Goal: Task Accomplishment & Management: Complete application form

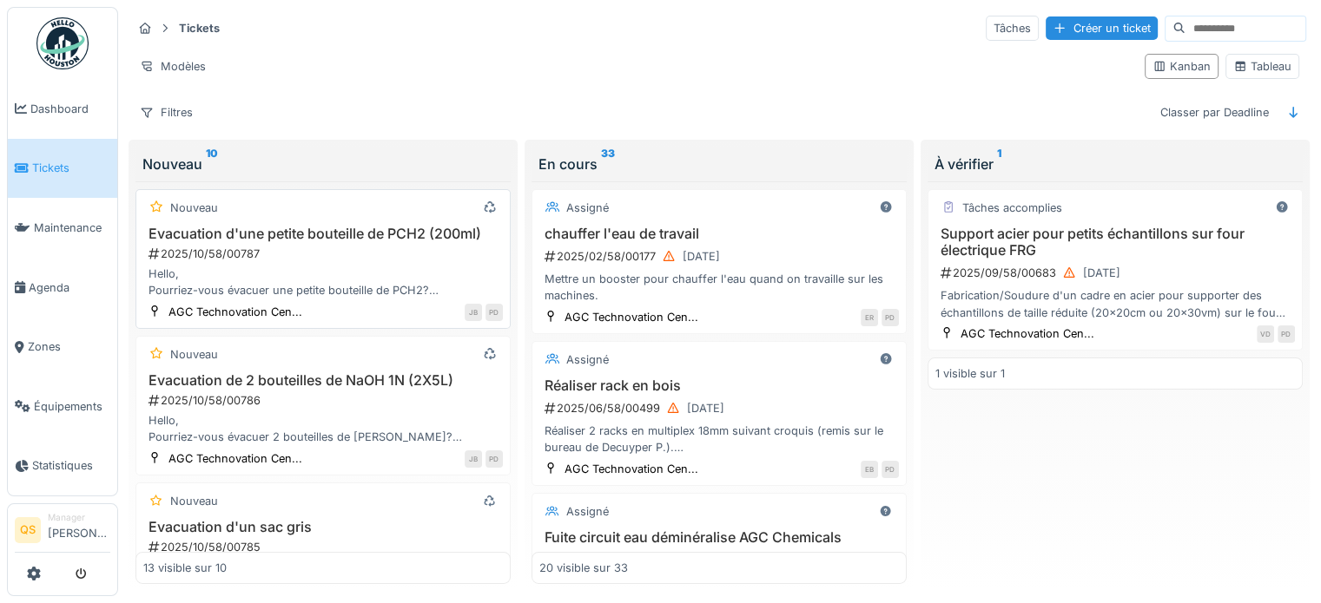
click at [259, 227] on h3 "Evacuation d'une petite bouteille de PCH2 (200ml)" at bounding box center [322, 234] width 359 height 16
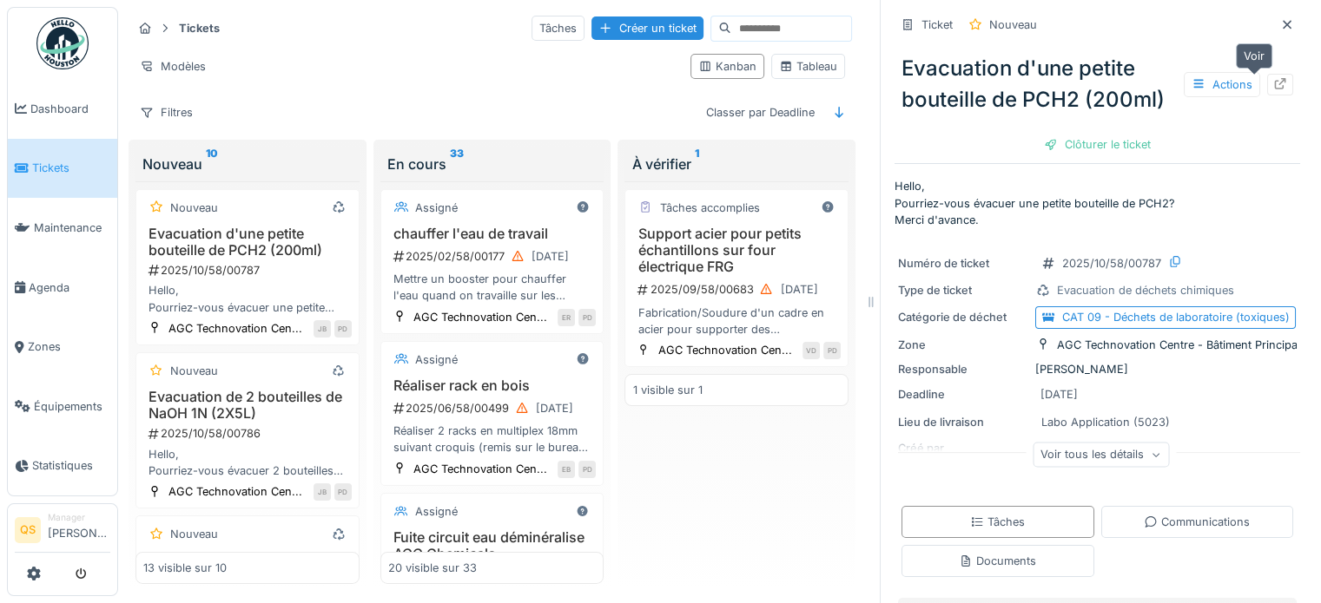
click at [1273, 89] on icon at bounding box center [1280, 83] width 14 height 11
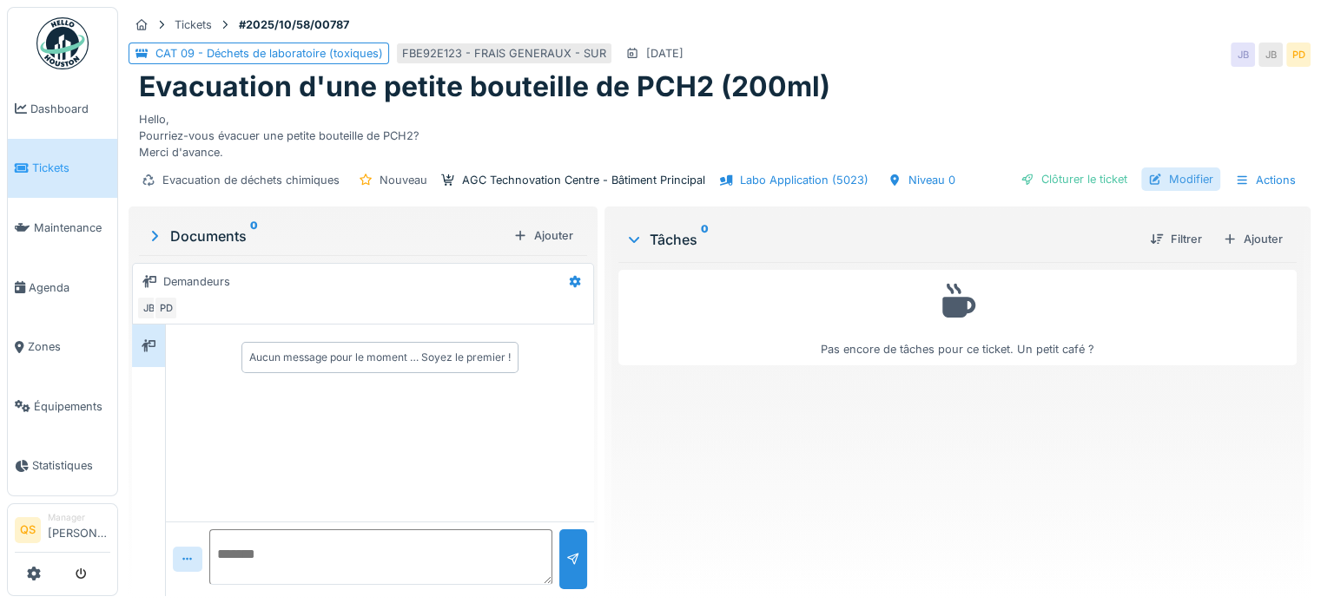
click at [1166, 178] on div "Modifier" at bounding box center [1180, 179] width 79 height 23
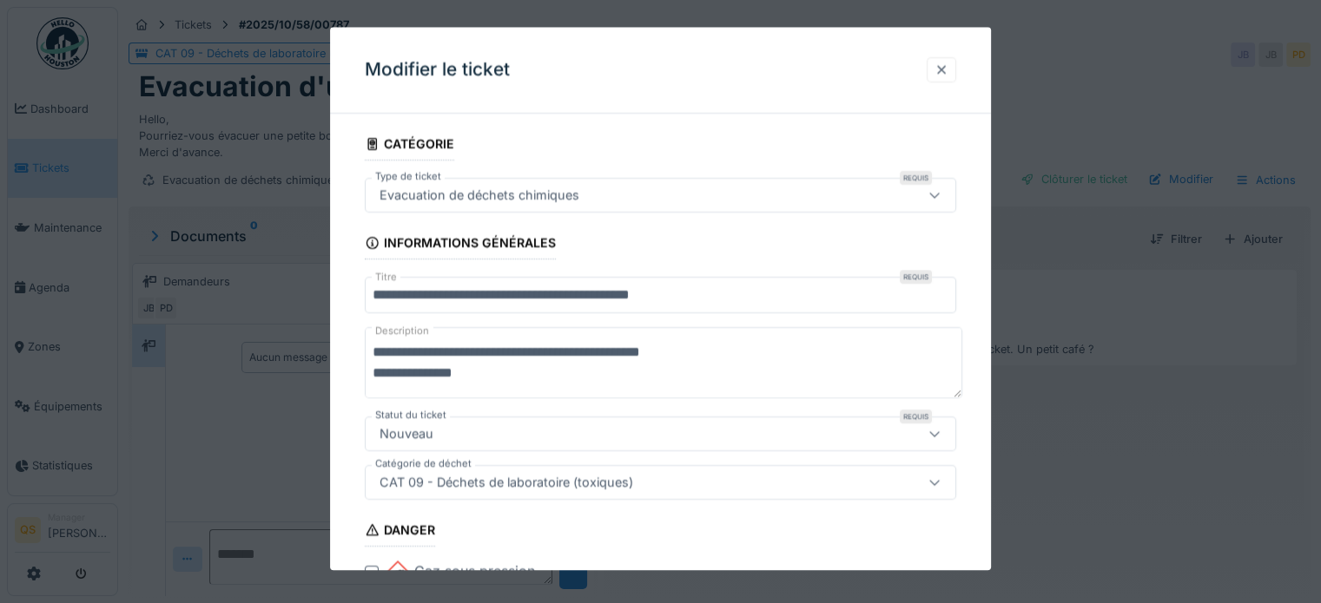
click at [948, 65] on div at bounding box center [941, 70] width 14 height 16
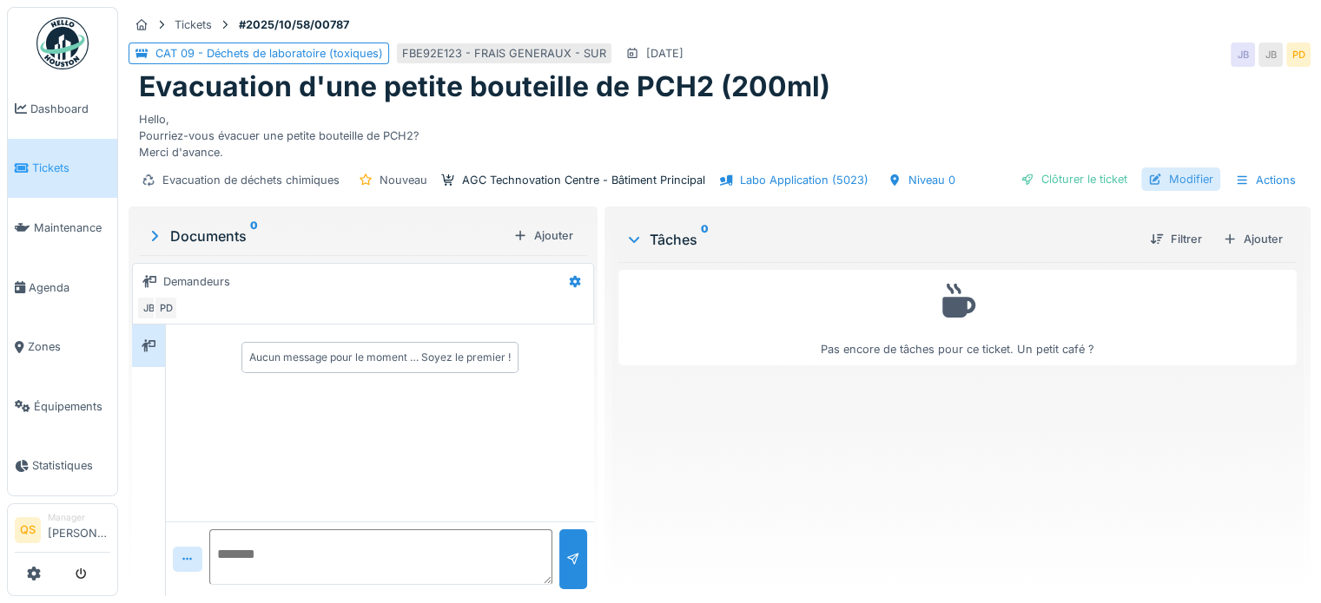
click at [1161, 181] on div "Modifier" at bounding box center [1180, 179] width 79 height 23
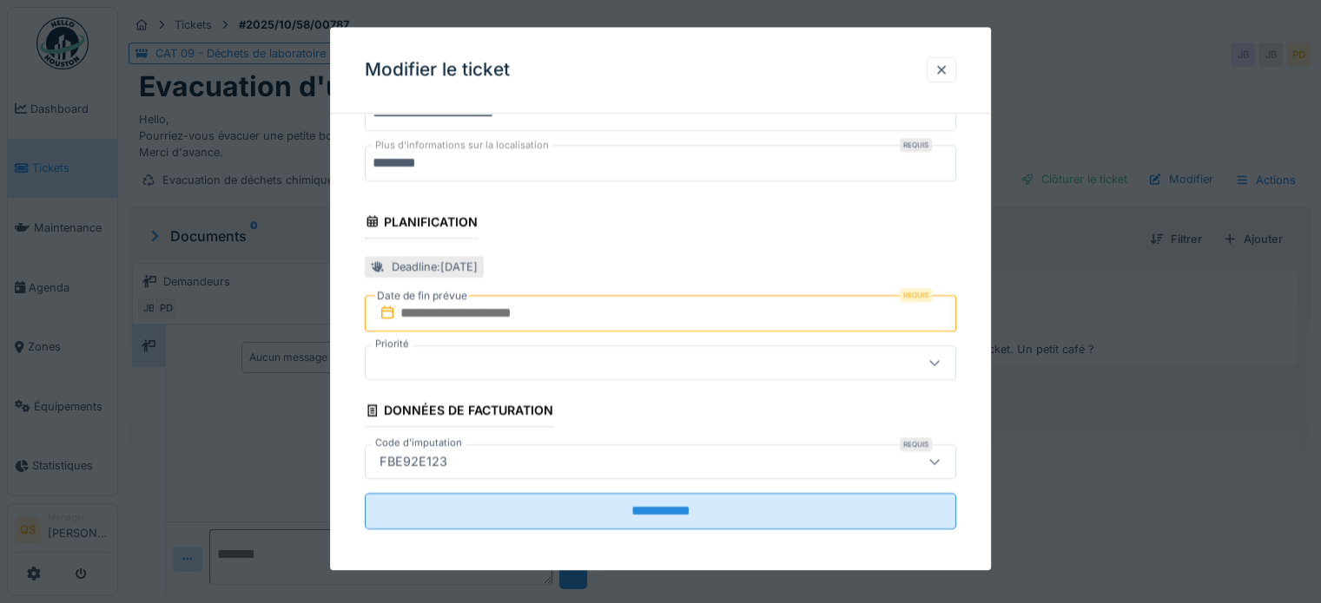
scroll to position [1071, 0]
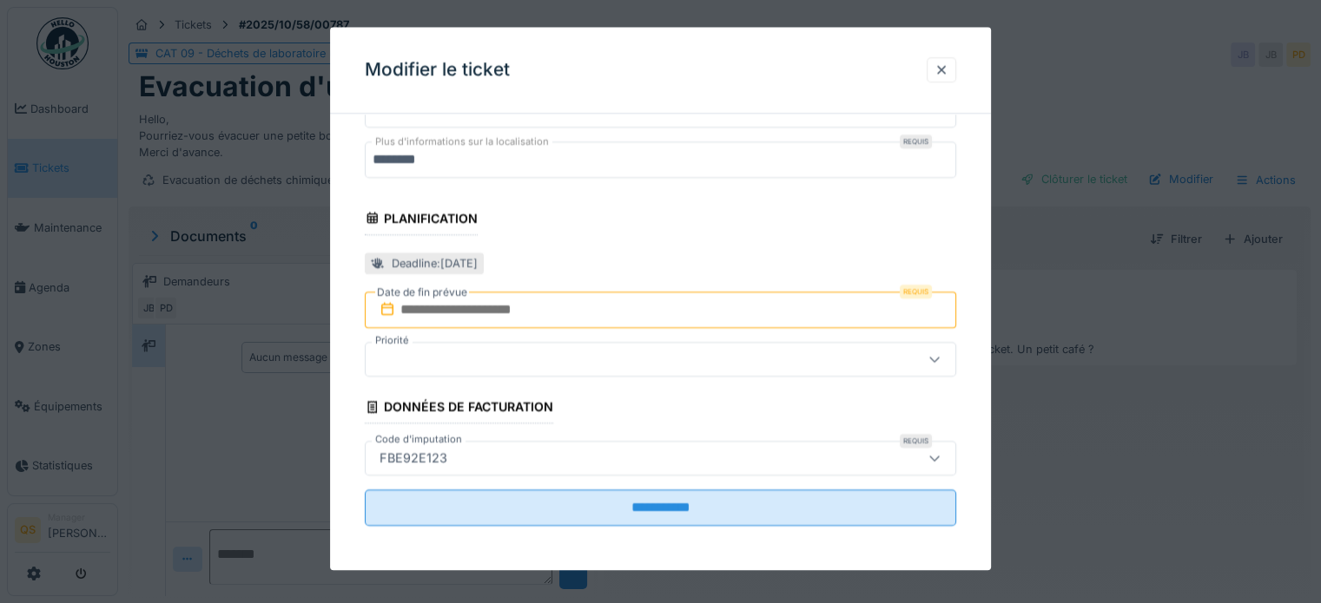
click at [497, 308] on input "text" at bounding box center [660, 310] width 591 height 36
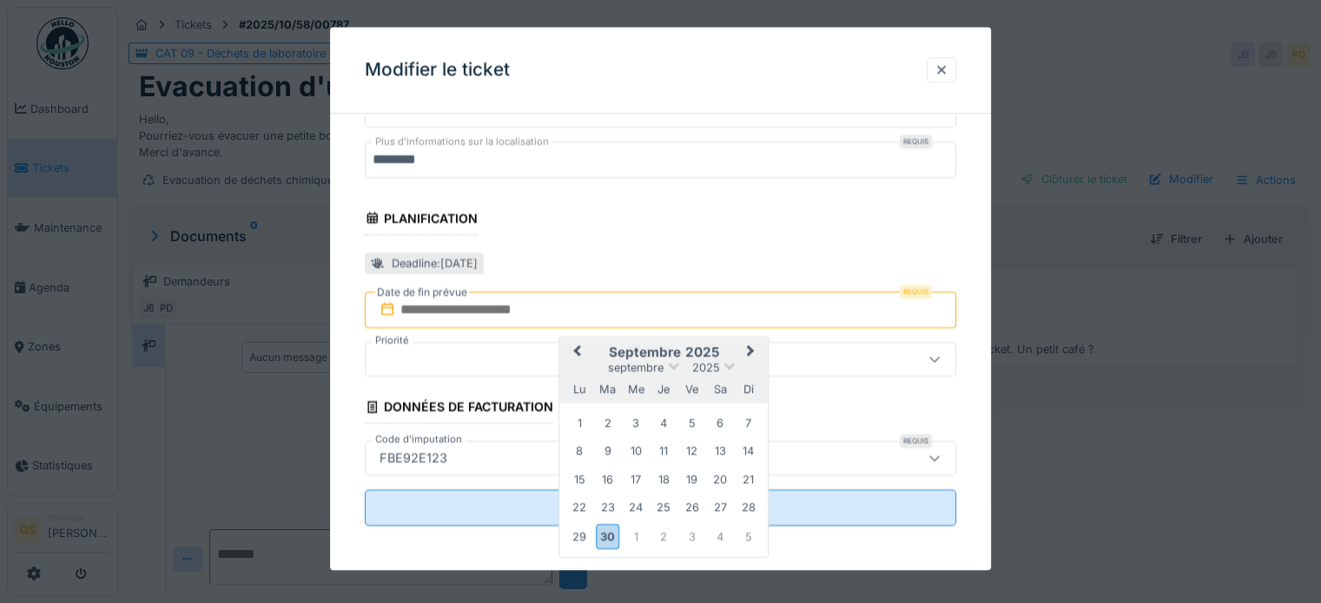
click at [753, 343] on button "Next Month" at bounding box center [753, 353] width 28 height 28
click at [687, 451] on div "10" at bounding box center [691, 452] width 23 height 23
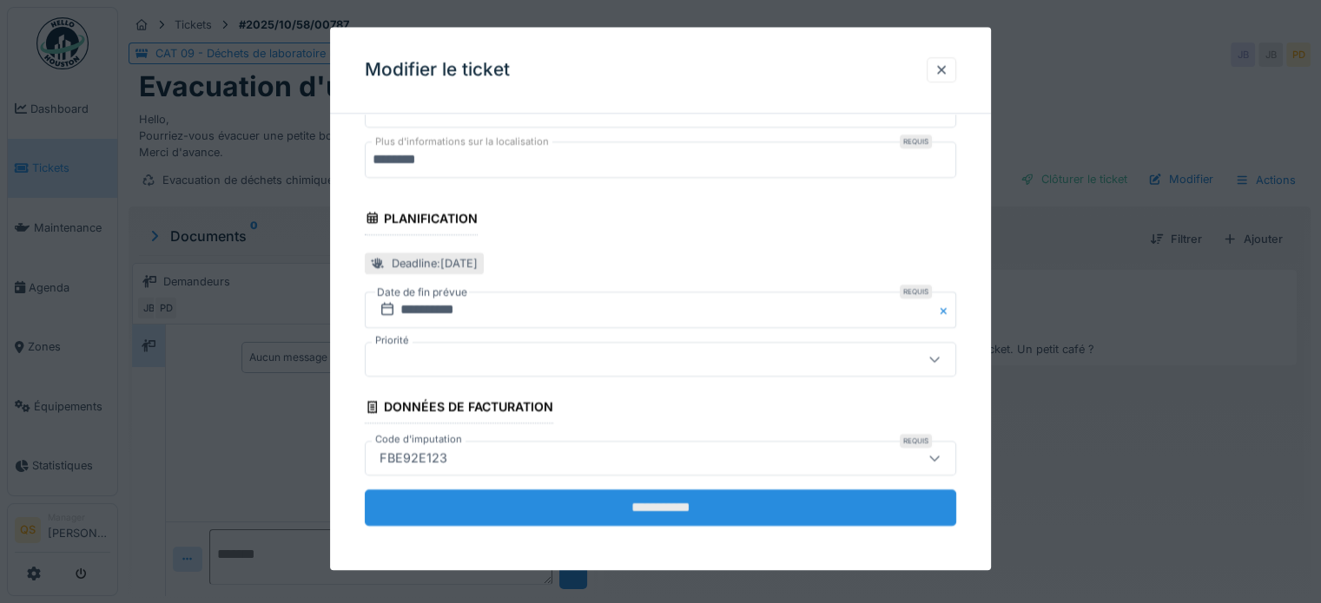
click at [667, 504] on input "**********" at bounding box center [660, 508] width 591 height 36
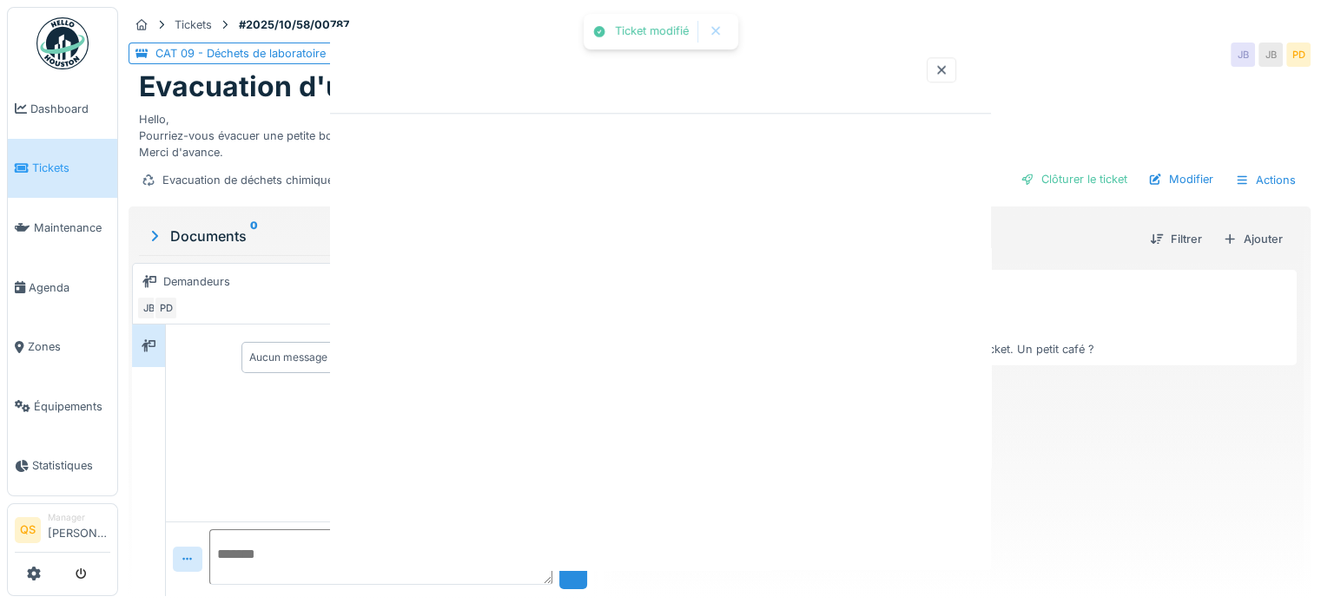
scroll to position [0, 0]
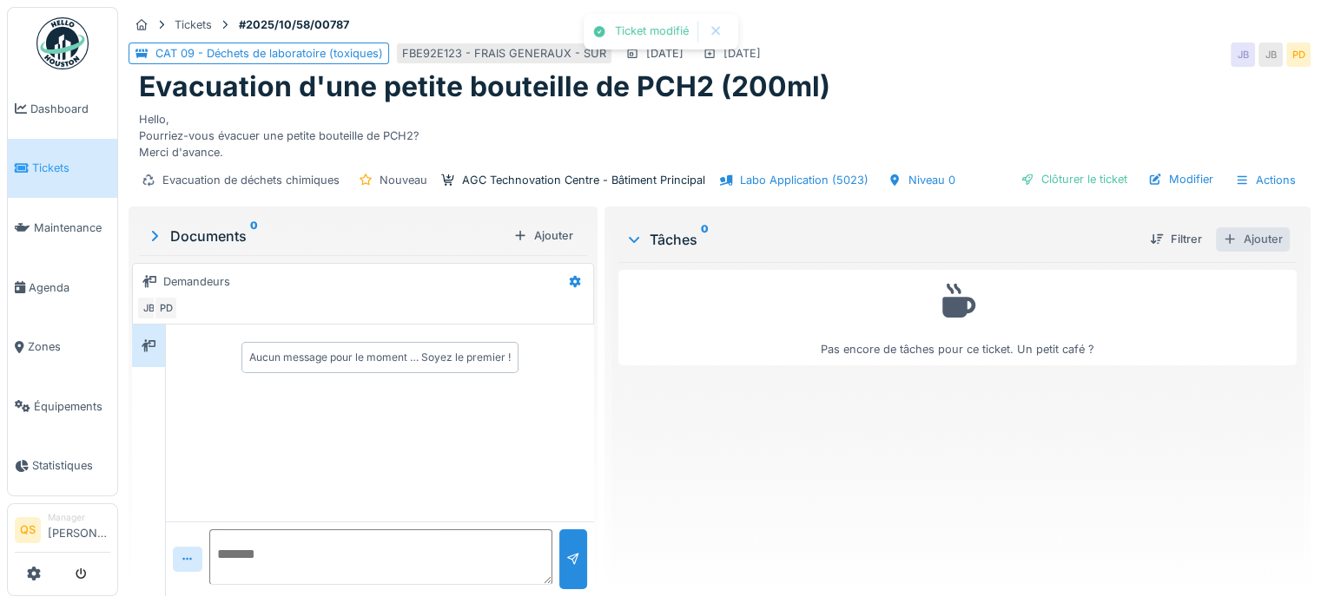
click at [1262, 236] on div "Ajouter" at bounding box center [1252, 238] width 74 height 23
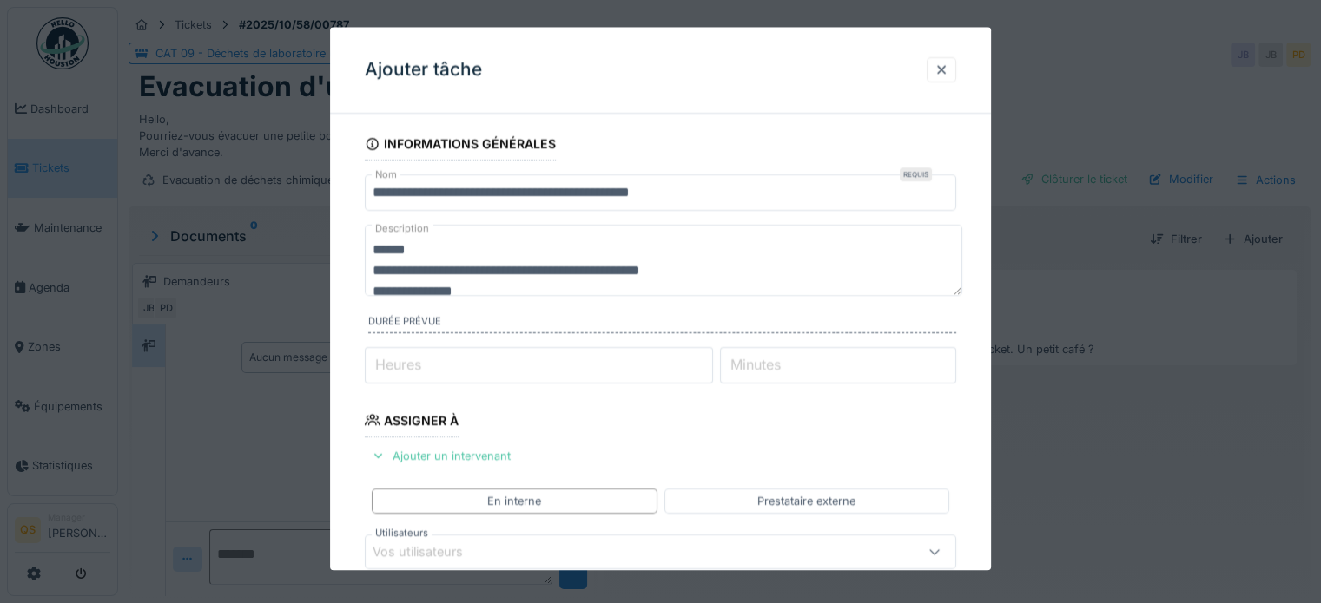
scroll to position [21, 0]
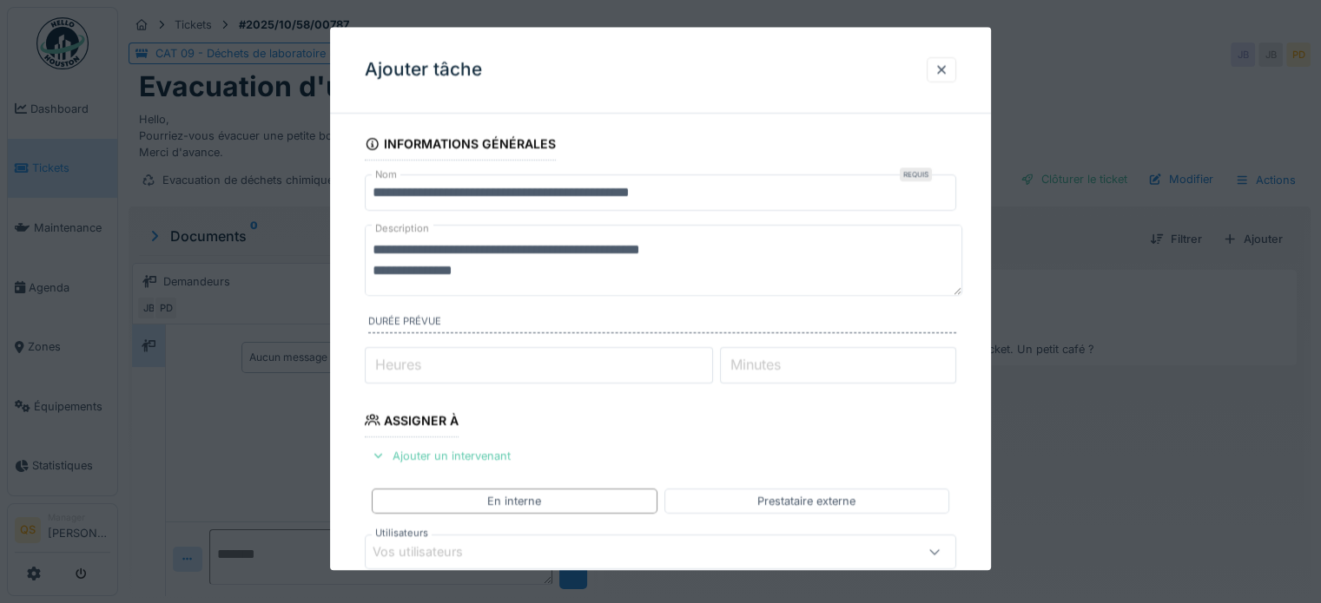
click at [438, 458] on div "Ajouter un intervenant" at bounding box center [441, 456] width 153 height 23
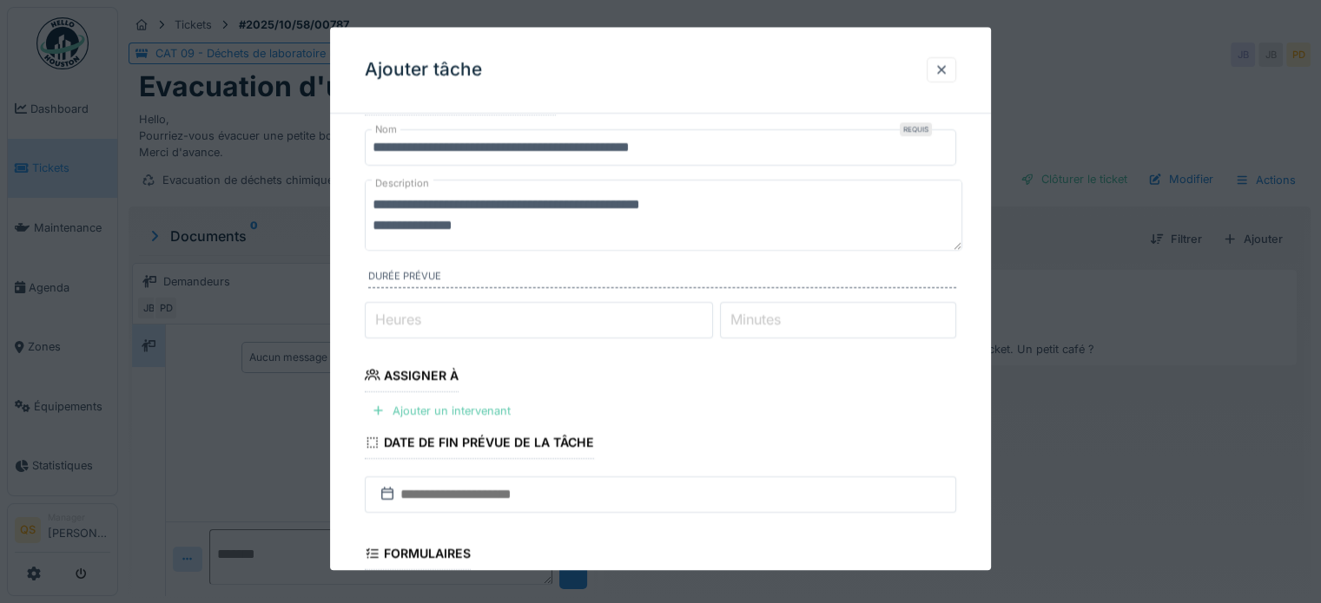
scroll to position [87, 0]
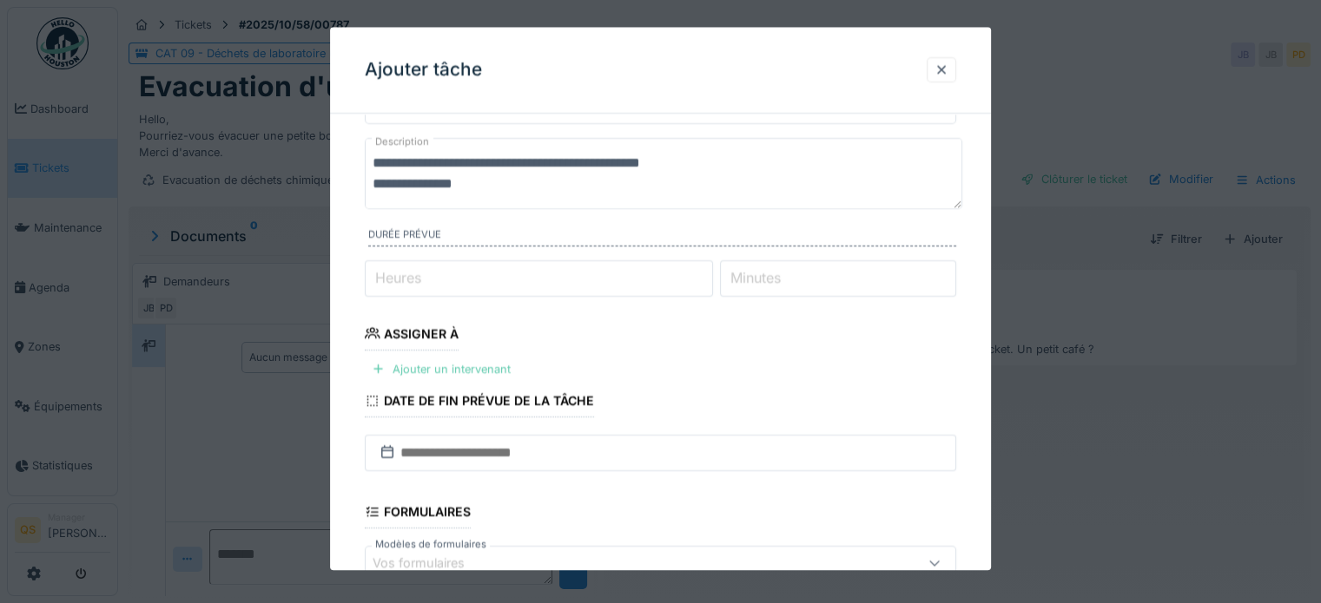
click at [438, 367] on div "Ajouter un intervenant" at bounding box center [441, 369] width 153 height 23
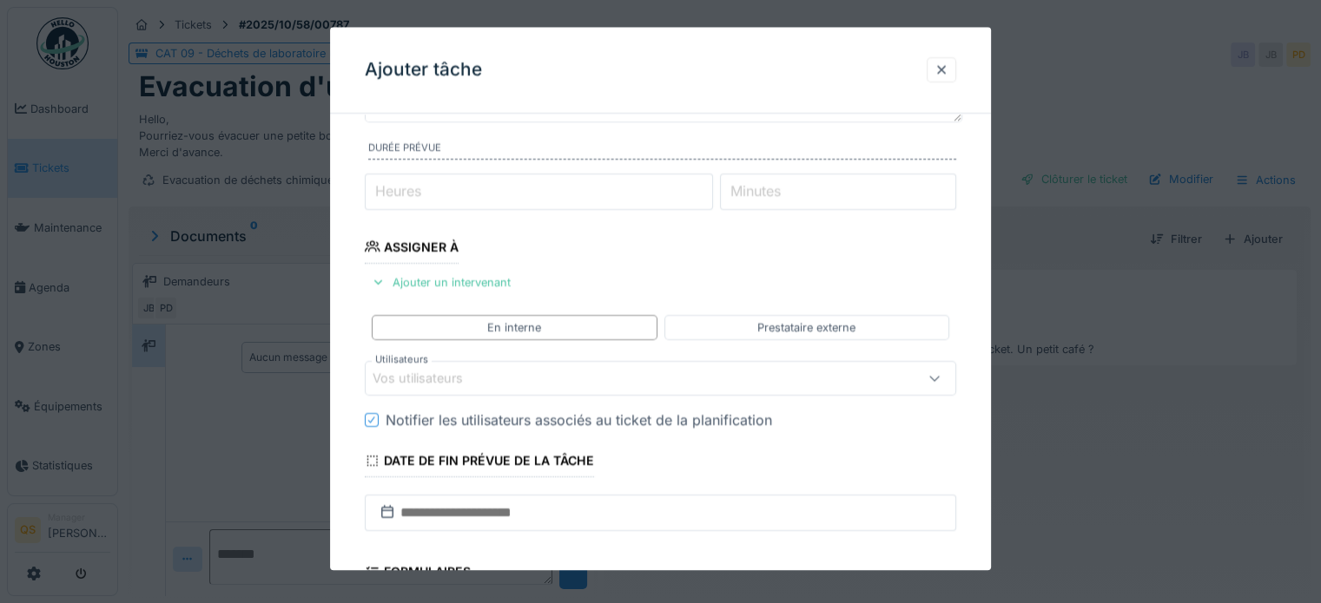
click at [481, 370] on div "Vos utilisateurs" at bounding box center [429, 379] width 115 height 19
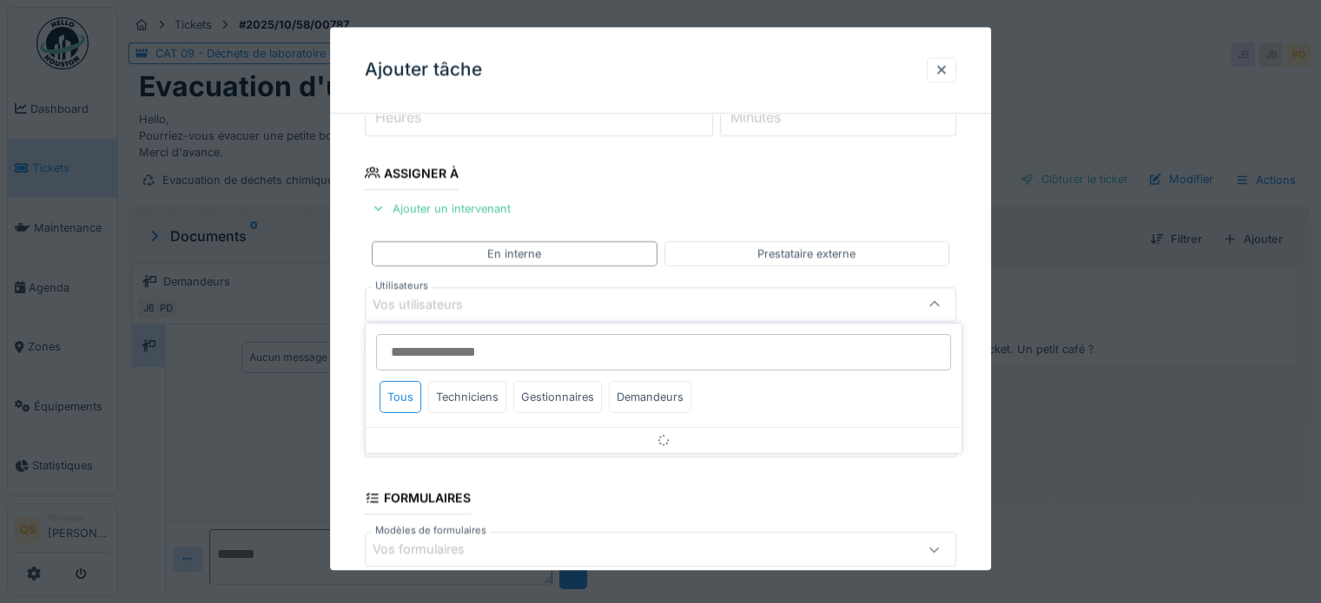
scroll to position [252, 0]
click at [476, 395] on div "Techniciens" at bounding box center [467, 395] width 78 height 32
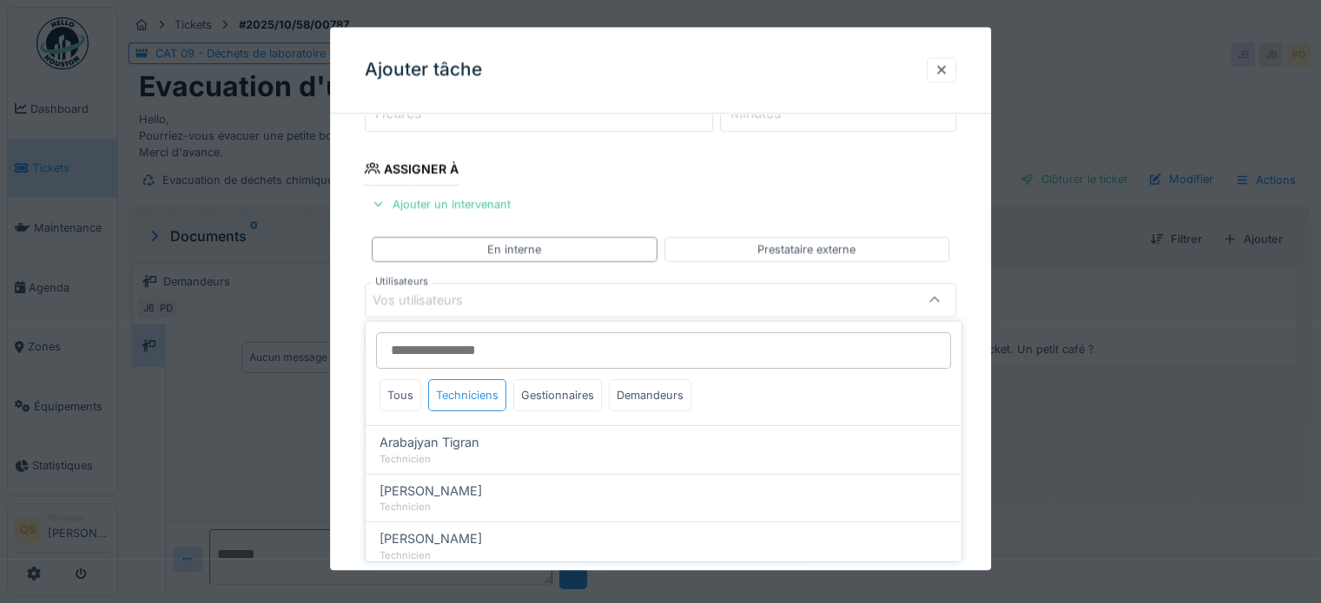
click at [476, 401] on div "Techniciens" at bounding box center [467, 395] width 78 height 32
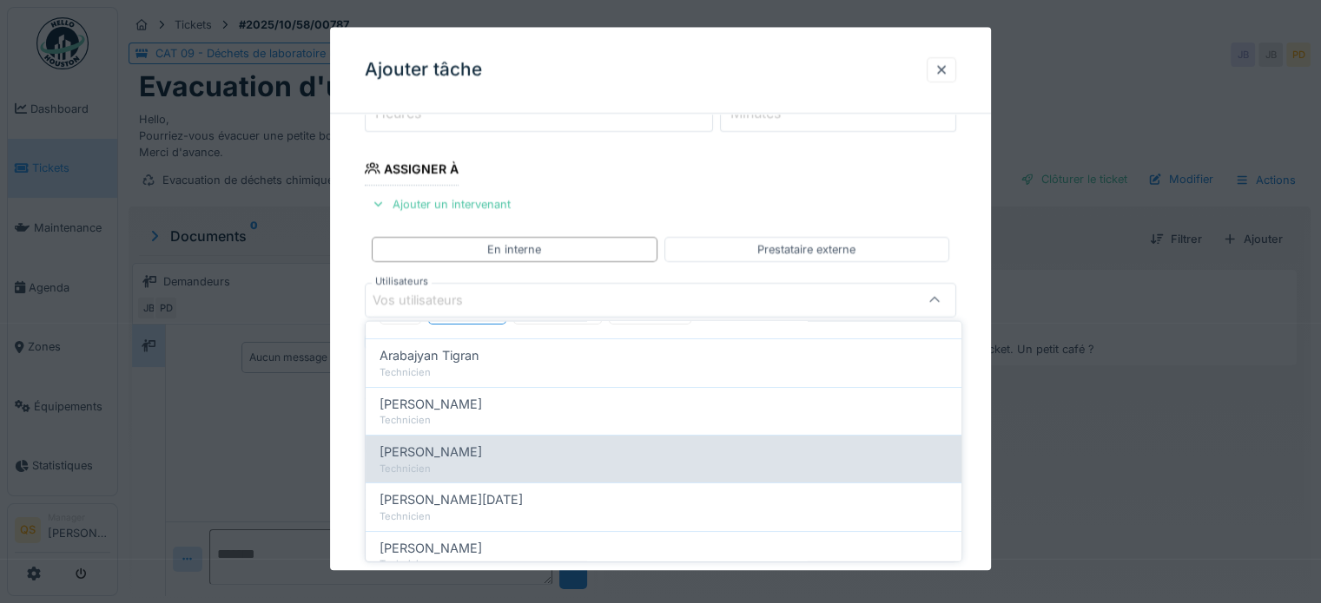
click at [520, 461] on div "Technicien" at bounding box center [663, 468] width 568 height 15
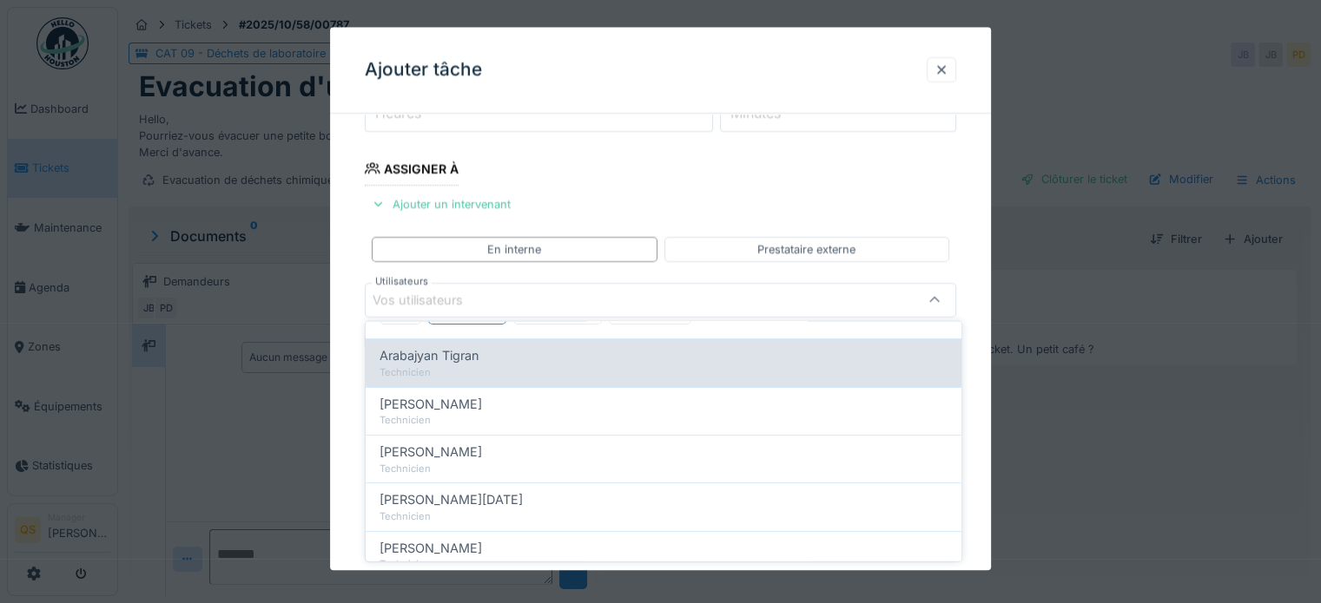
type input "****"
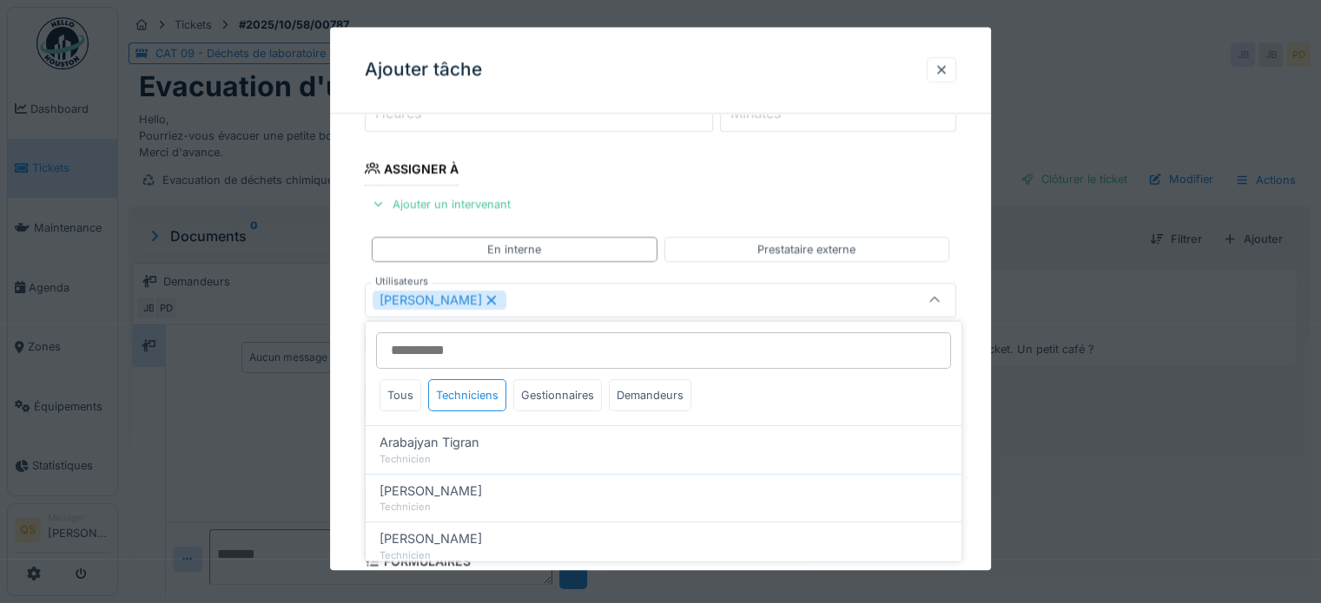
click at [345, 426] on div "**********" at bounding box center [660, 362] width 661 height 973
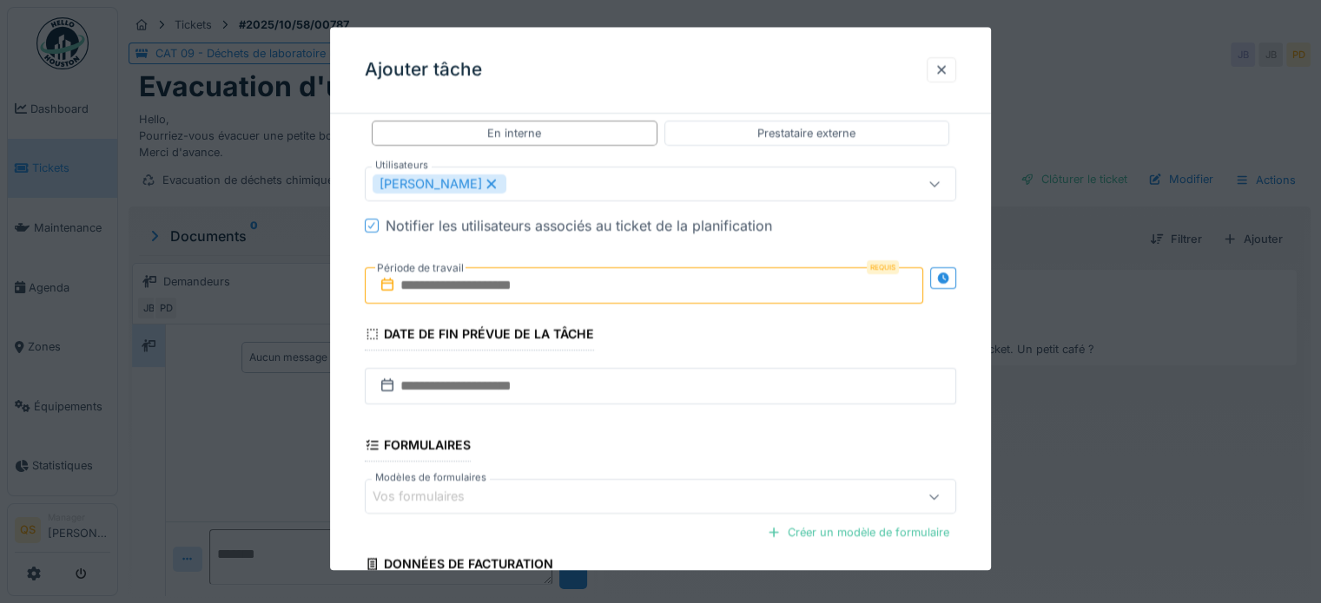
scroll to position [425, 0]
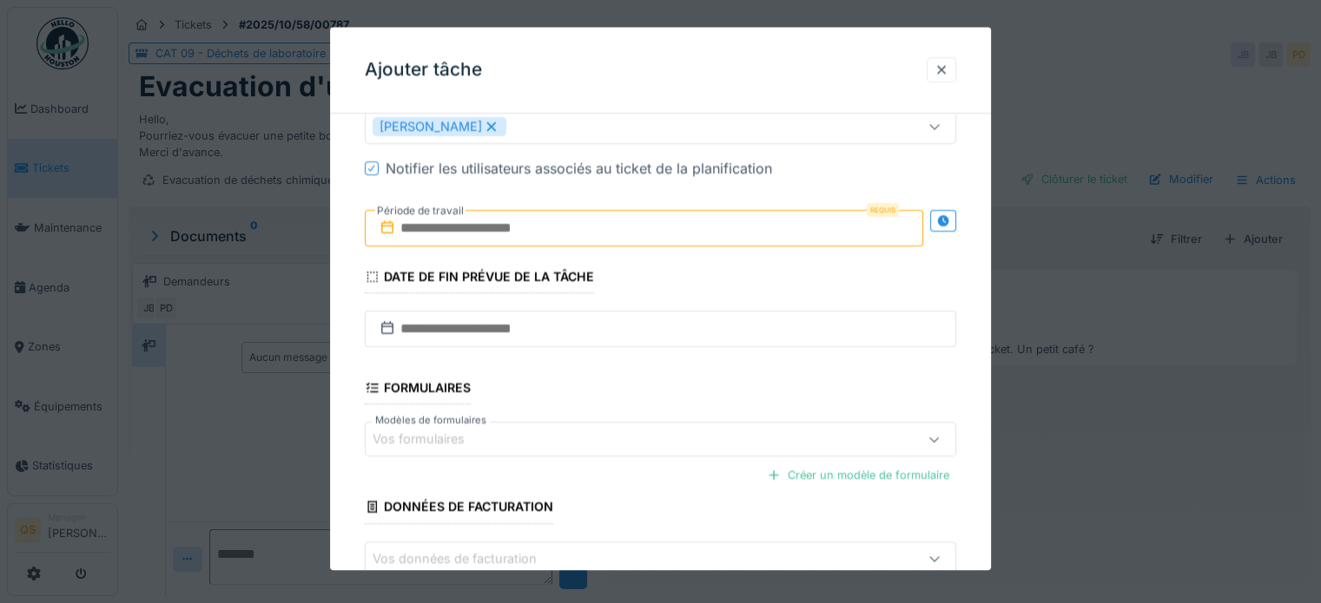
click at [476, 236] on input "text" at bounding box center [644, 228] width 558 height 36
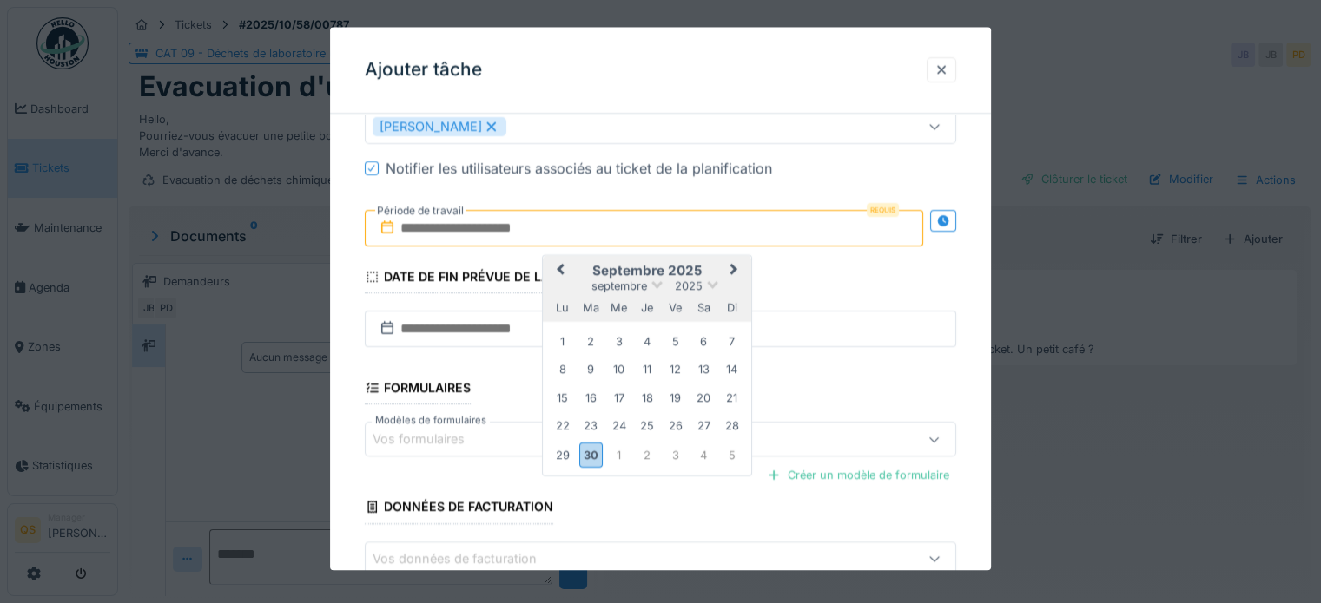
click at [738, 263] on button "Next Month" at bounding box center [735, 272] width 28 height 28
click at [670, 369] on div "10" at bounding box center [674, 370] width 23 height 23
click at [348, 412] on div "**********" at bounding box center [660, 188] width 661 height 973
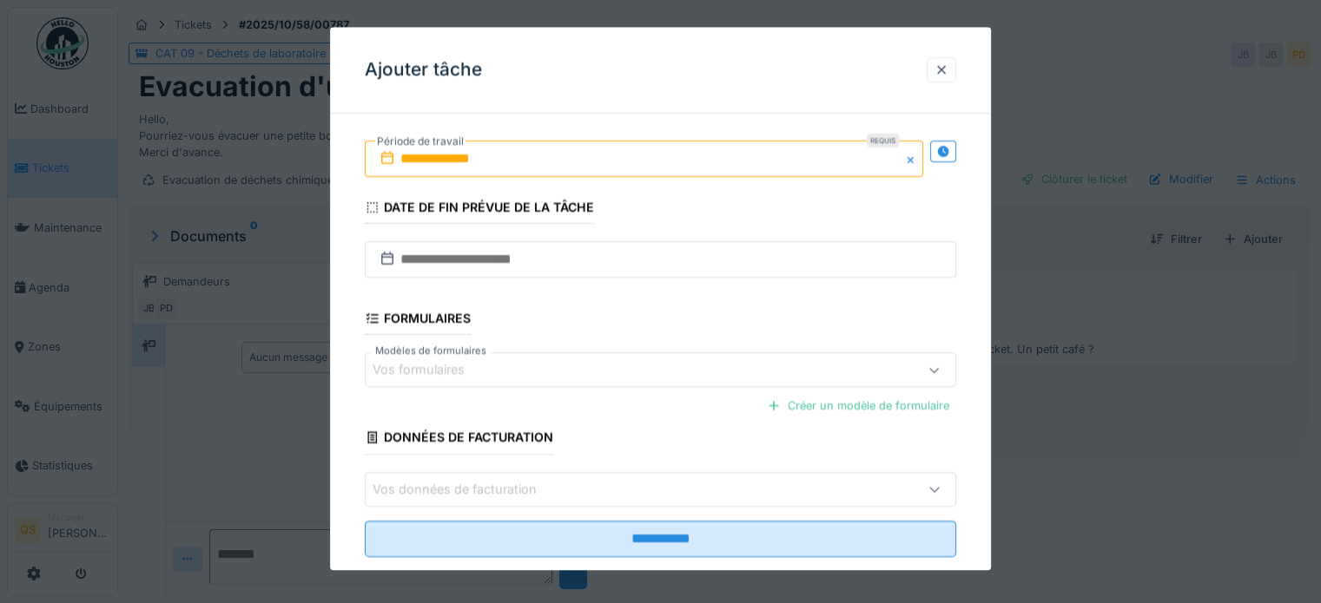
scroll to position [527, 0]
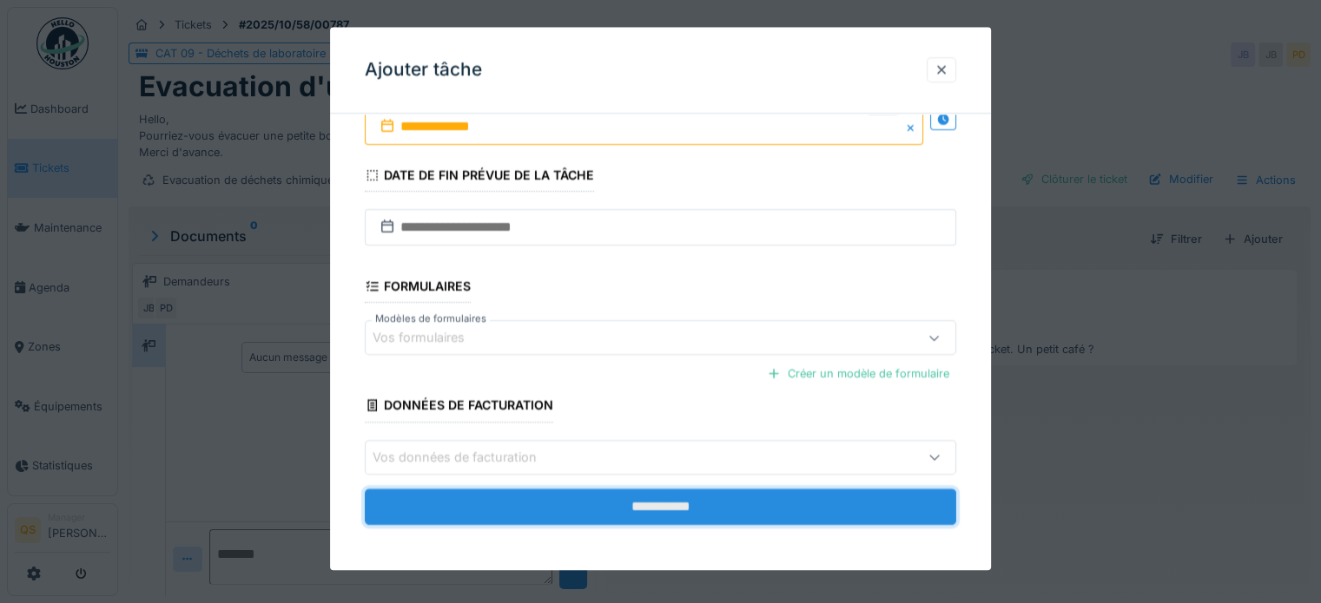
click at [488, 510] on input "**********" at bounding box center [660, 507] width 591 height 36
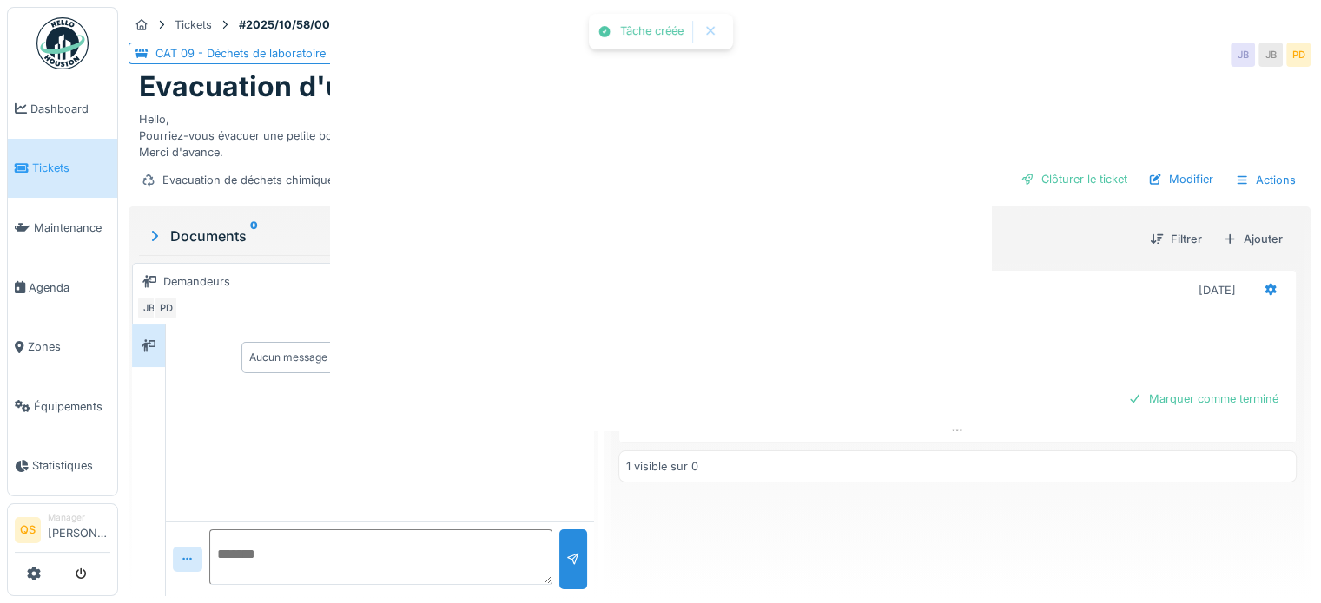
scroll to position [0, 0]
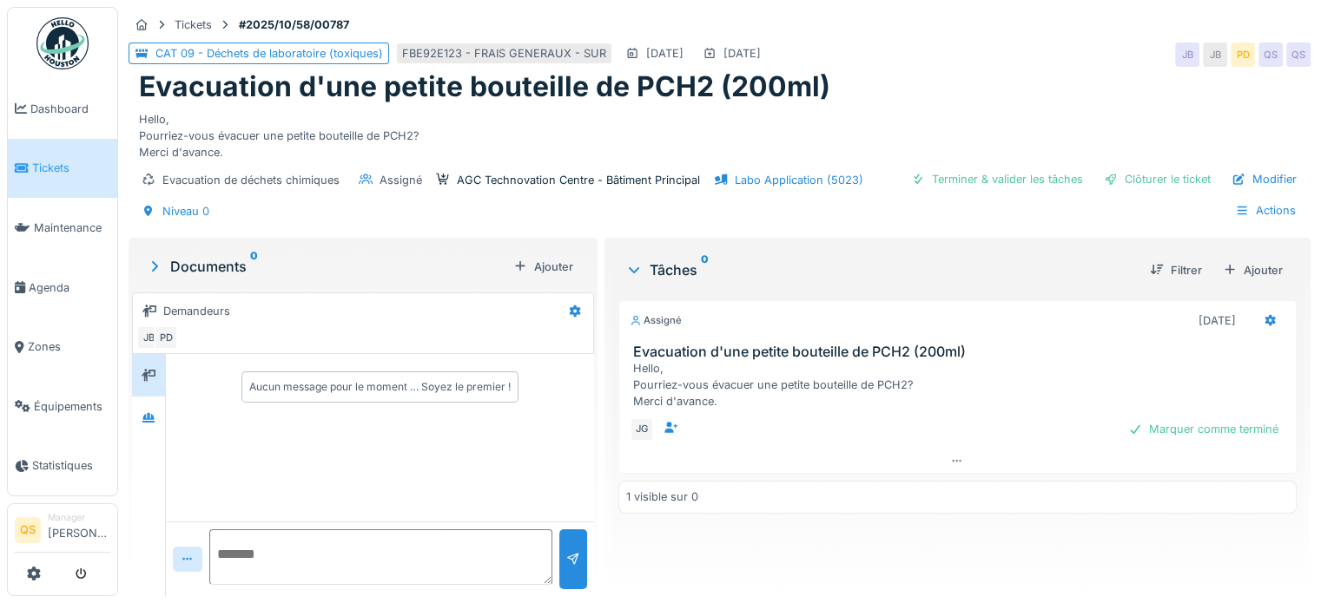
click at [58, 170] on span "Tickets" at bounding box center [71, 168] width 78 height 16
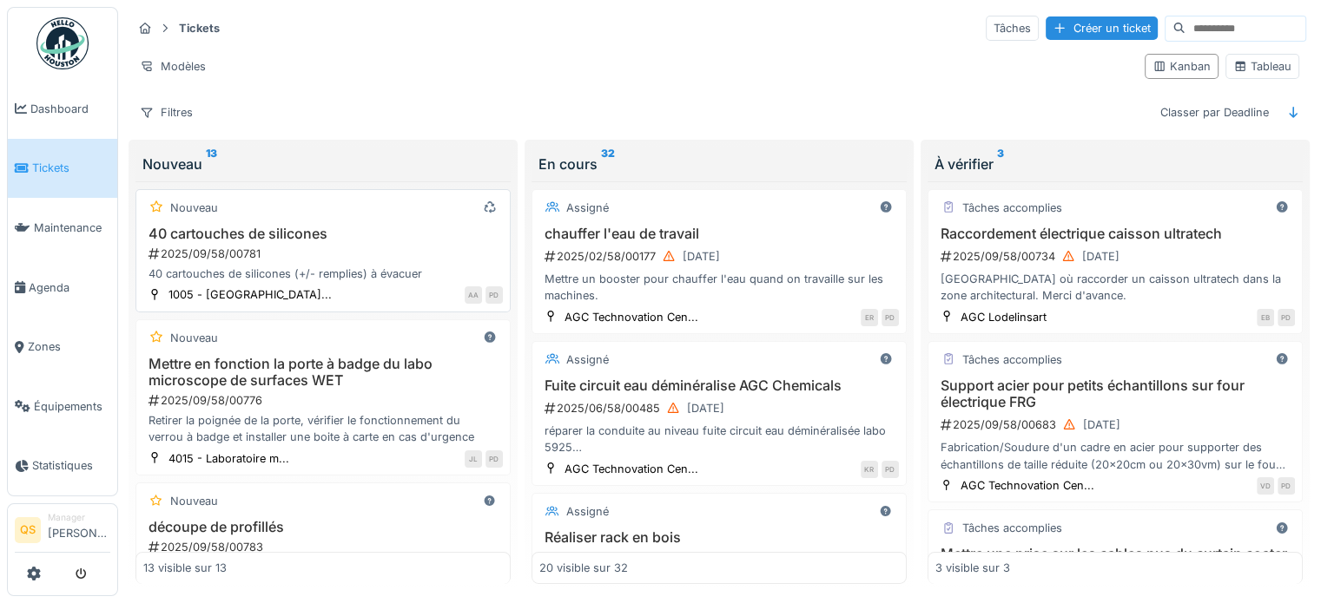
click at [410, 211] on div "Nouveau" at bounding box center [322, 208] width 359 height 22
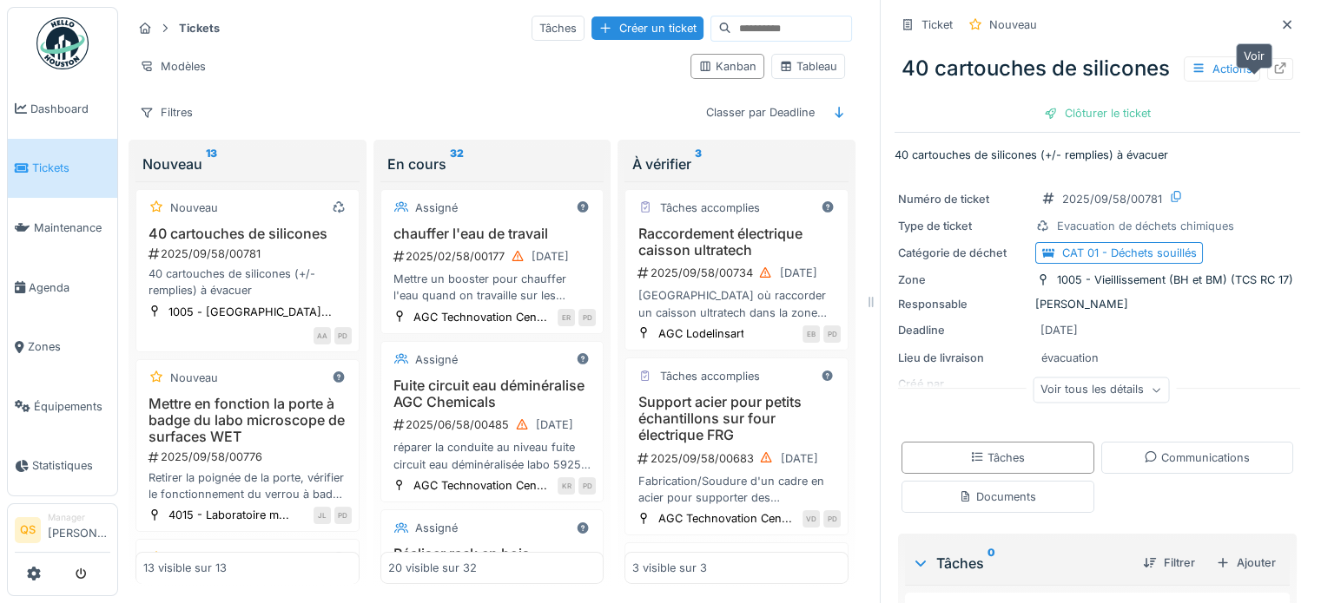
click at [1273, 74] on icon at bounding box center [1280, 68] width 14 height 11
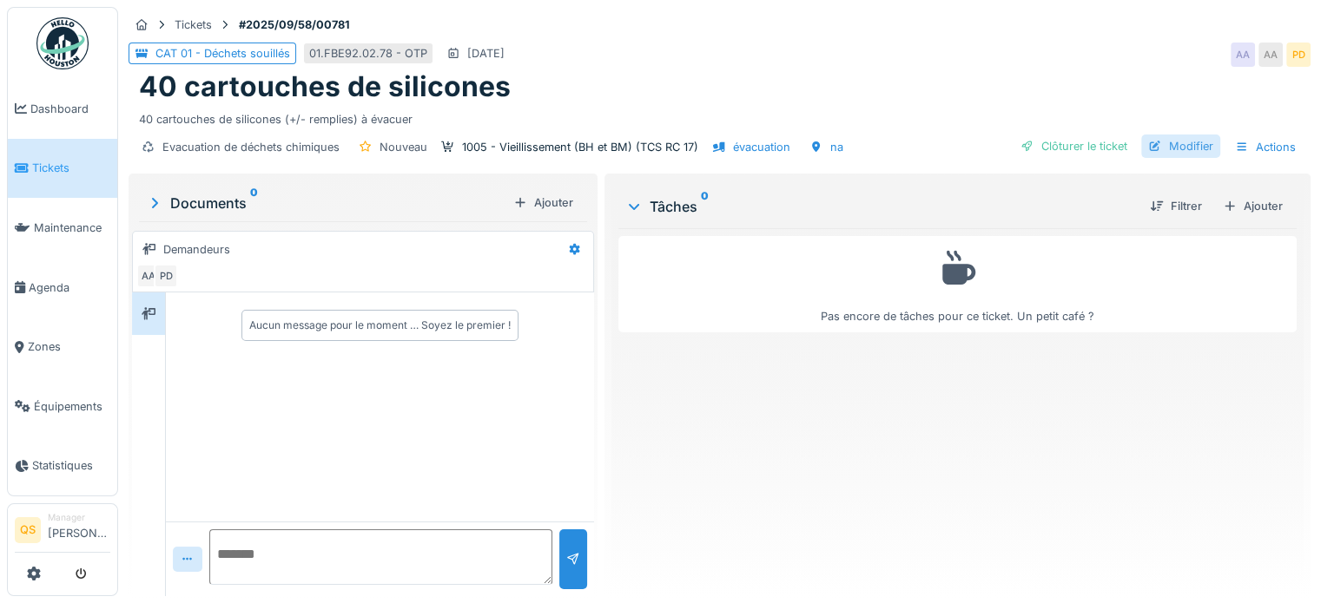
click at [1191, 146] on div "Modifier" at bounding box center [1180, 146] width 79 height 23
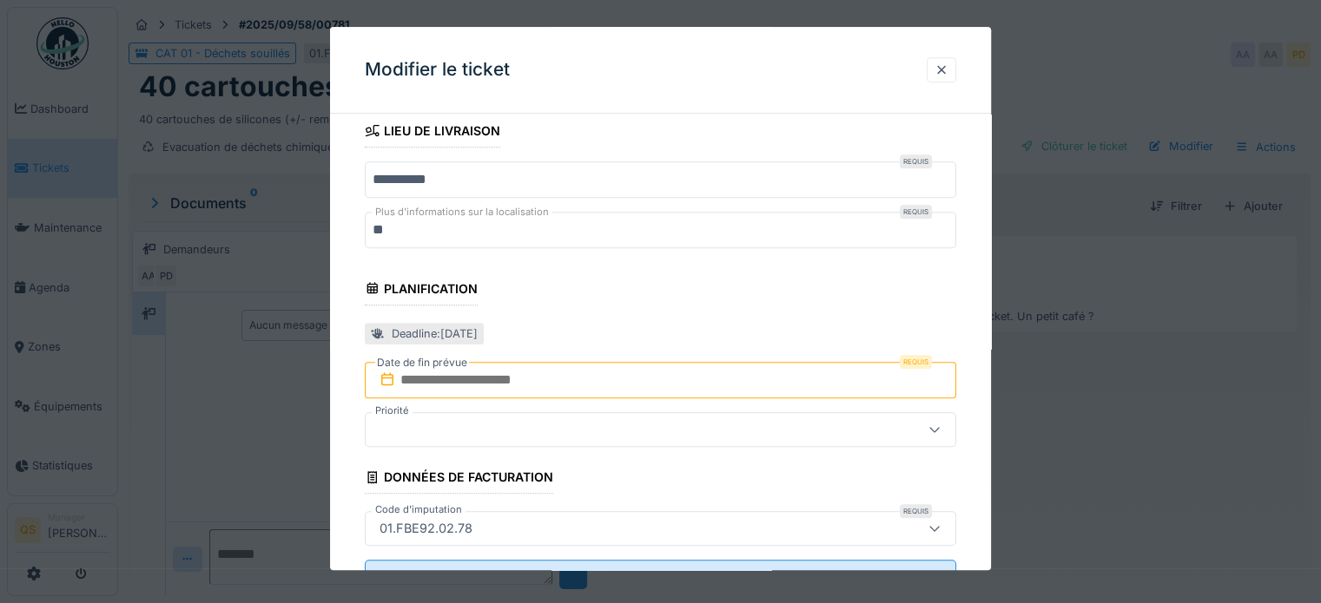
scroll to position [1042, 0]
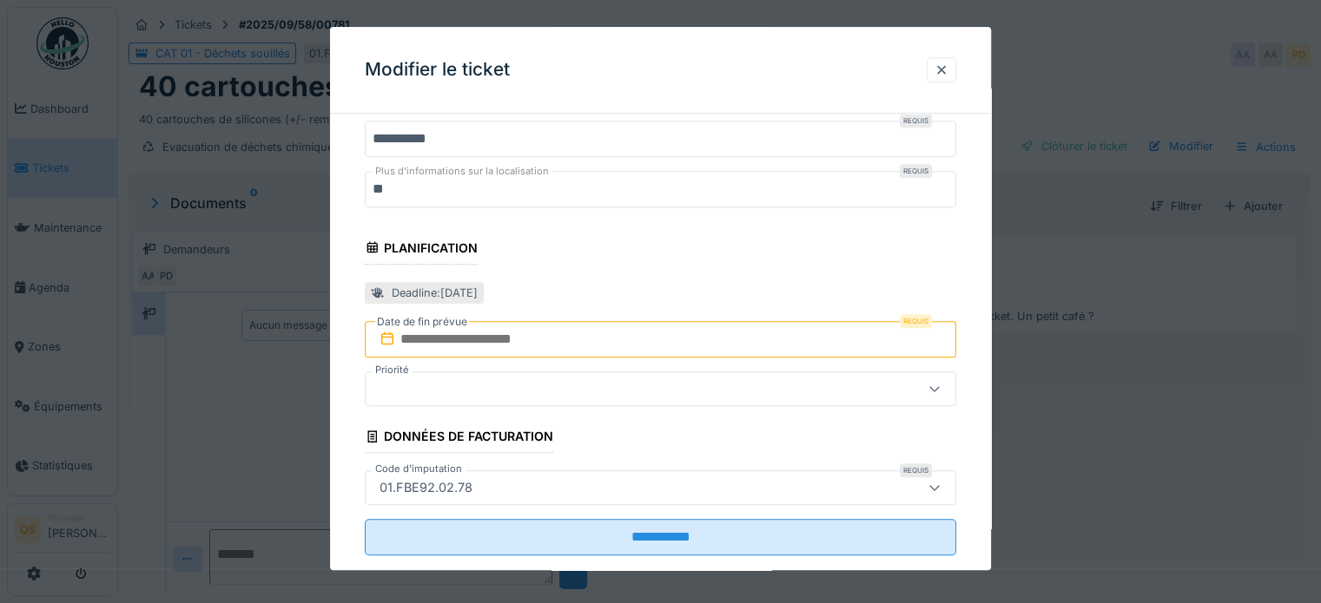
click at [509, 343] on input "text" at bounding box center [660, 339] width 591 height 36
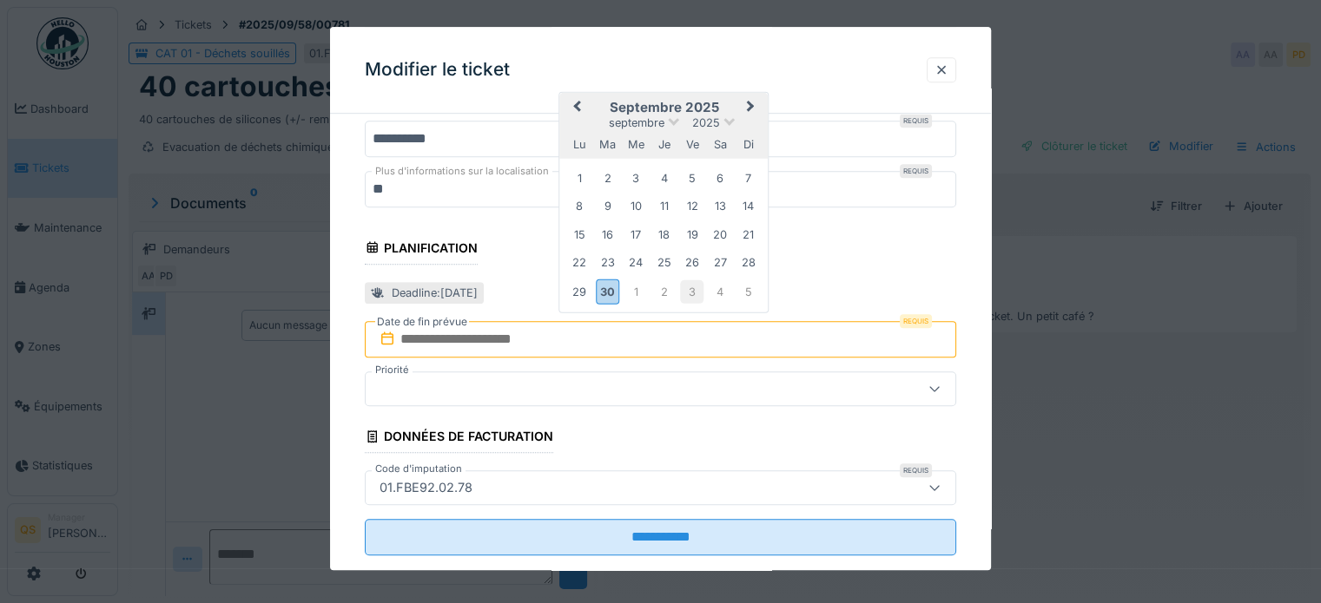
click at [699, 291] on div "3" at bounding box center [691, 291] width 23 height 23
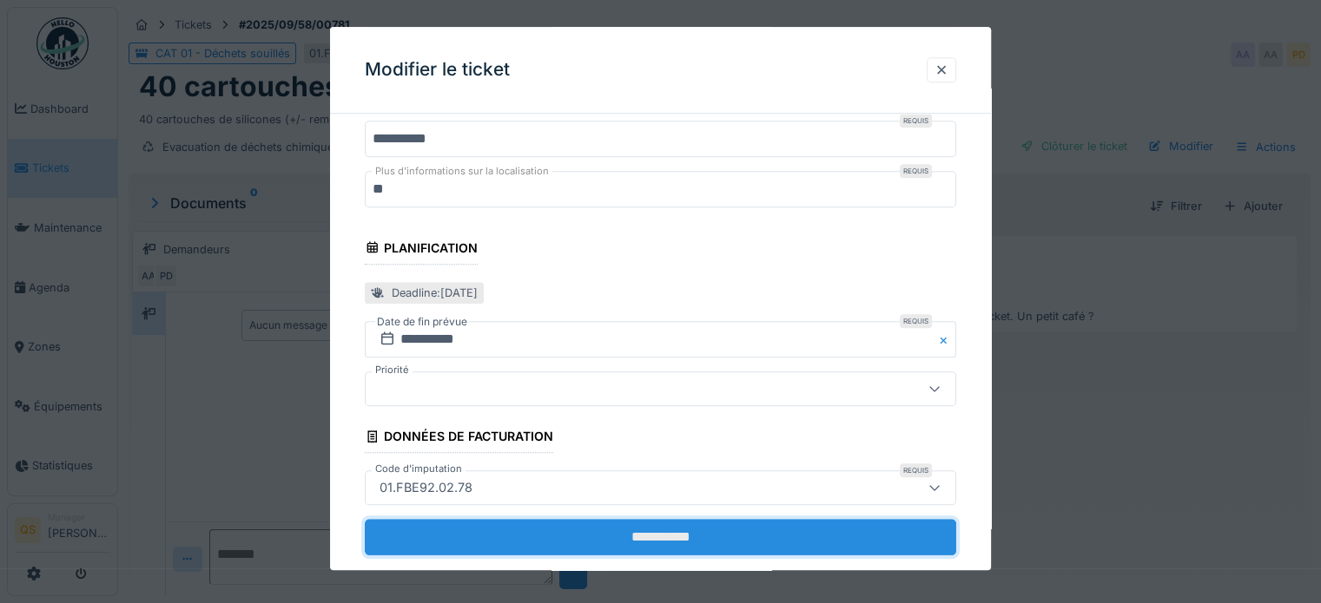
click at [670, 519] on input "**********" at bounding box center [660, 537] width 591 height 36
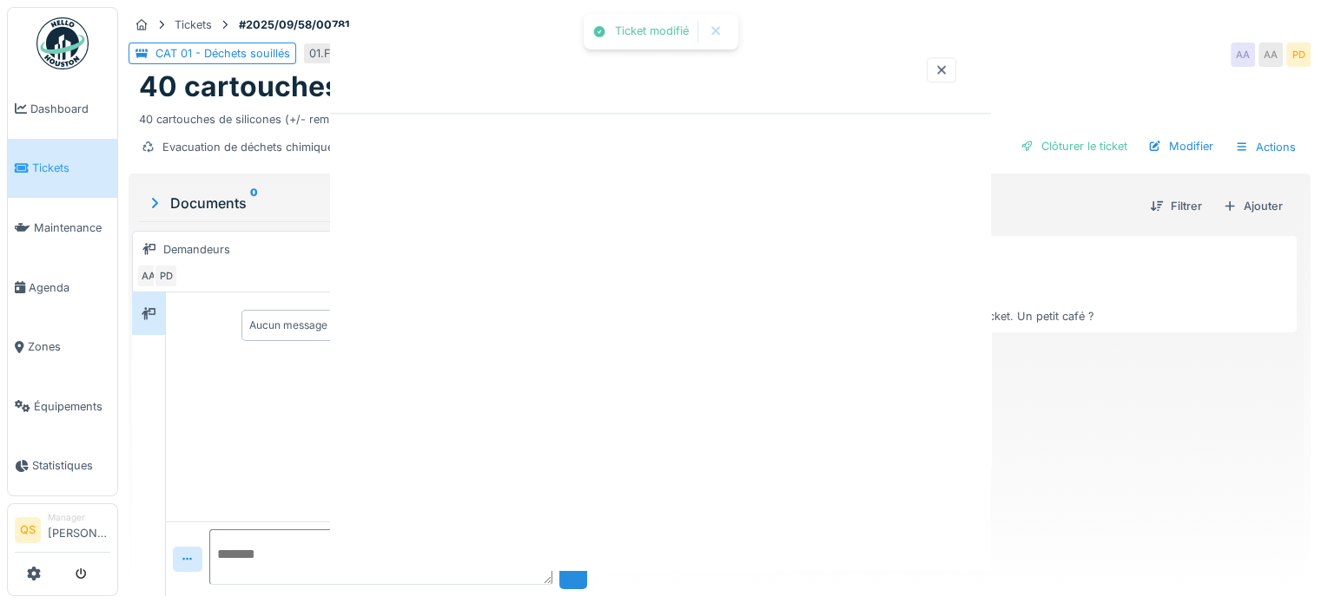
scroll to position [0, 0]
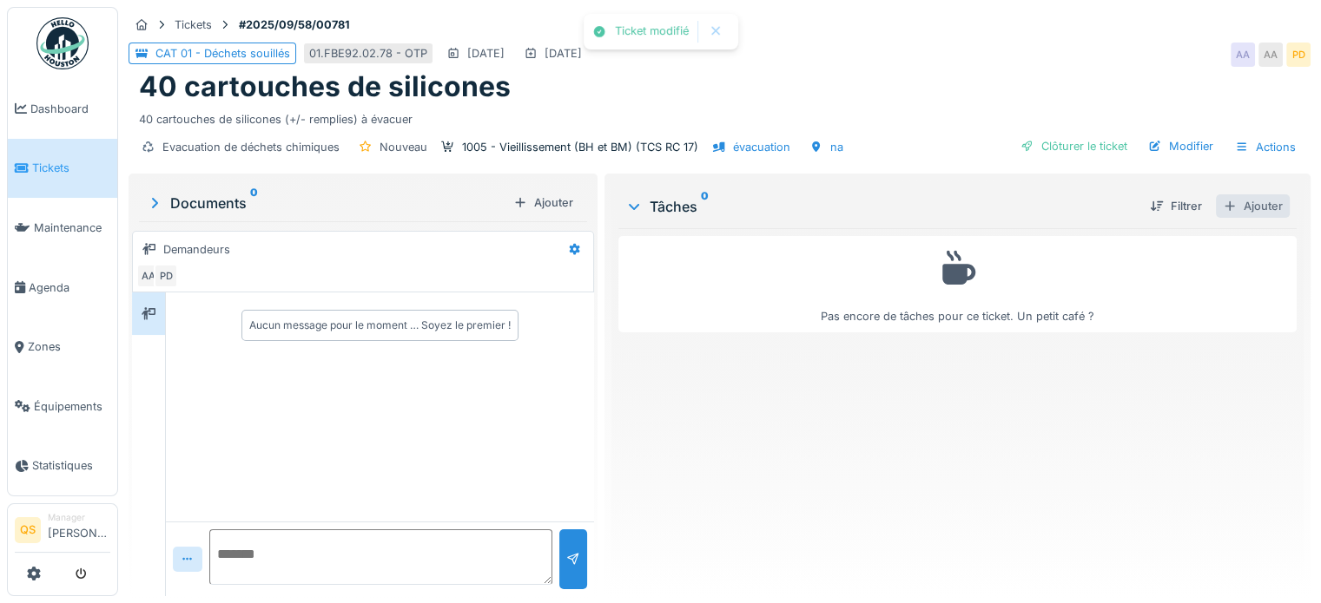
click at [1265, 207] on div "Ajouter" at bounding box center [1252, 205] width 74 height 23
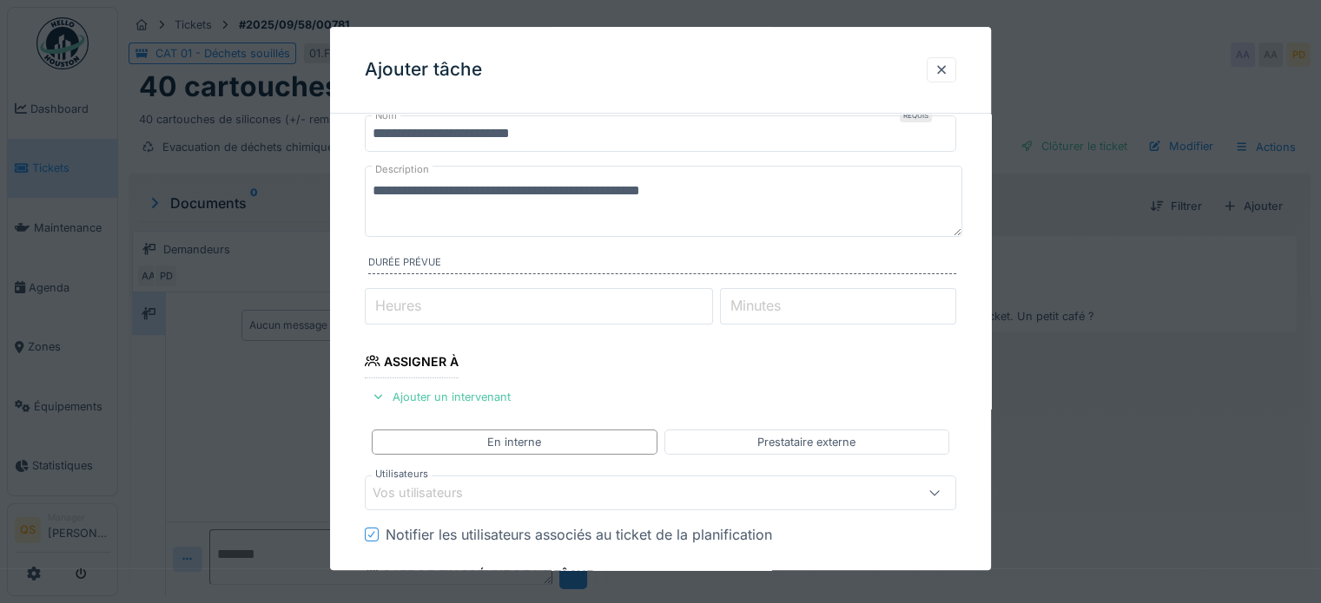
scroll to position [87, 0]
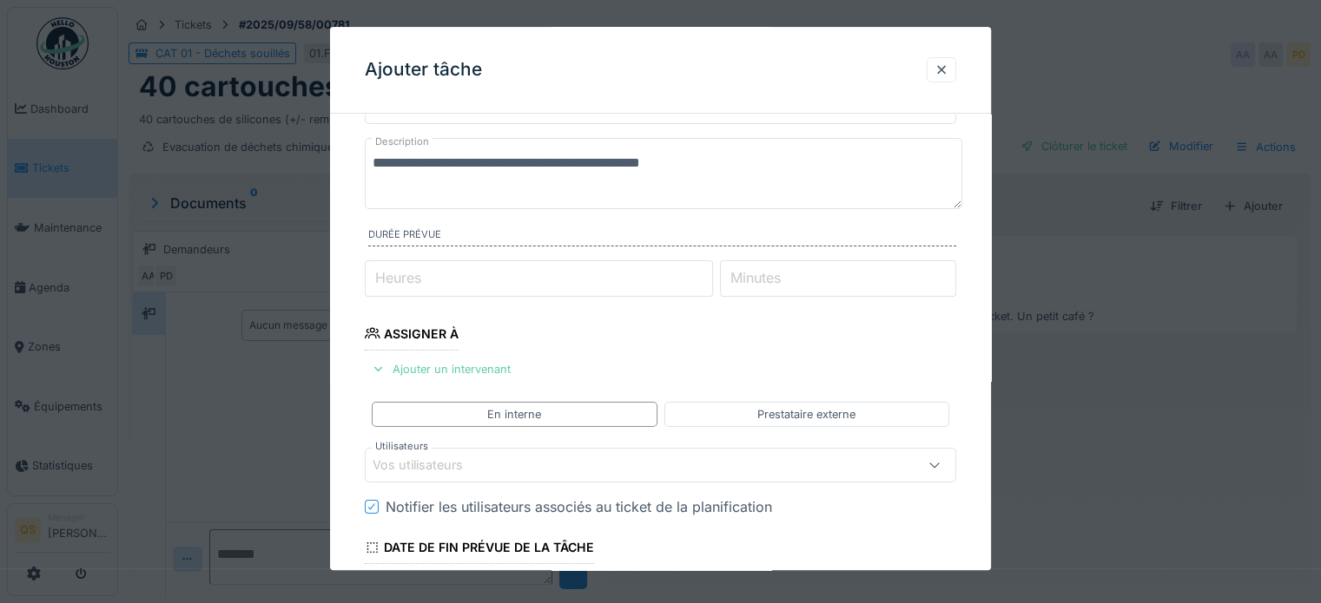
click at [496, 366] on div "Ajouter un intervenant" at bounding box center [441, 369] width 153 height 23
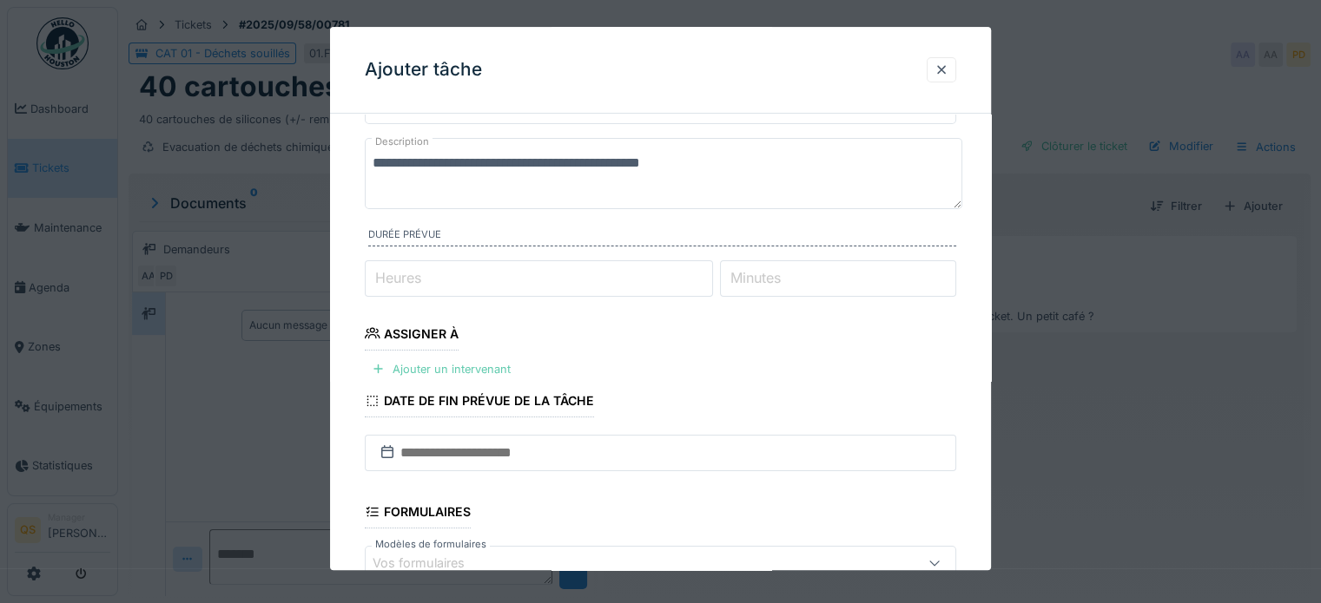
click at [496, 366] on div "Ajouter un intervenant" at bounding box center [441, 369] width 153 height 23
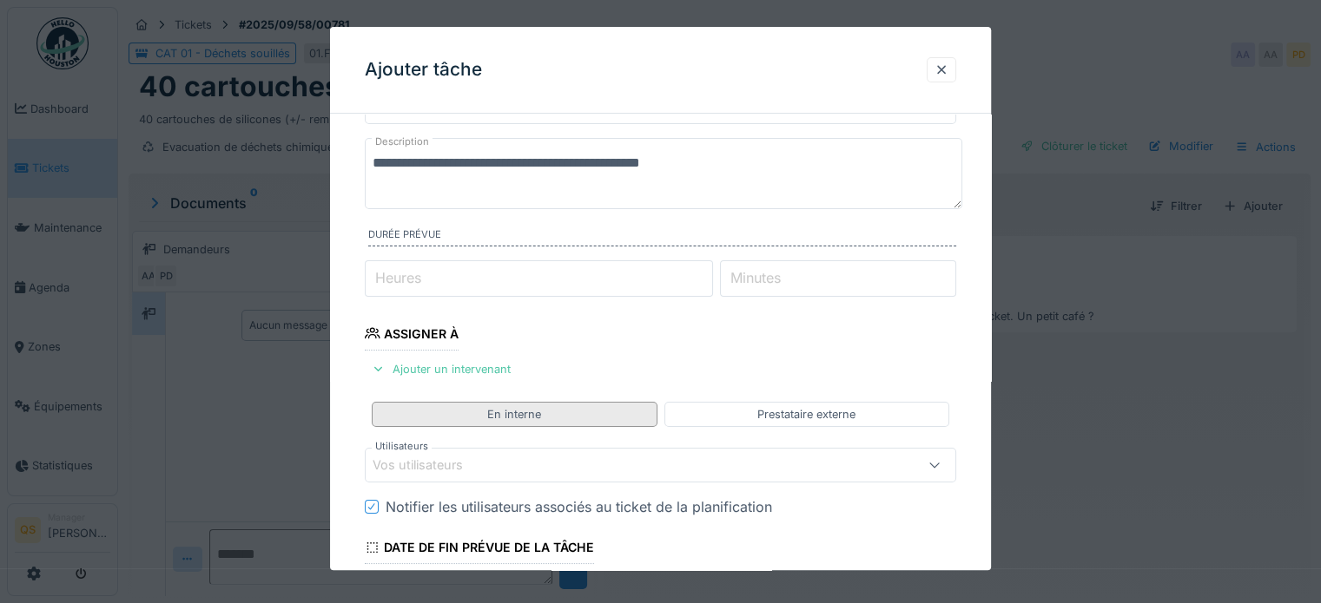
click at [561, 413] on div "En interne" at bounding box center [514, 414] width 285 height 25
click at [539, 417] on div "En interne" at bounding box center [514, 414] width 54 height 16
click at [499, 458] on div "Vos utilisateurs" at bounding box center [624, 465] width 504 height 19
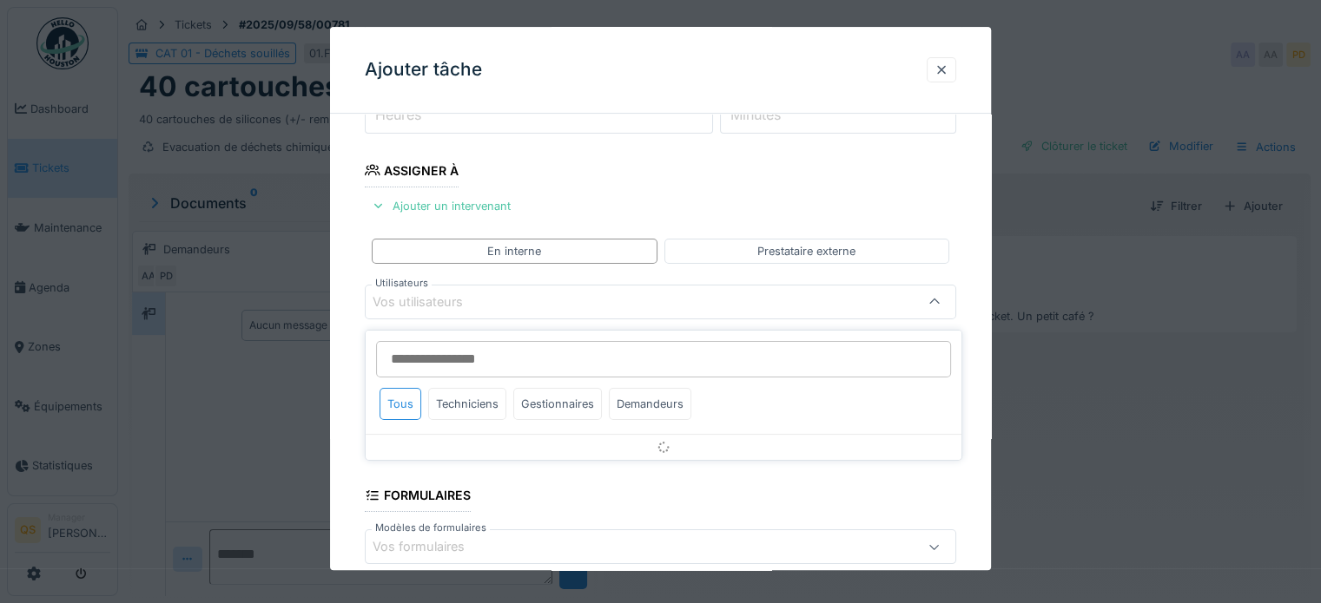
scroll to position [252, 0]
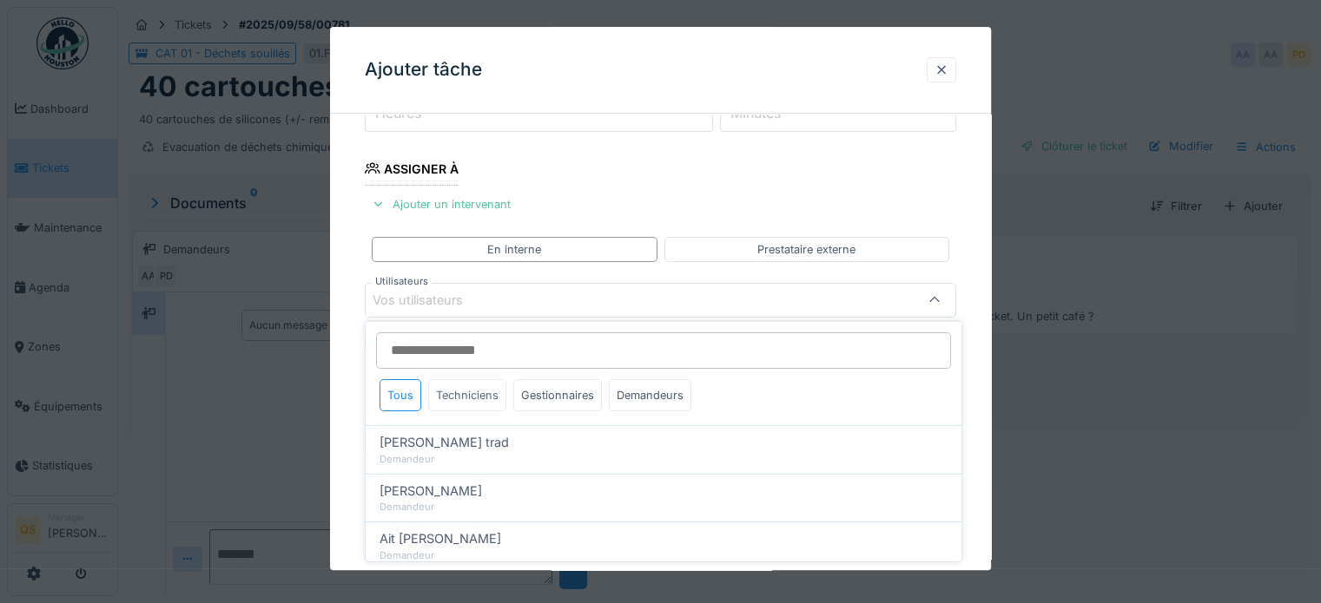
click at [475, 410] on div "Techniciens" at bounding box center [467, 395] width 78 height 32
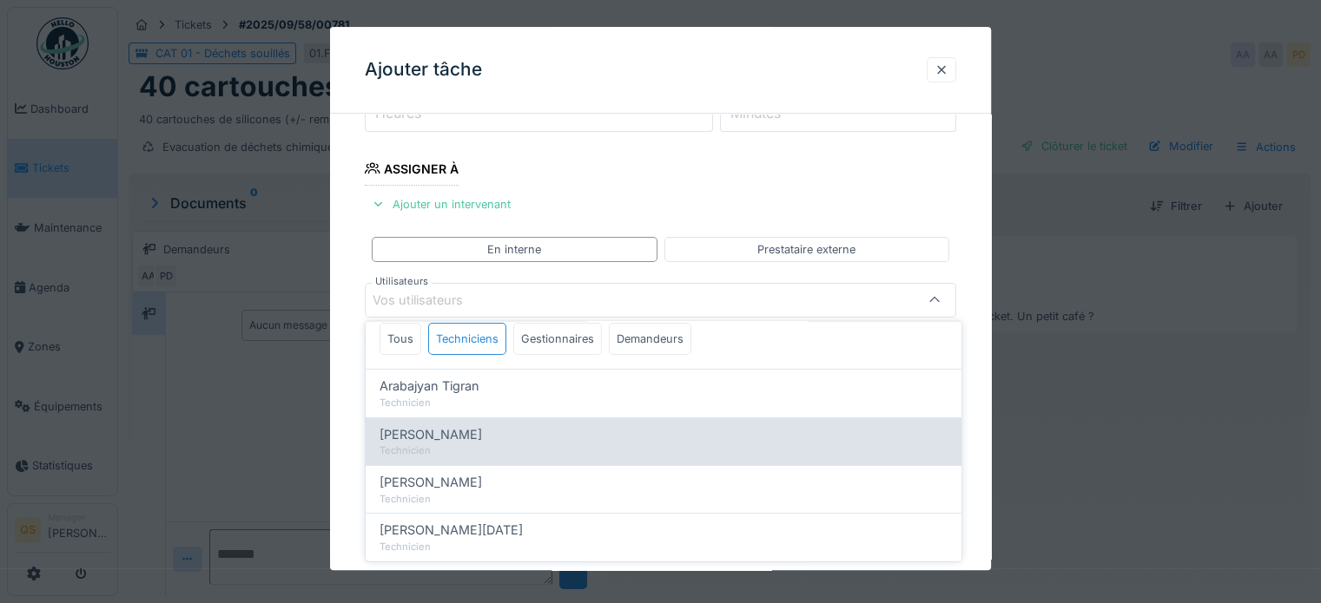
scroll to position [87, 0]
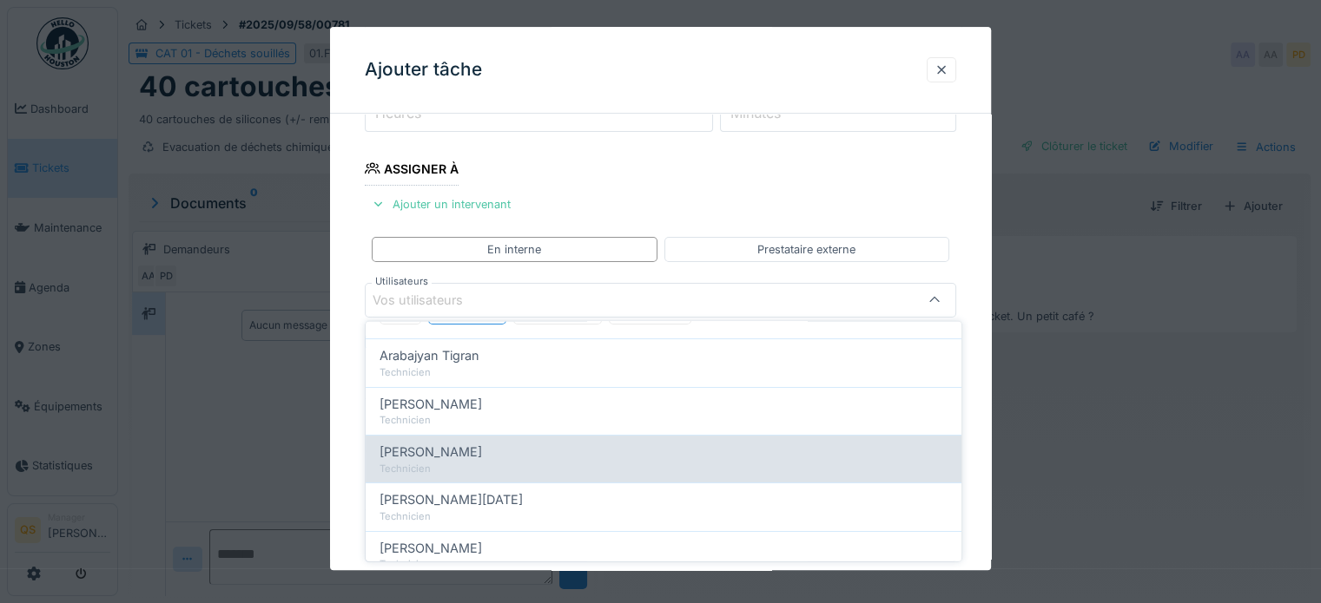
click at [466, 464] on div "Technicien" at bounding box center [663, 468] width 568 height 15
type input "****"
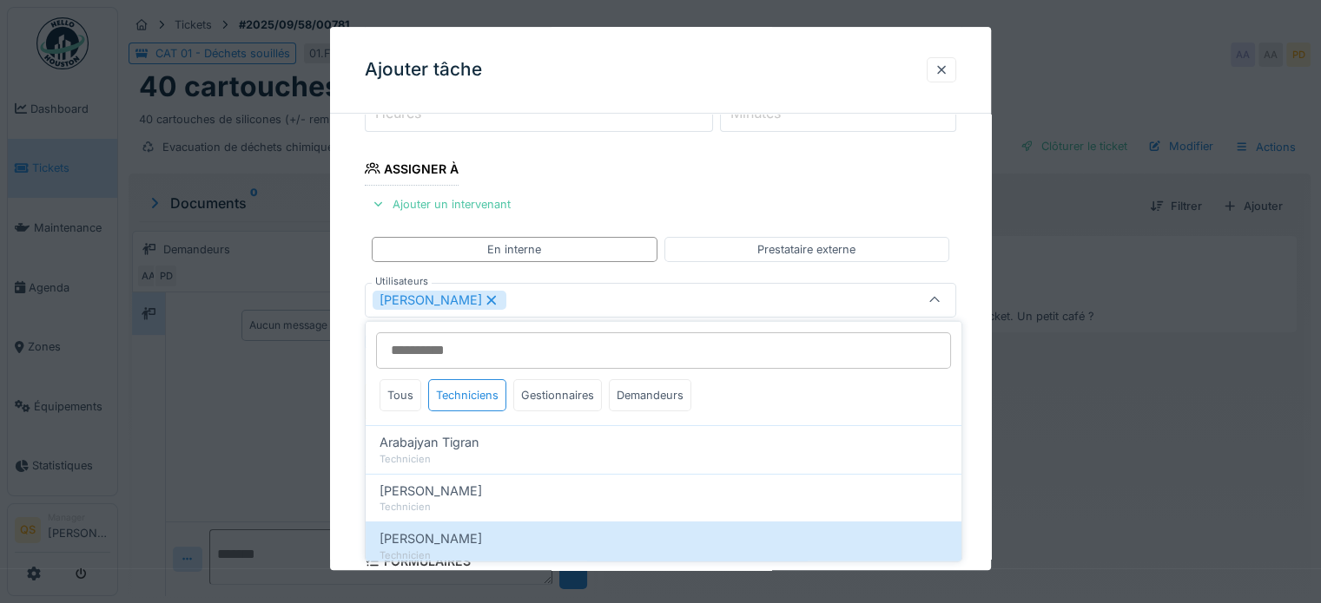
click at [349, 427] on div "**********" at bounding box center [660, 362] width 661 height 973
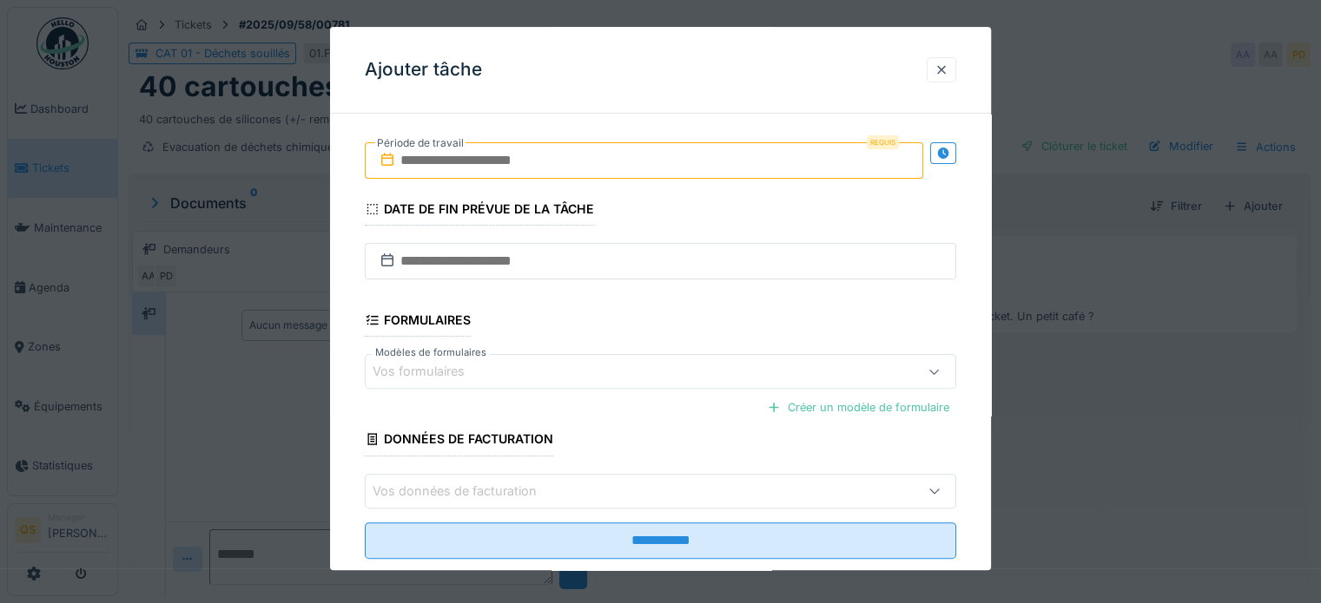
scroll to position [527, 0]
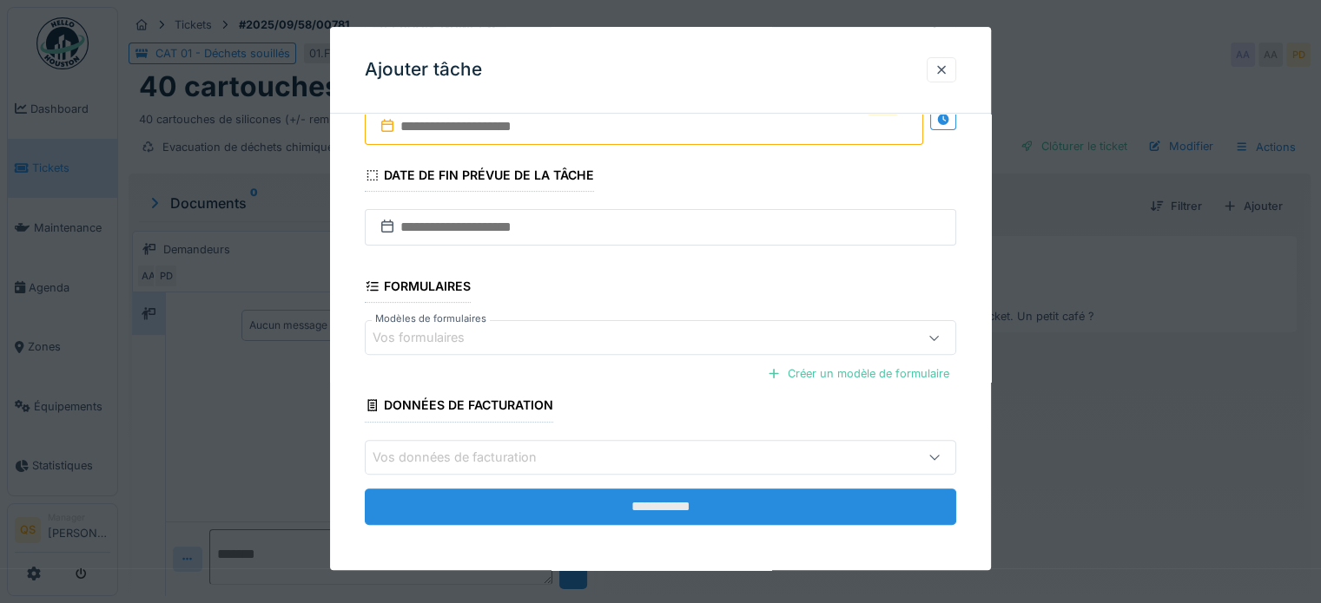
click at [505, 500] on input "**********" at bounding box center [660, 507] width 591 height 36
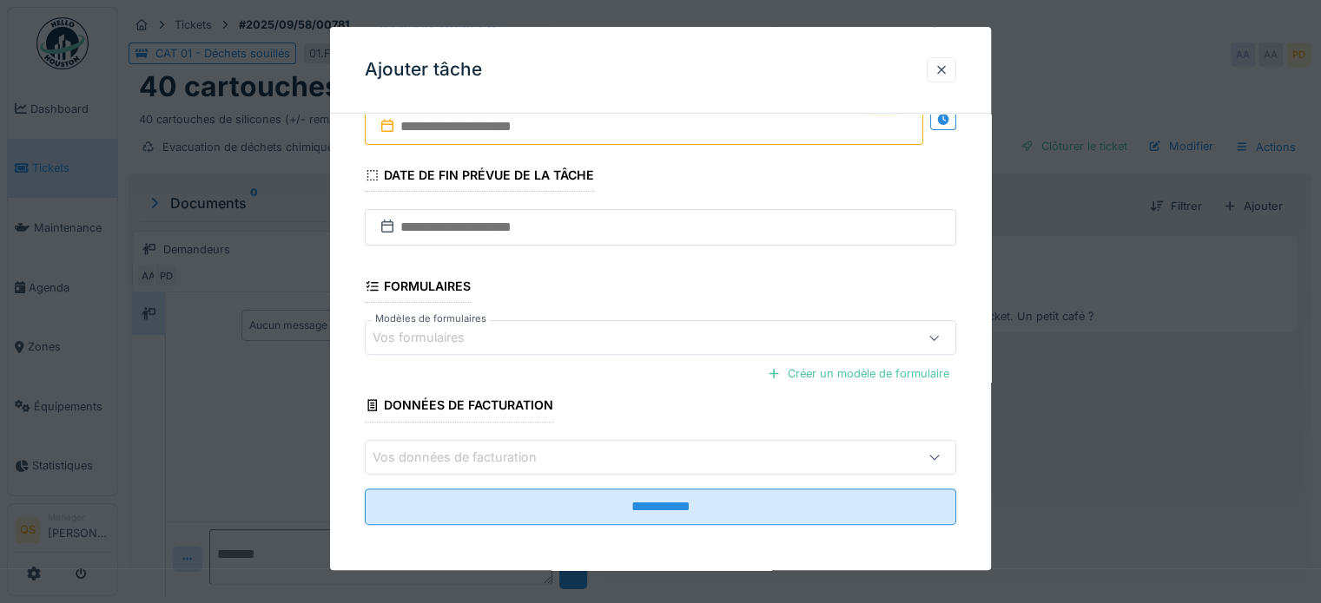
click at [527, 136] on input "text" at bounding box center [644, 127] width 558 height 36
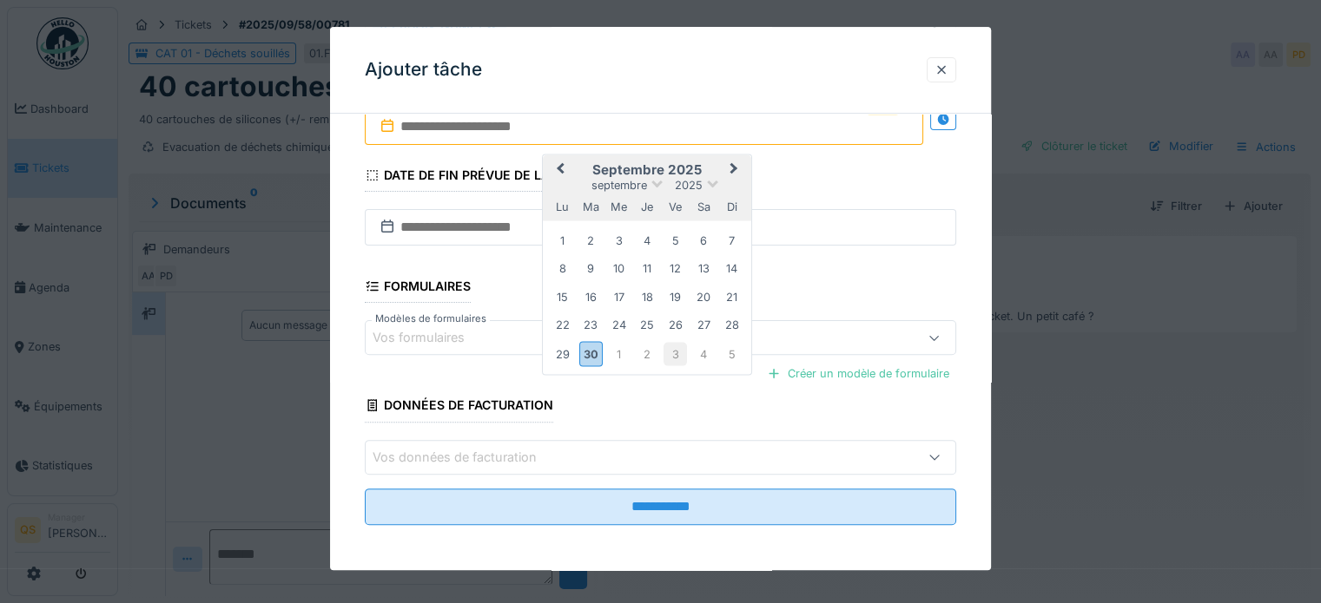
click at [670, 355] on div "3" at bounding box center [674, 353] width 23 height 23
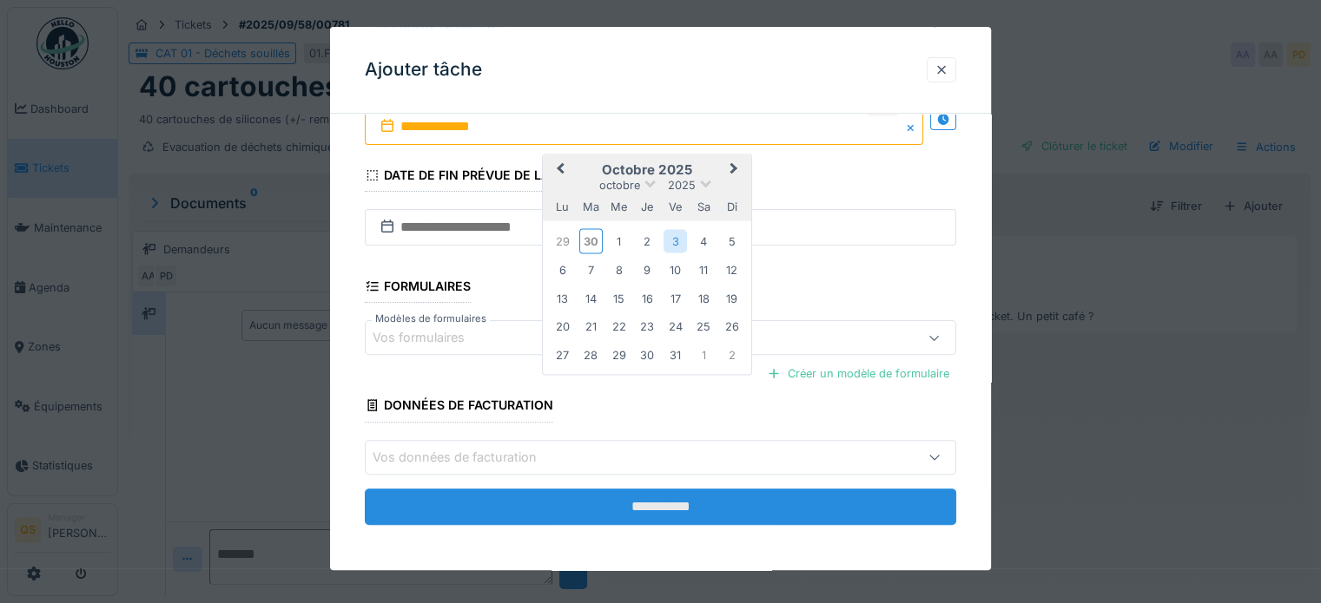
click at [663, 515] on input "**********" at bounding box center [660, 507] width 591 height 36
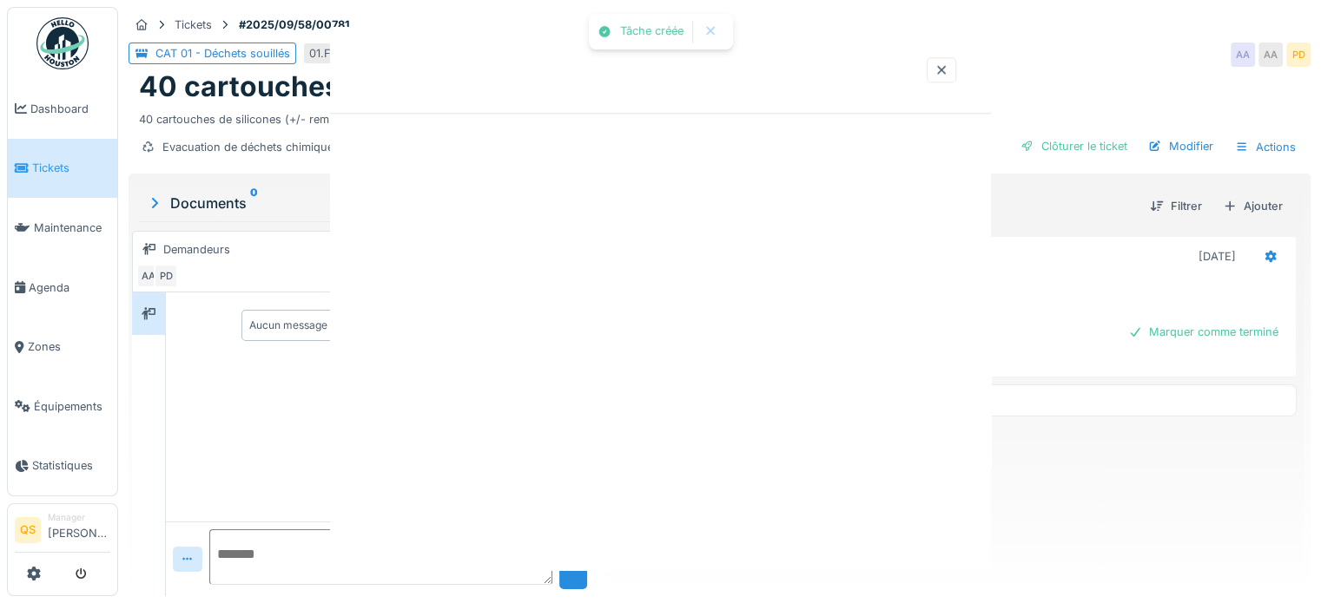
scroll to position [0, 0]
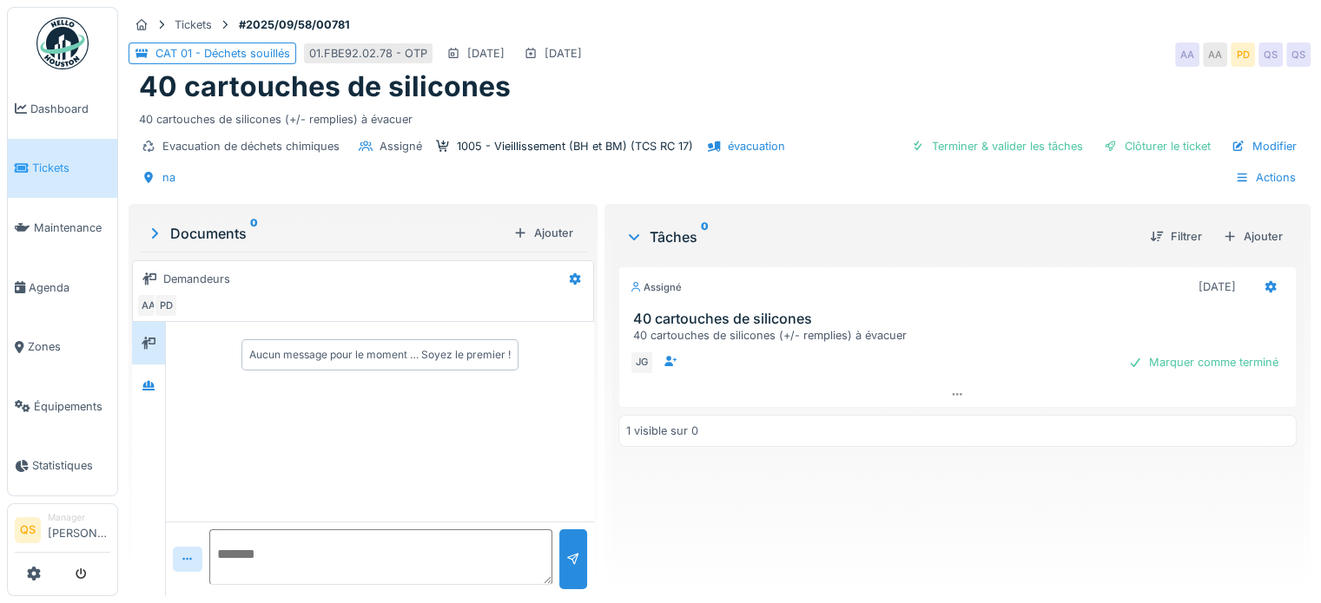
click at [74, 180] on link "Tickets" at bounding box center [62, 169] width 109 height 60
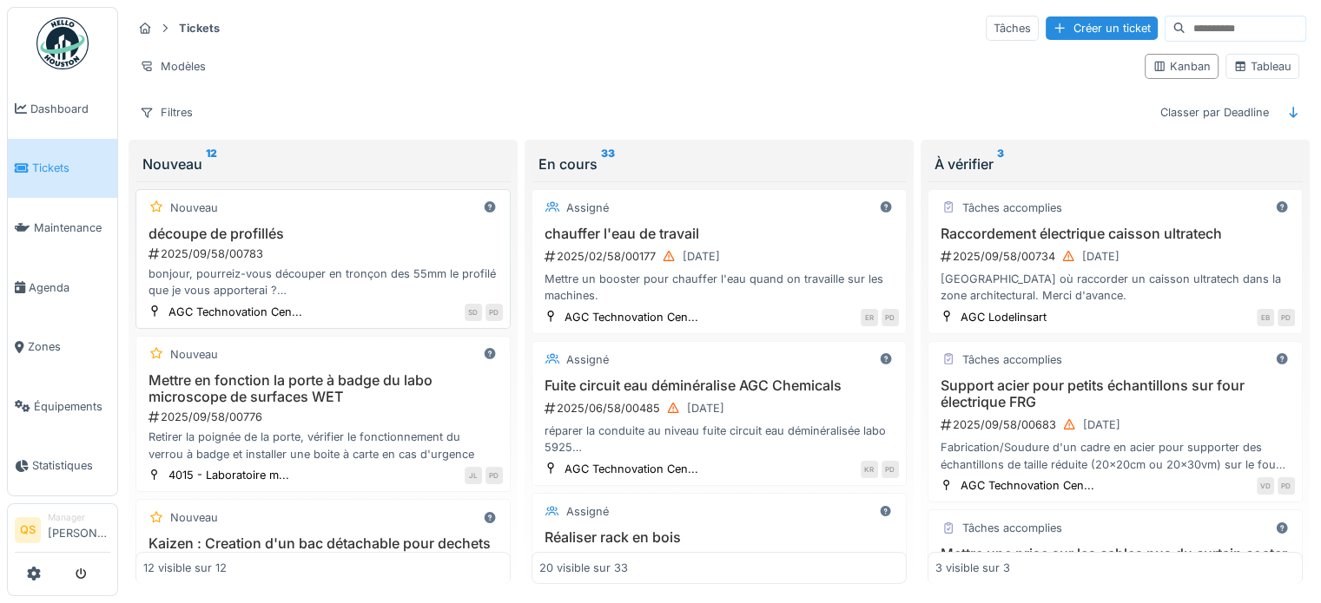
click at [363, 300] on div "Nouveau découpe de profillés 2025/09/58/00783 bonjour, pourreiz-vous découper e…" at bounding box center [322, 259] width 375 height 140
click at [334, 232] on h3 "découpe de profillés" at bounding box center [322, 234] width 359 height 16
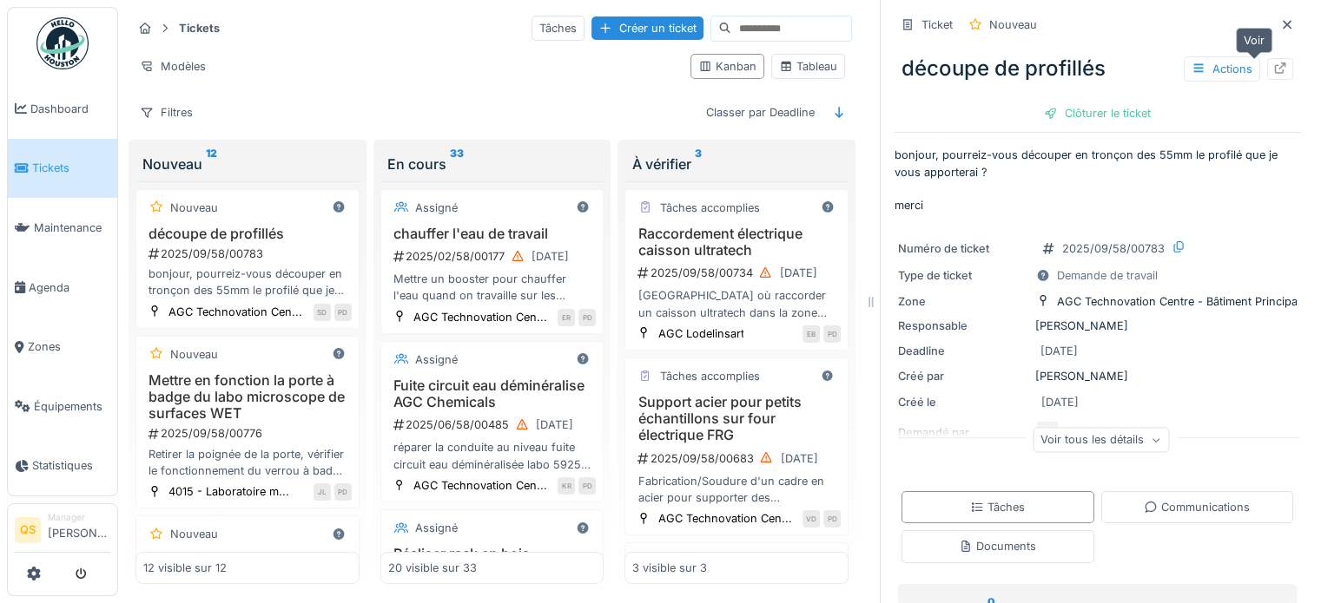
click at [1273, 66] on icon at bounding box center [1280, 68] width 14 height 11
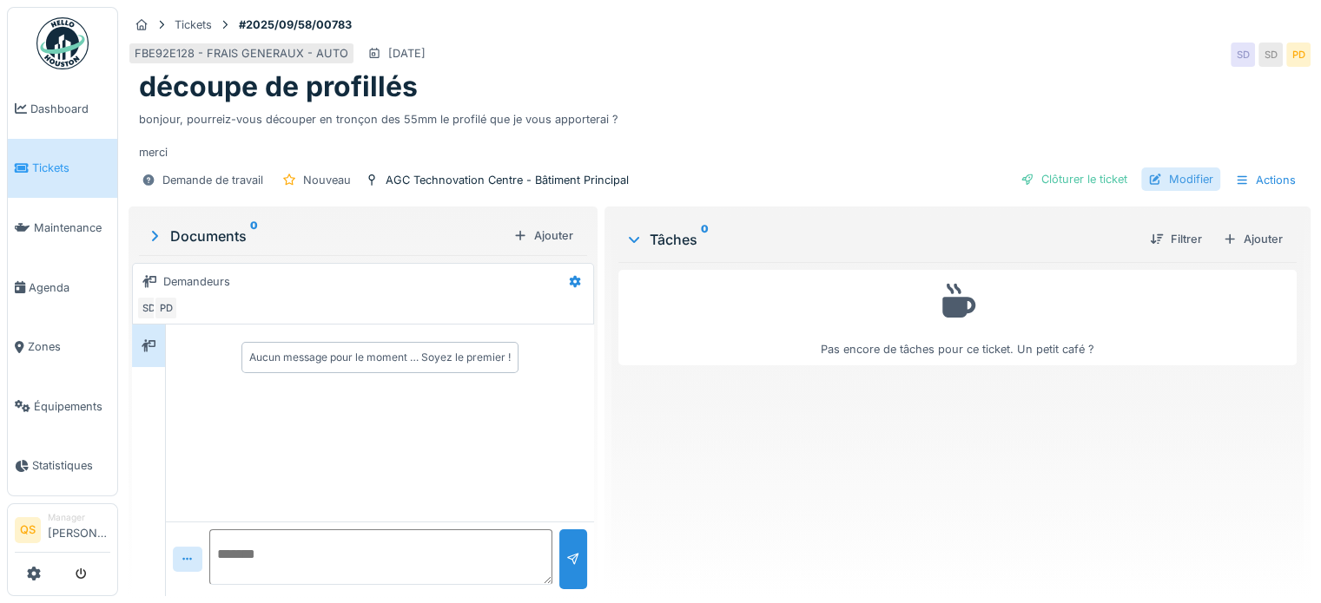
click at [1184, 185] on div "Modifier" at bounding box center [1180, 179] width 79 height 23
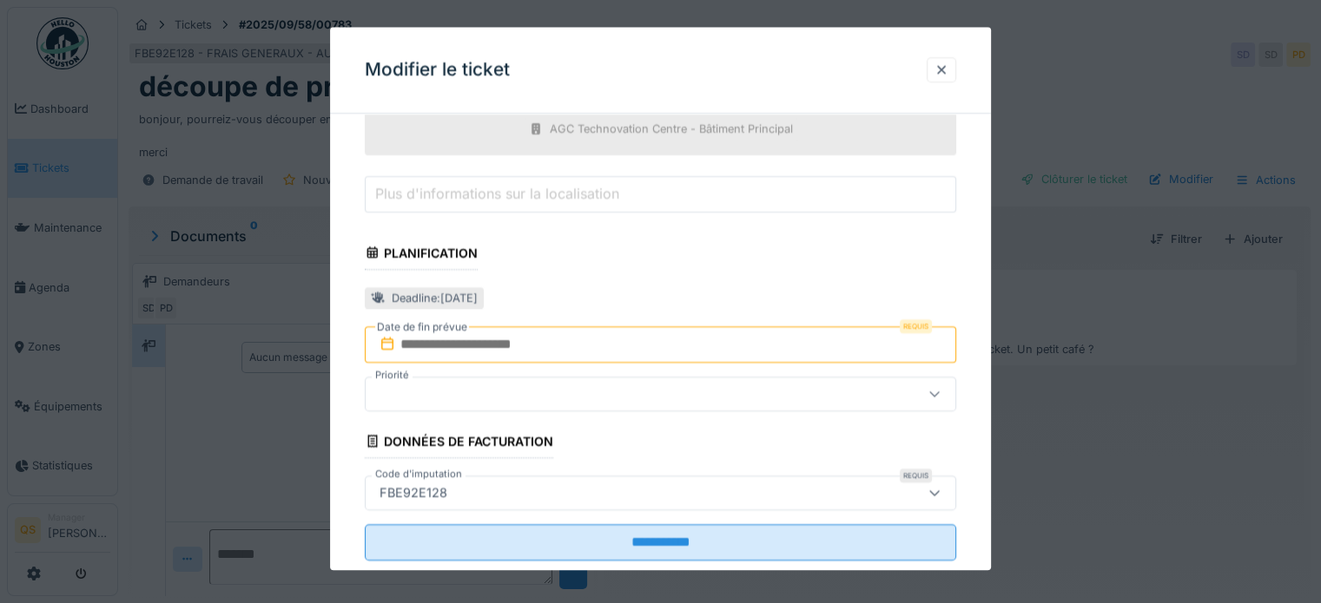
scroll to position [636, 0]
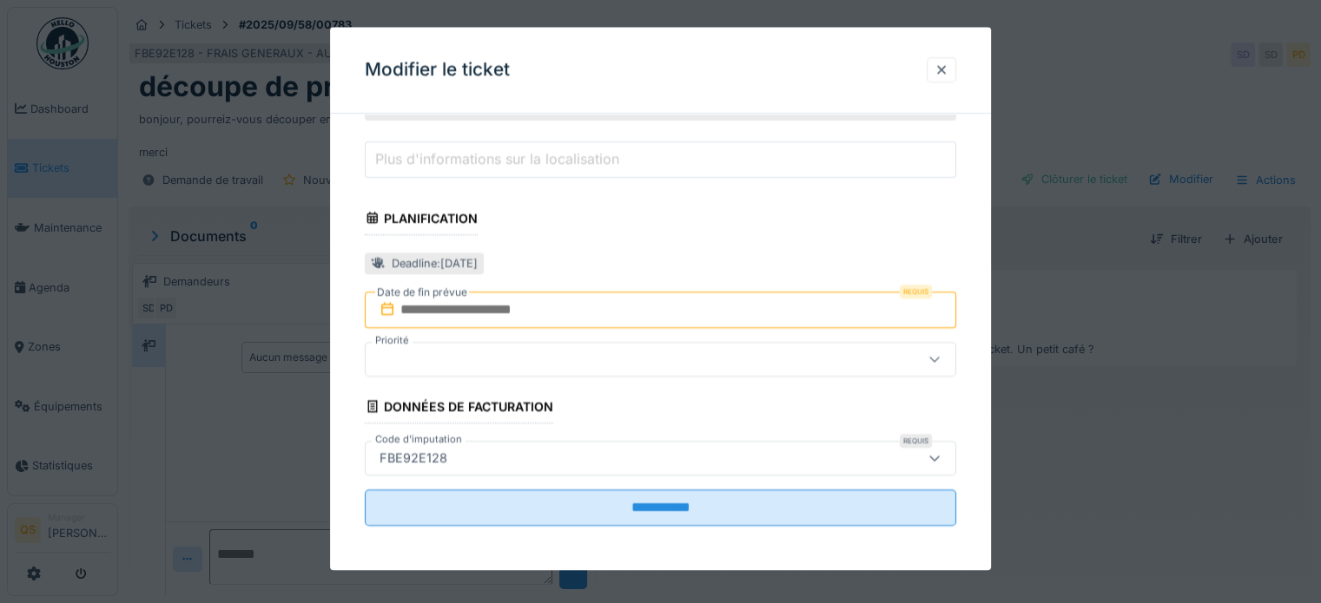
click at [590, 315] on input "text" at bounding box center [660, 310] width 591 height 36
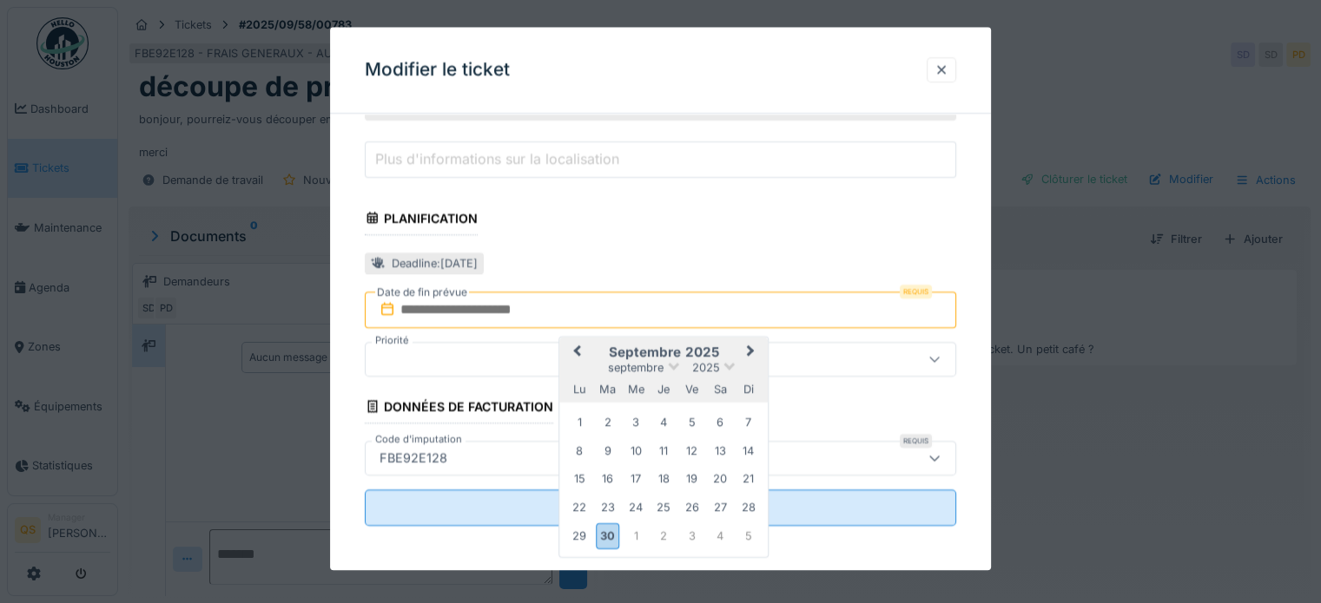
click at [751, 346] on span "Next Month" at bounding box center [751, 352] width 0 height 21
click at [578, 451] on div "6" at bounding box center [578, 452] width 23 height 23
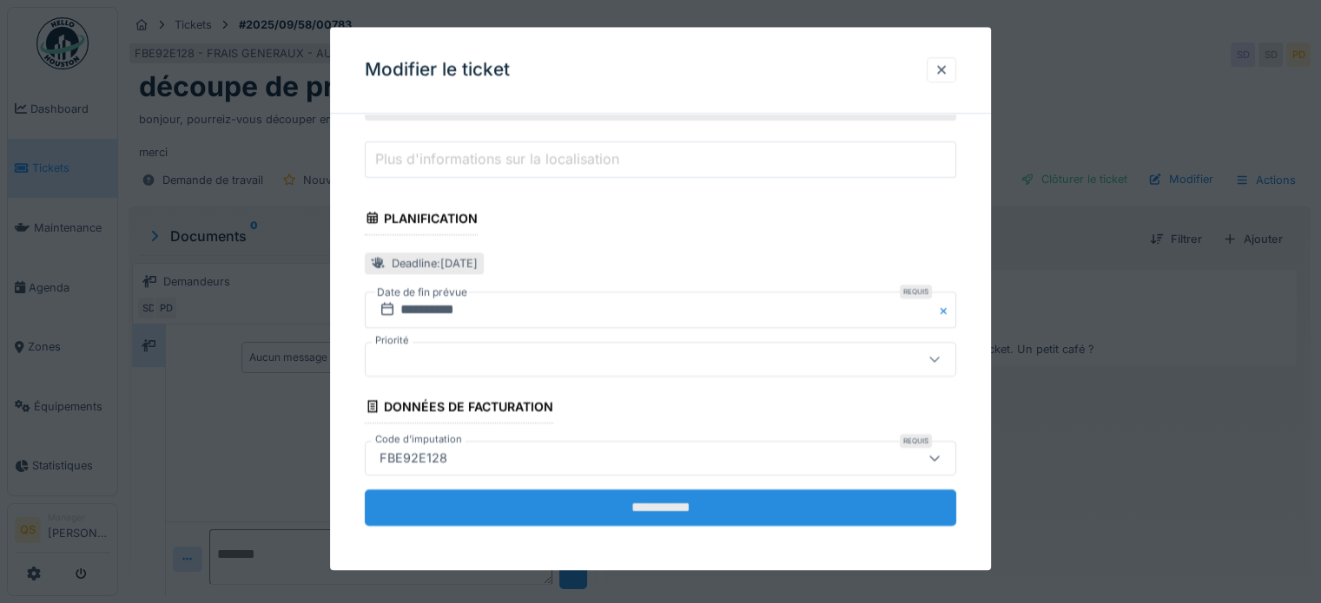
click at [590, 500] on input "**********" at bounding box center [660, 508] width 591 height 36
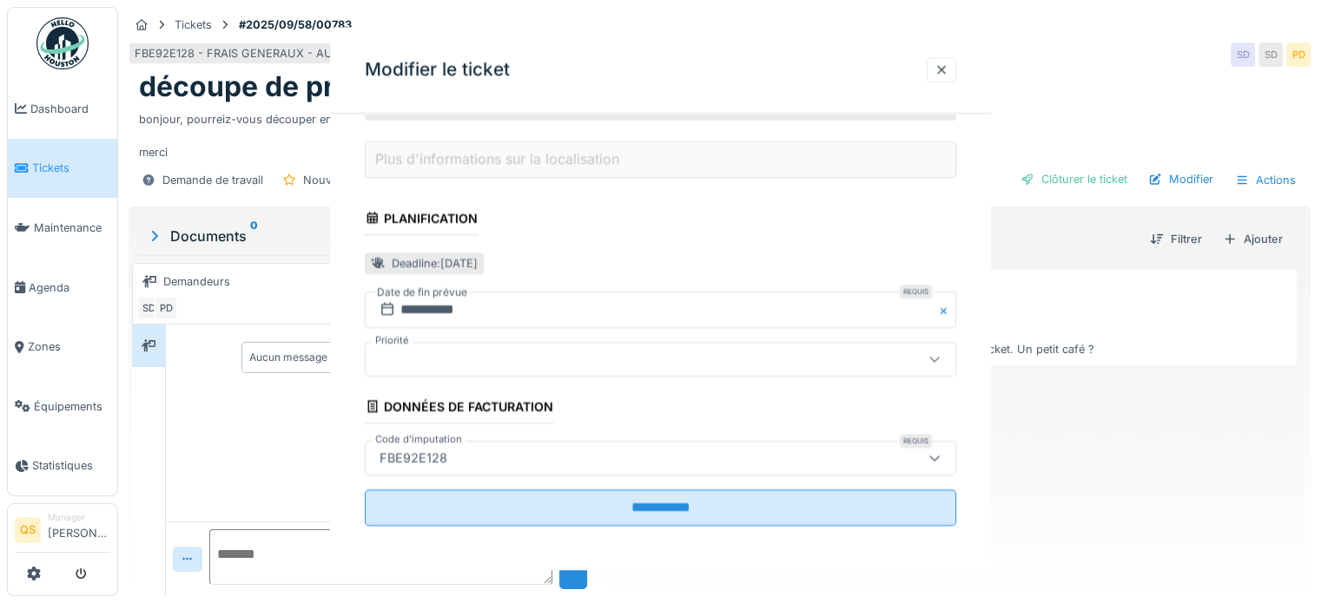
scroll to position [0, 0]
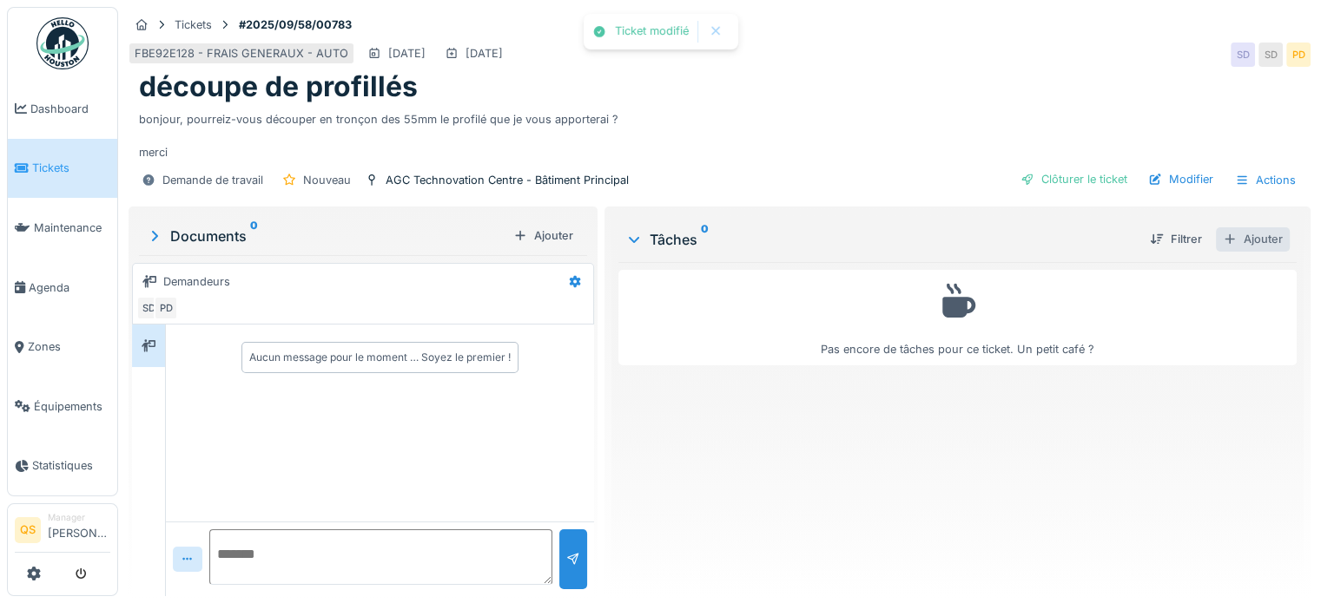
click at [1236, 236] on div "Ajouter" at bounding box center [1252, 238] width 74 height 23
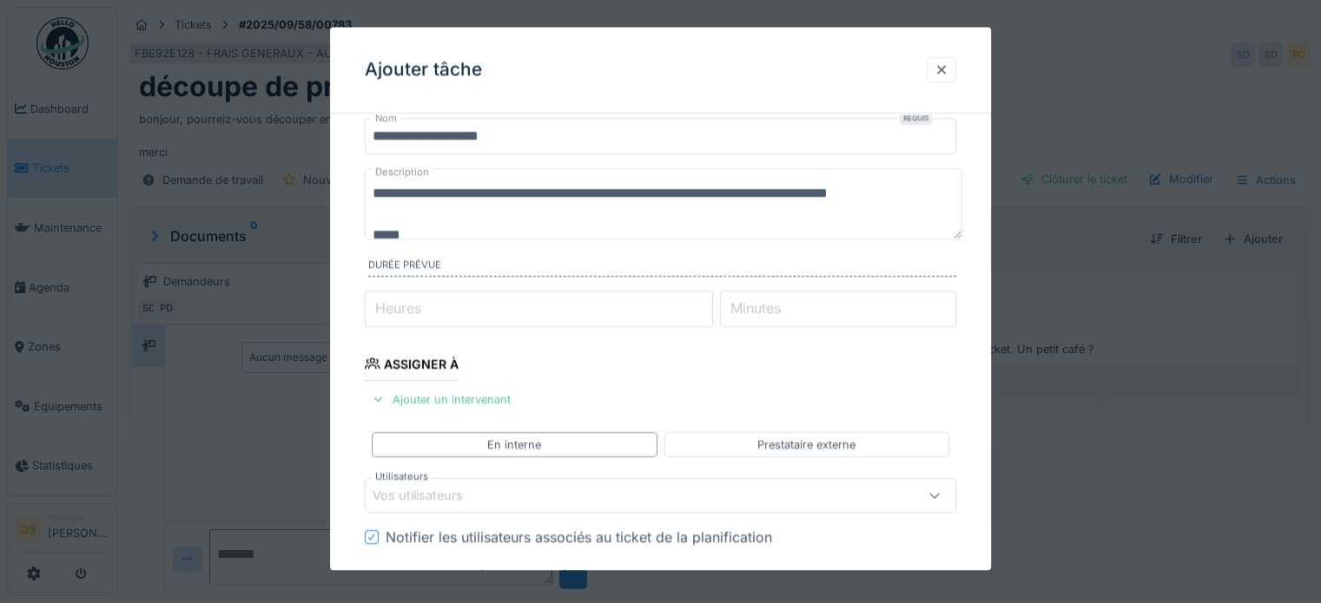
scroll to position [87, 0]
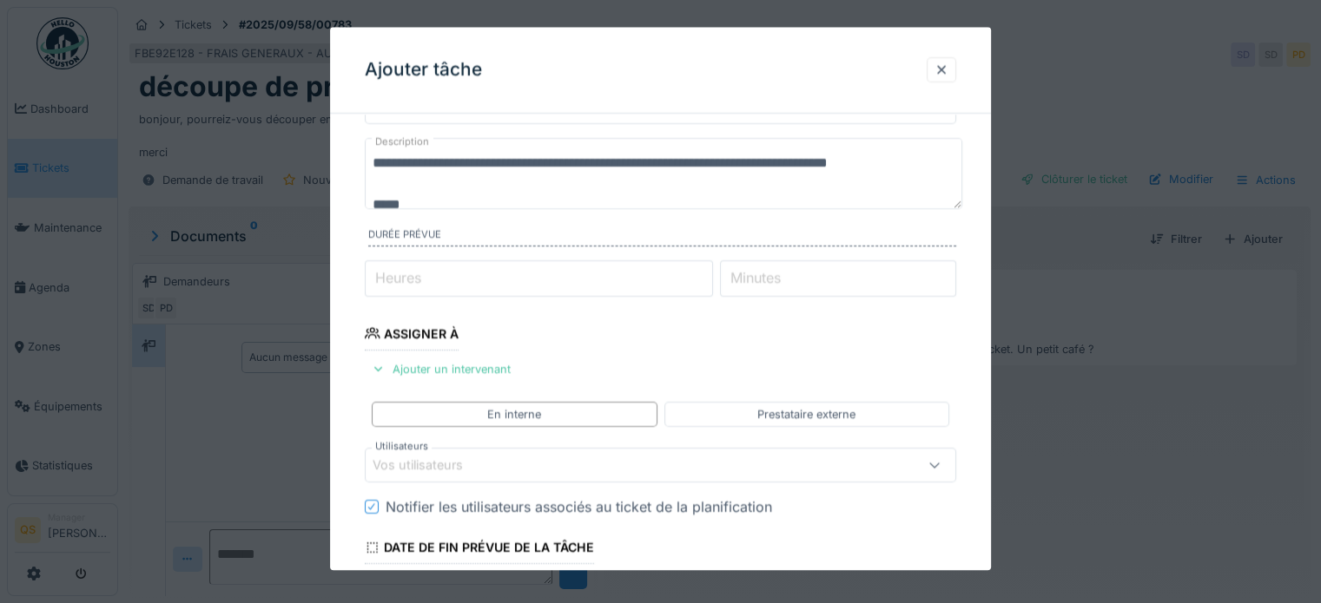
click at [475, 465] on div "Vos utilisateurs" at bounding box center [429, 466] width 115 height 19
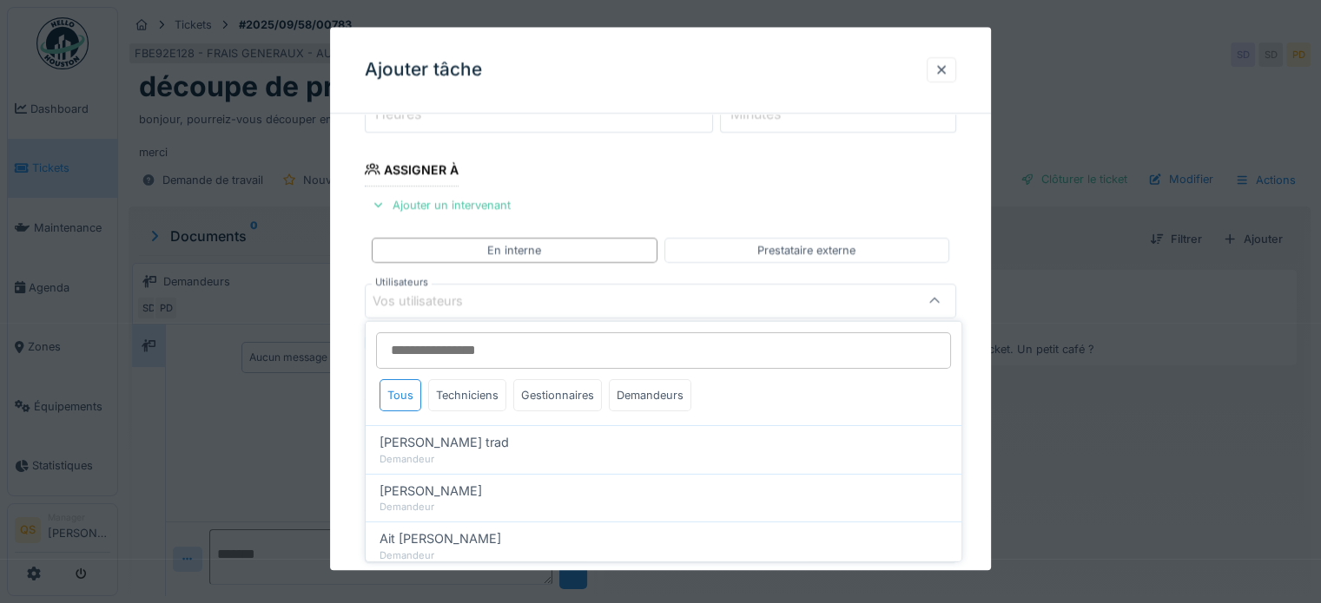
scroll to position [252, 0]
click at [481, 402] on div "Techniciens" at bounding box center [467, 395] width 78 height 32
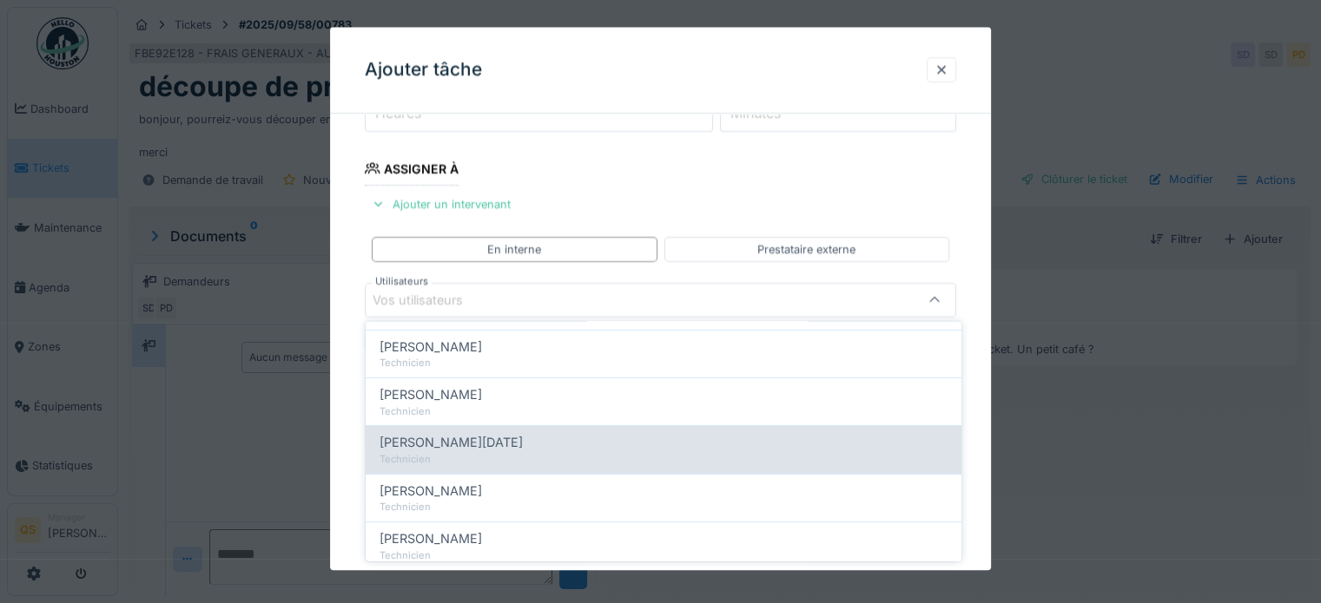
scroll to position [174, 0]
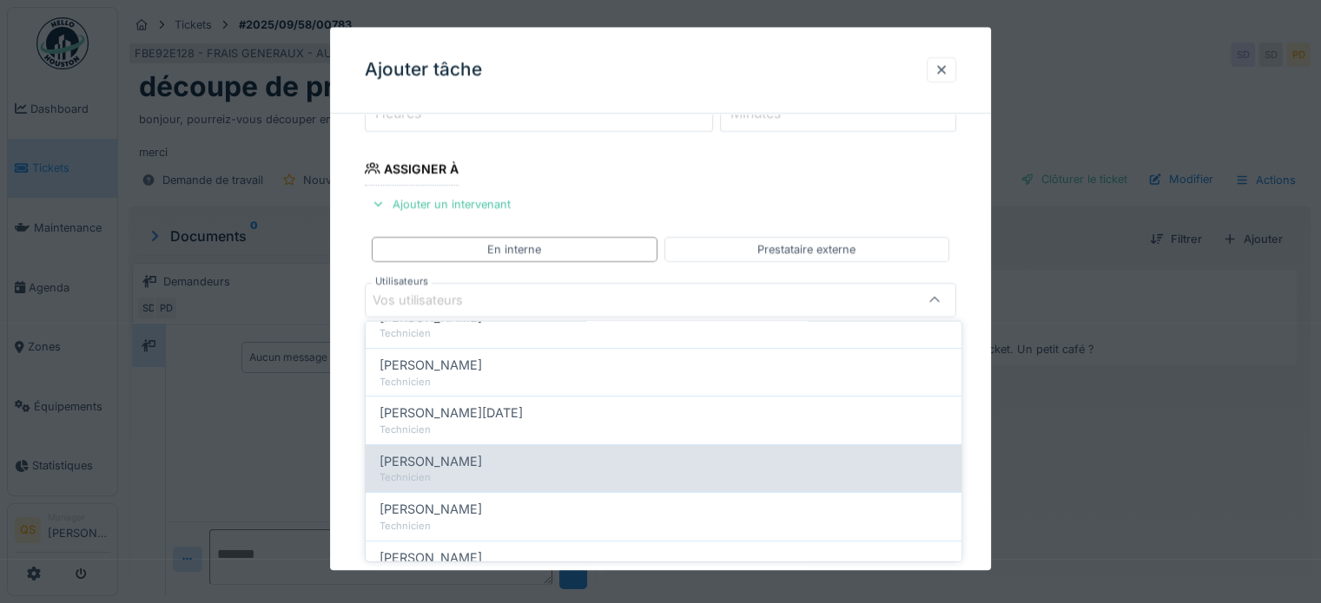
click at [491, 464] on div "[PERSON_NAME]" at bounding box center [663, 460] width 568 height 19
type input "****"
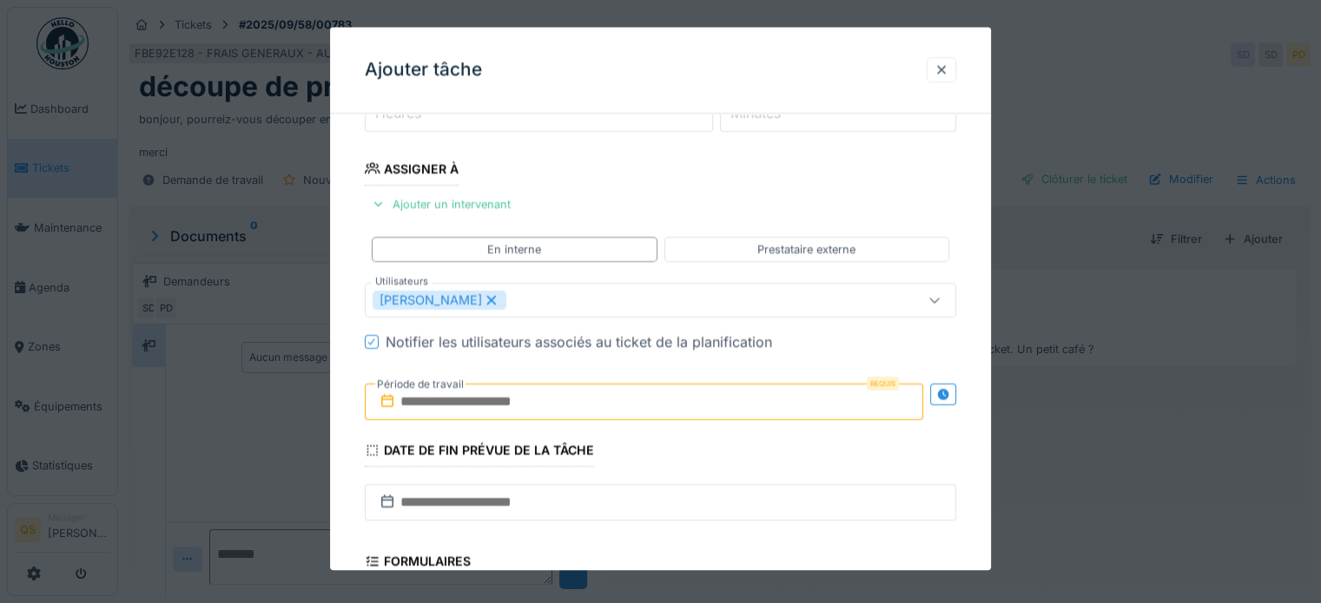
click at [355, 451] on div "**********" at bounding box center [660, 362] width 661 height 973
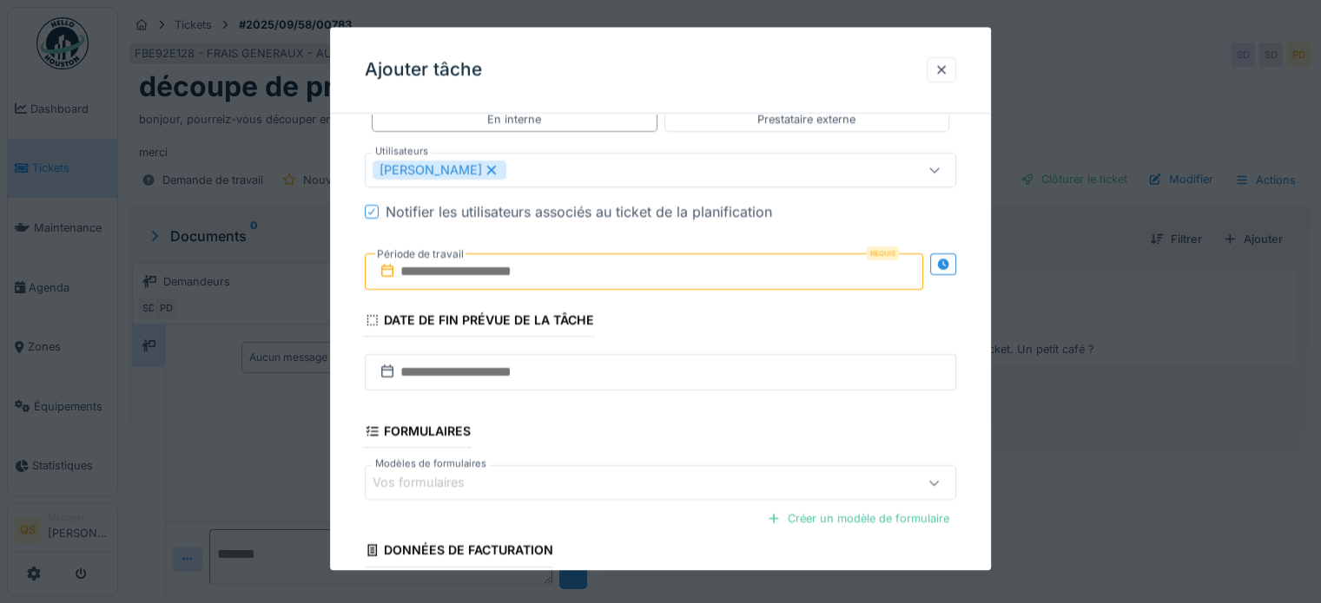
scroll to position [425, 0]
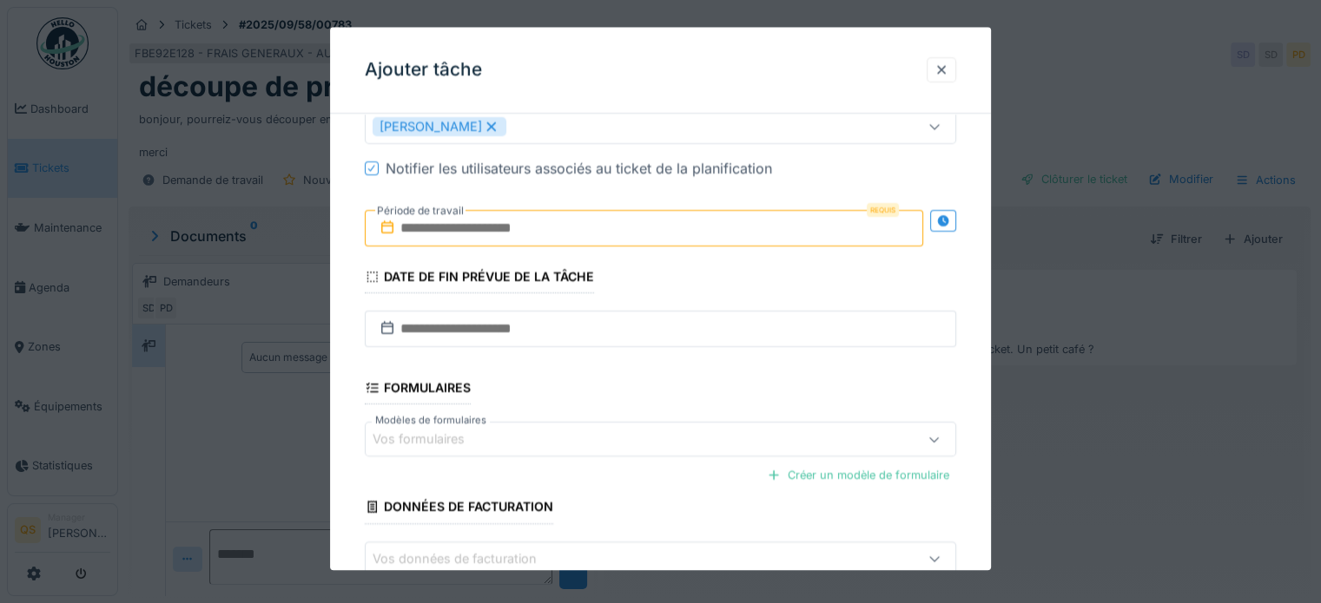
click at [586, 231] on input "text" at bounding box center [644, 228] width 558 height 36
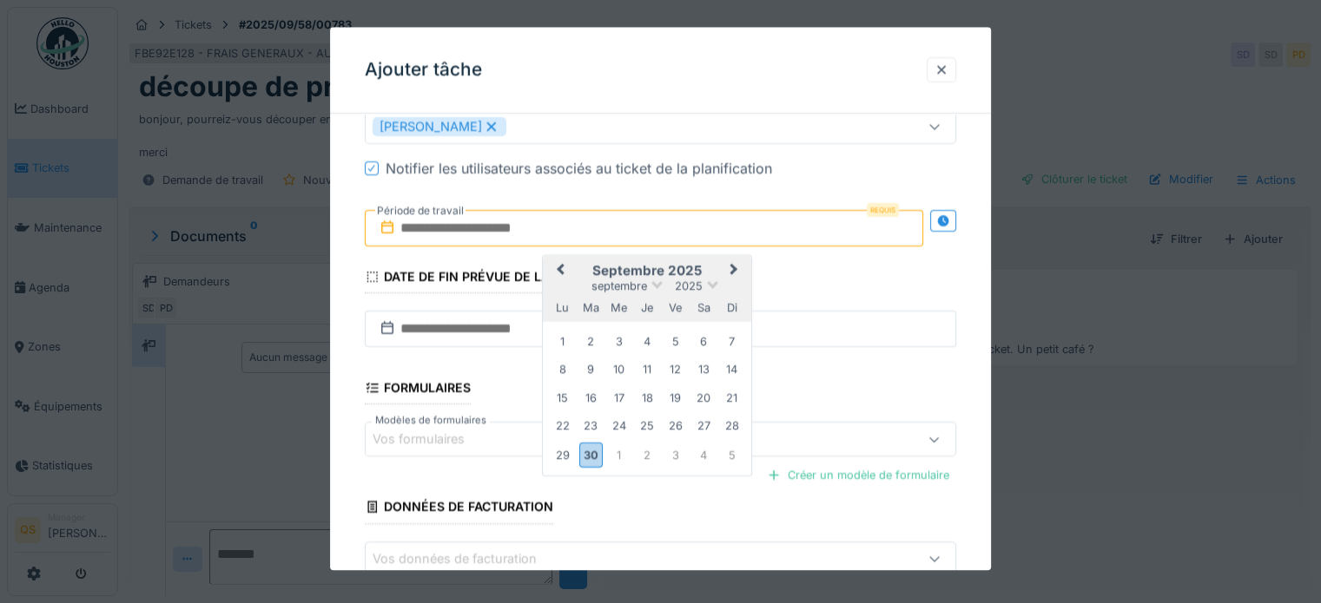
click at [738, 264] on button "Next Month" at bounding box center [735, 272] width 28 height 28
click at [555, 372] on div "6" at bounding box center [561, 370] width 23 height 23
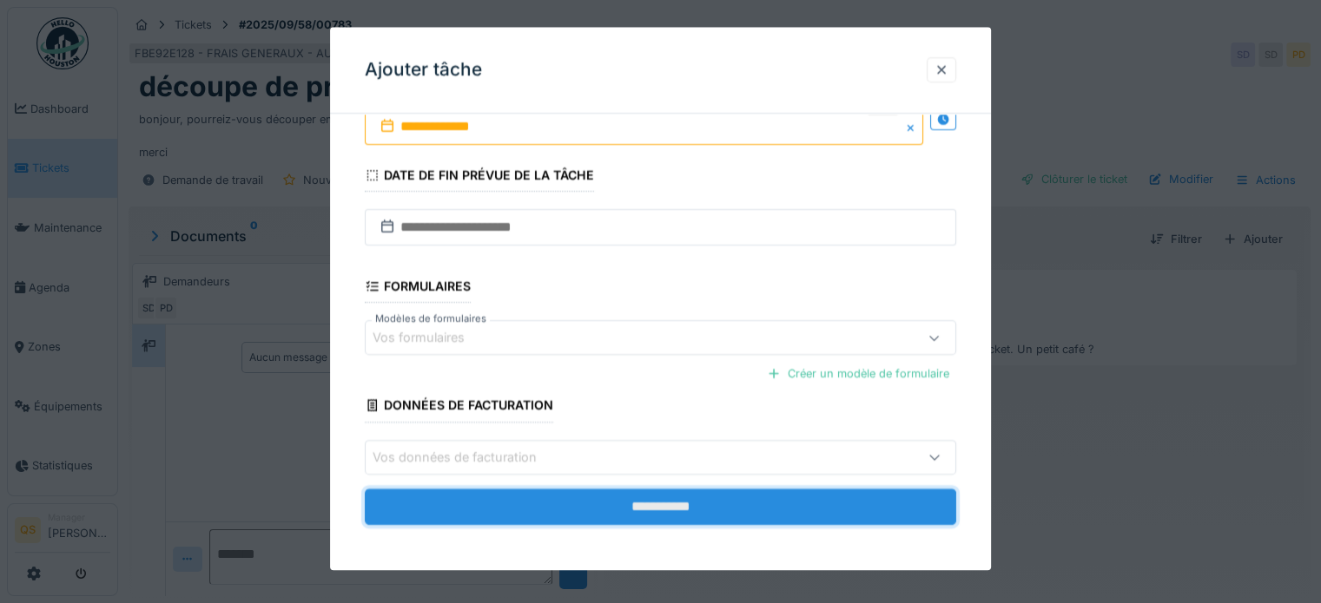
click at [590, 499] on input "**********" at bounding box center [660, 507] width 591 height 36
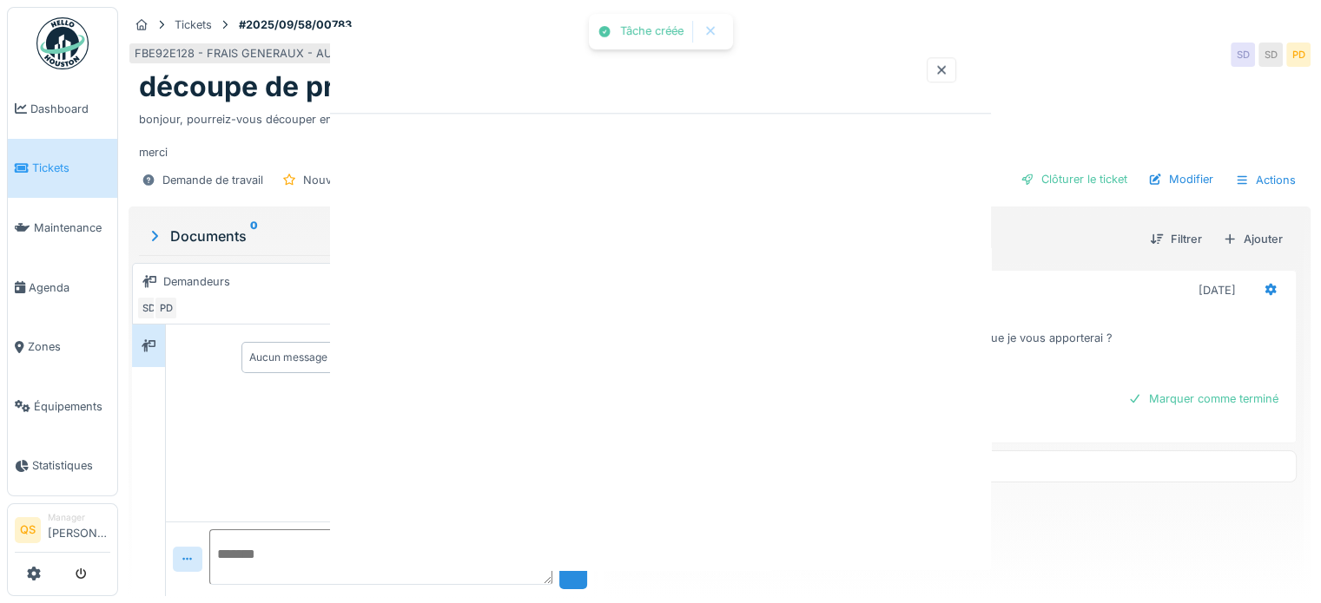
scroll to position [0, 0]
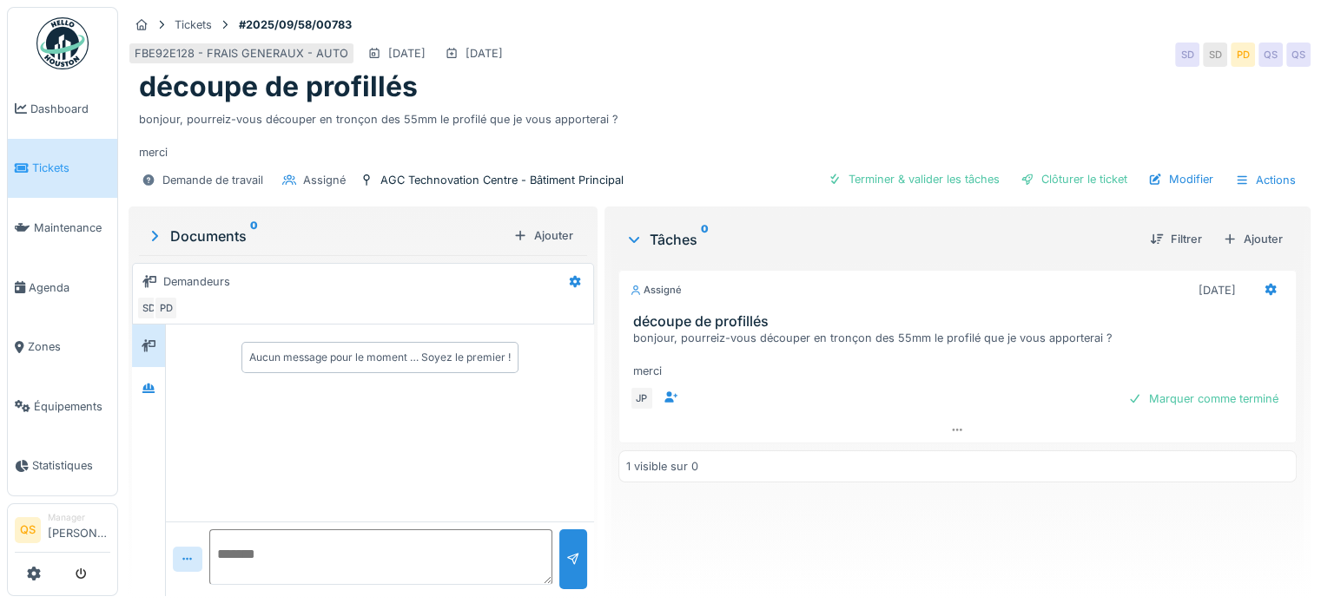
click at [52, 173] on span "Tickets" at bounding box center [71, 168] width 78 height 16
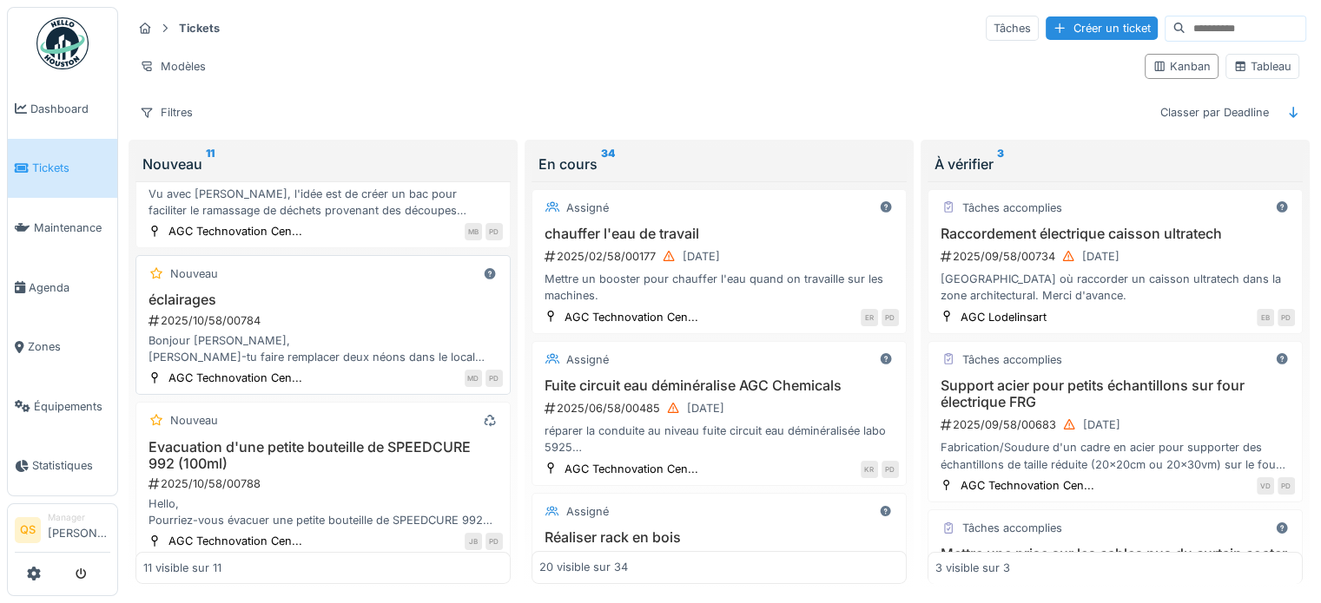
scroll to position [174, 0]
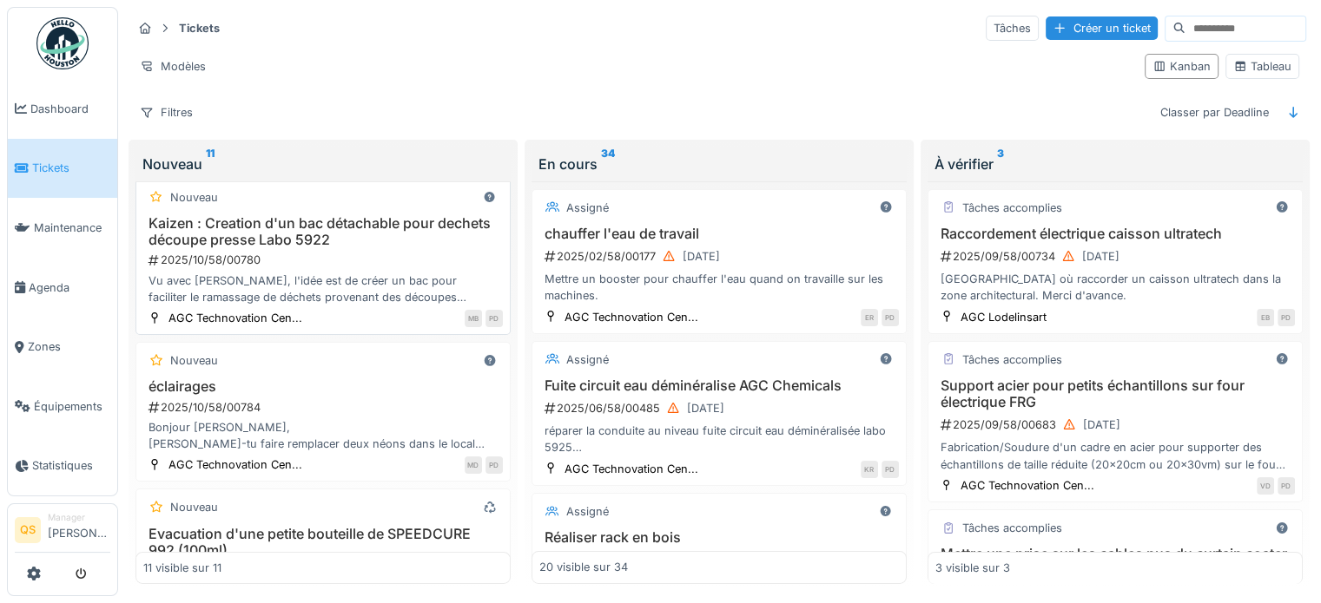
click at [342, 257] on div "2025/10/58/00780" at bounding box center [325, 260] width 356 height 16
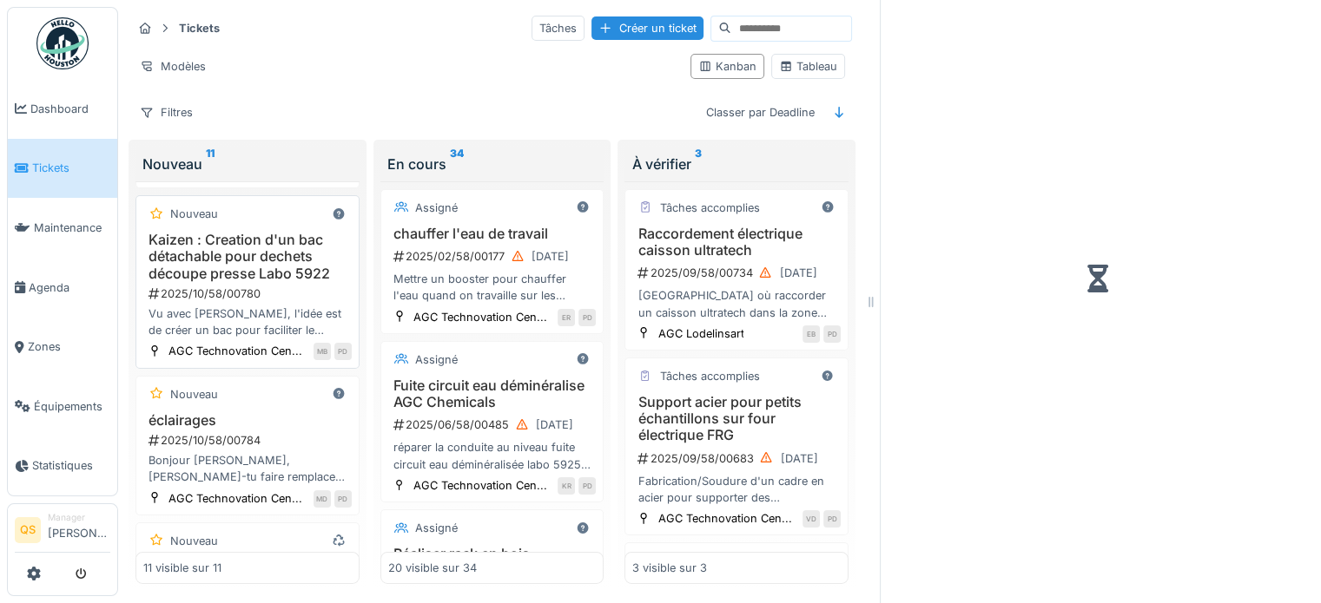
scroll to position [230, 0]
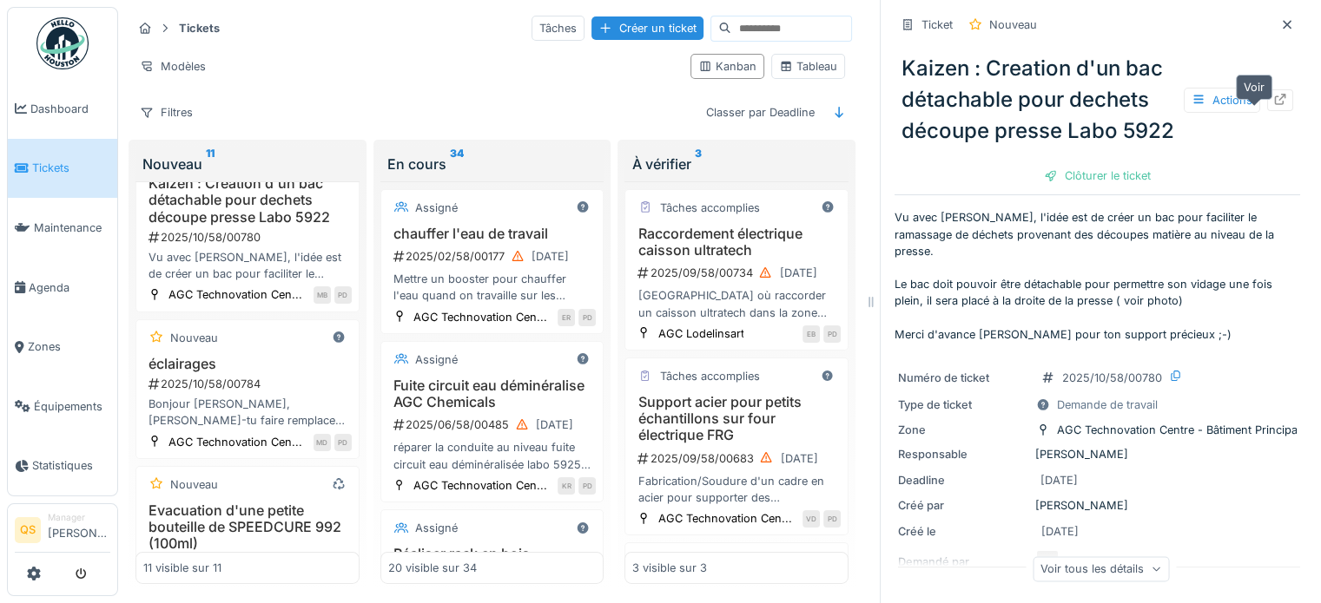
click at [1273, 105] on icon at bounding box center [1280, 99] width 14 height 11
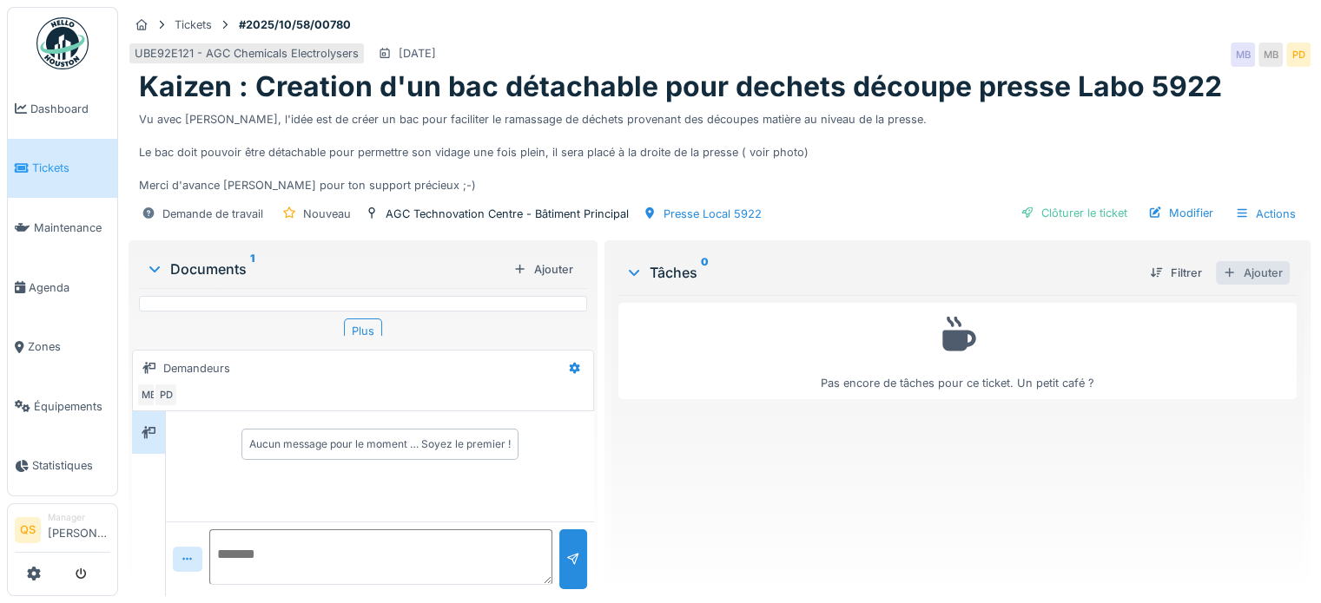
click at [1238, 274] on div "Ajouter" at bounding box center [1252, 272] width 74 height 23
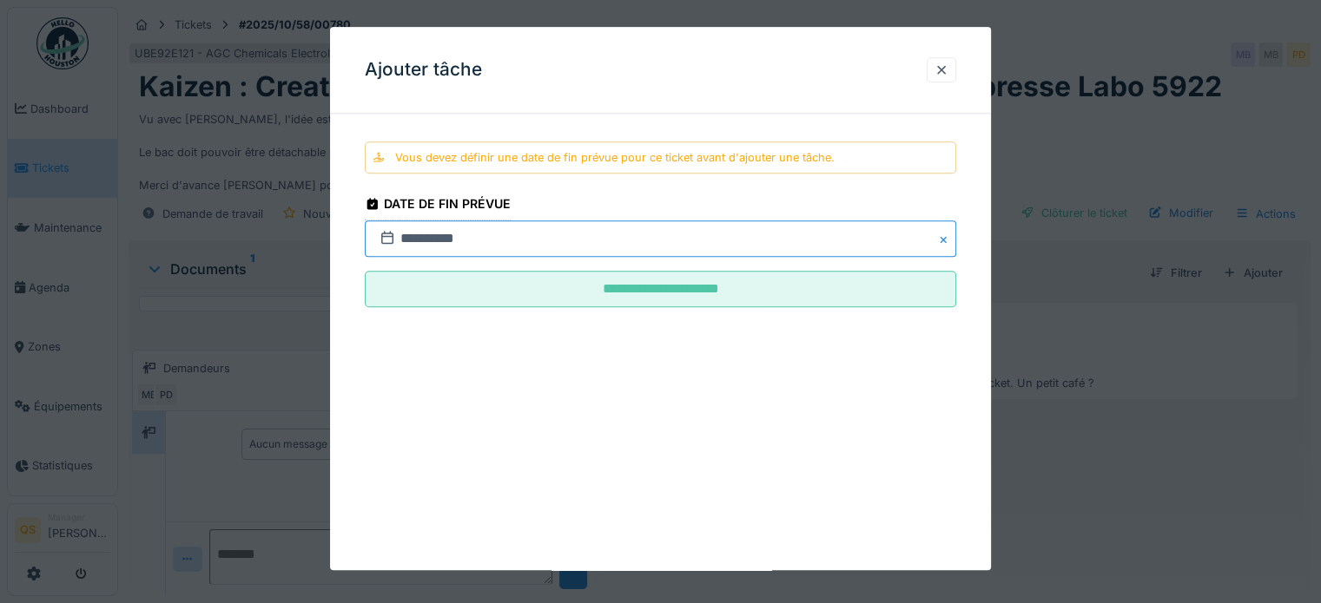
click at [538, 240] on input "**********" at bounding box center [660, 239] width 591 height 36
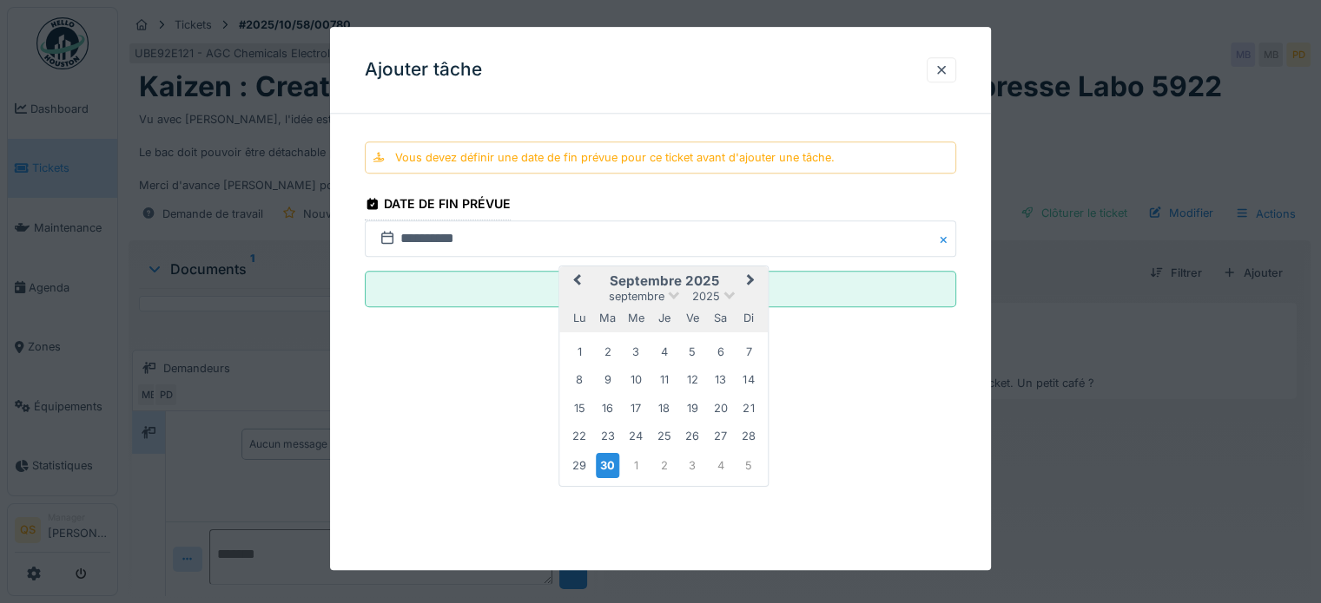
click at [756, 274] on button "Next Month" at bounding box center [753, 282] width 28 height 28
click at [685, 381] on div "10" at bounding box center [691, 381] width 23 height 23
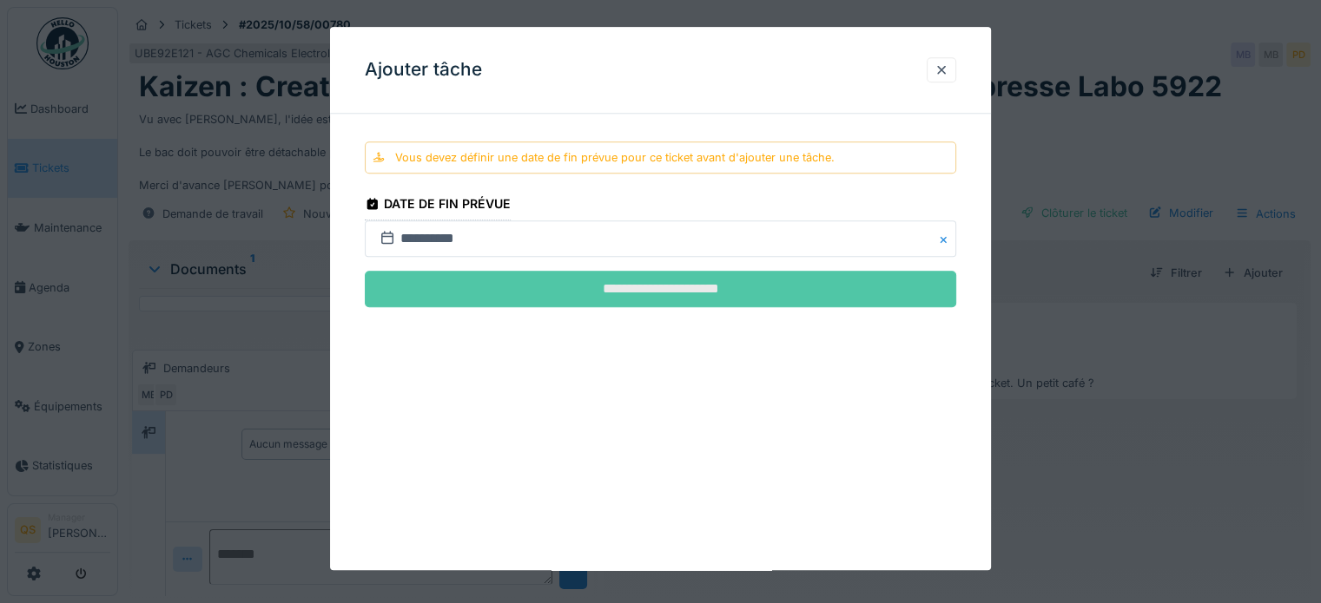
click at [709, 294] on input "**********" at bounding box center [660, 290] width 591 height 36
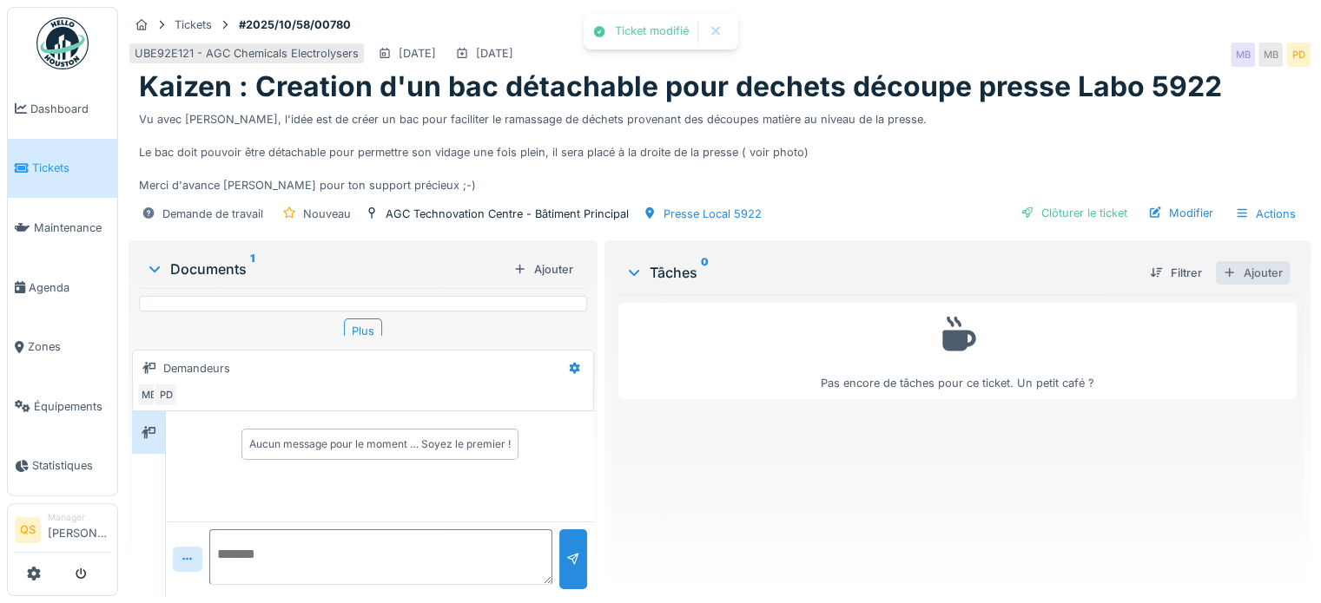
click at [1242, 269] on div "Ajouter" at bounding box center [1252, 272] width 74 height 23
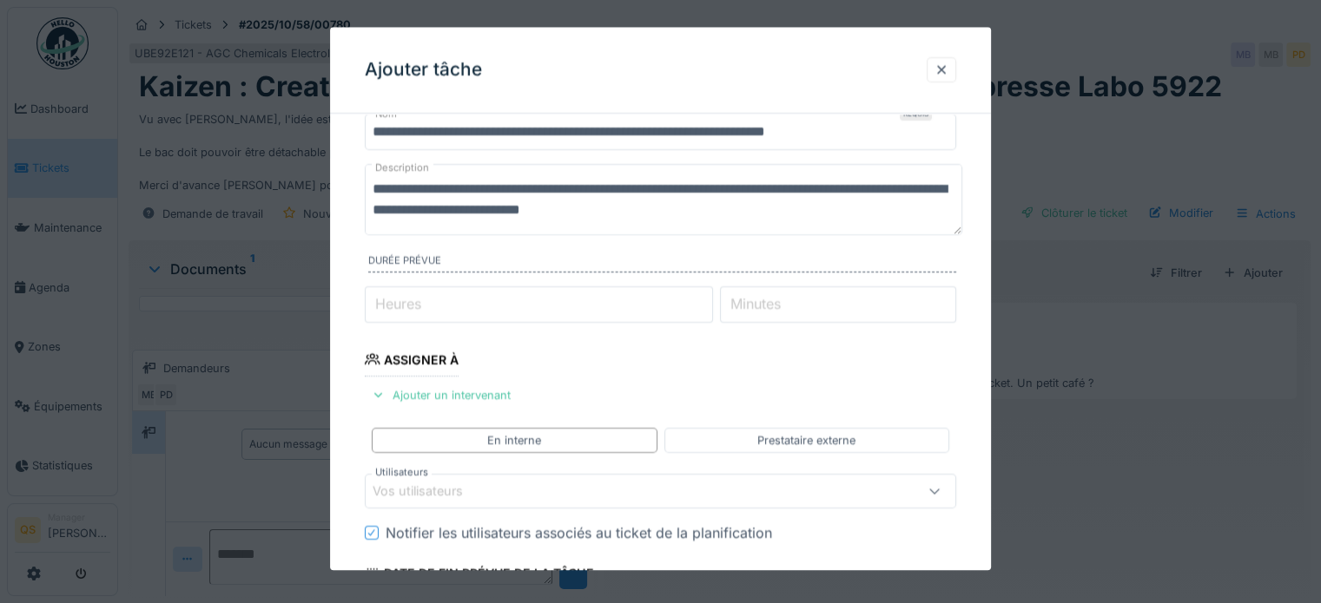
scroll to position [87, 0]
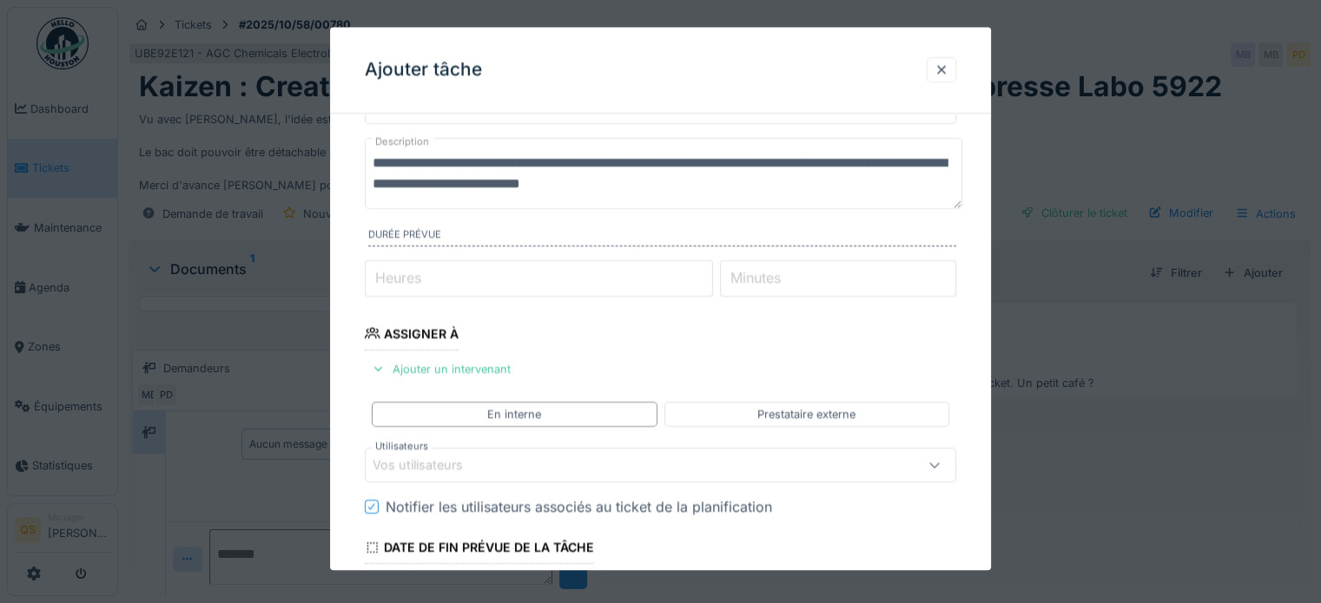
click at [464, 468] on div "Vos utilisateurs" at bounding box center [429, 466] width 115 height 19
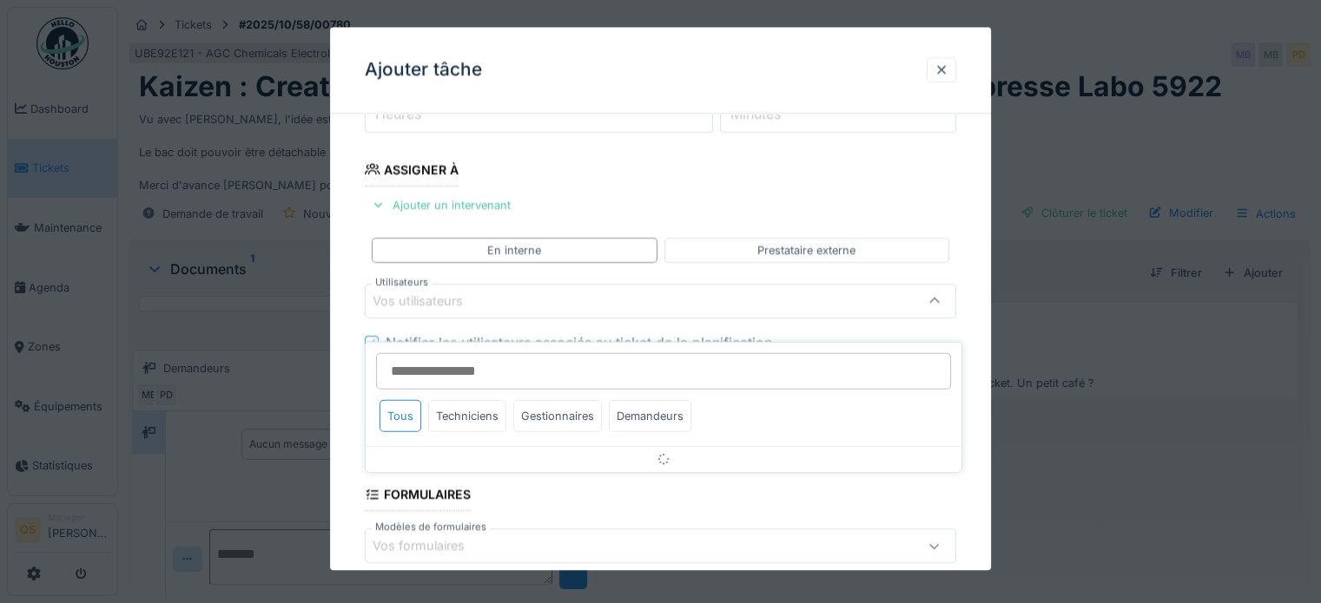
scroll to position [252, 0]
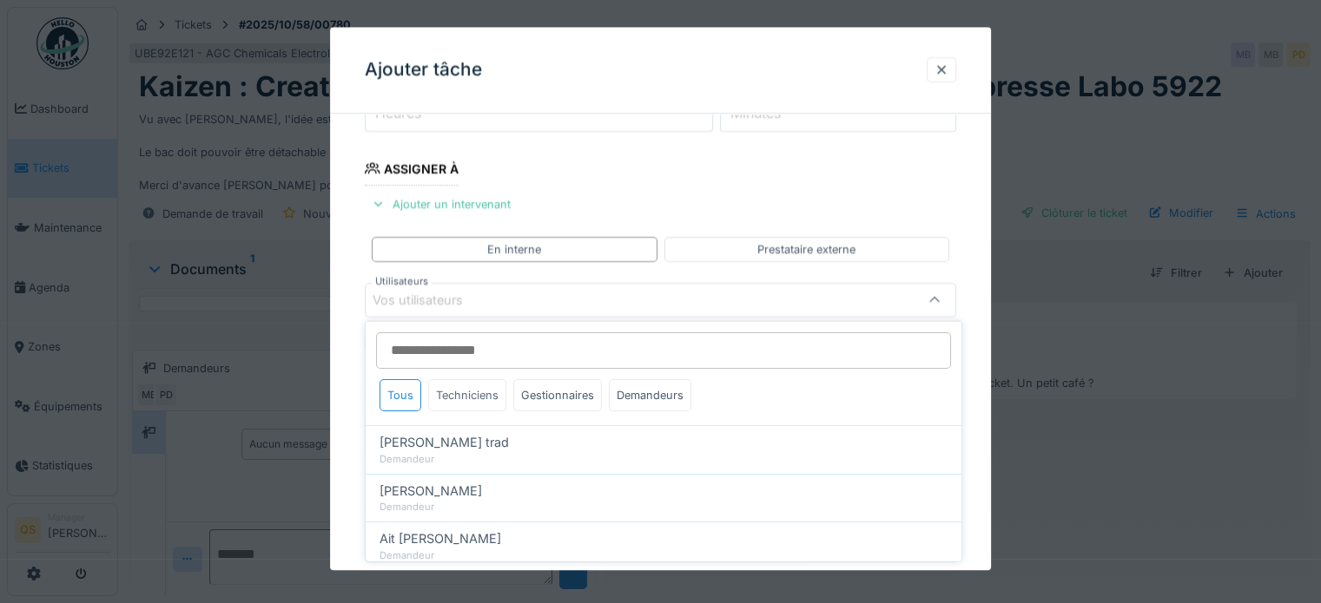
click at [476, 388] on div "Techniciens" at bounding box center [467, 395] width 78 height 32
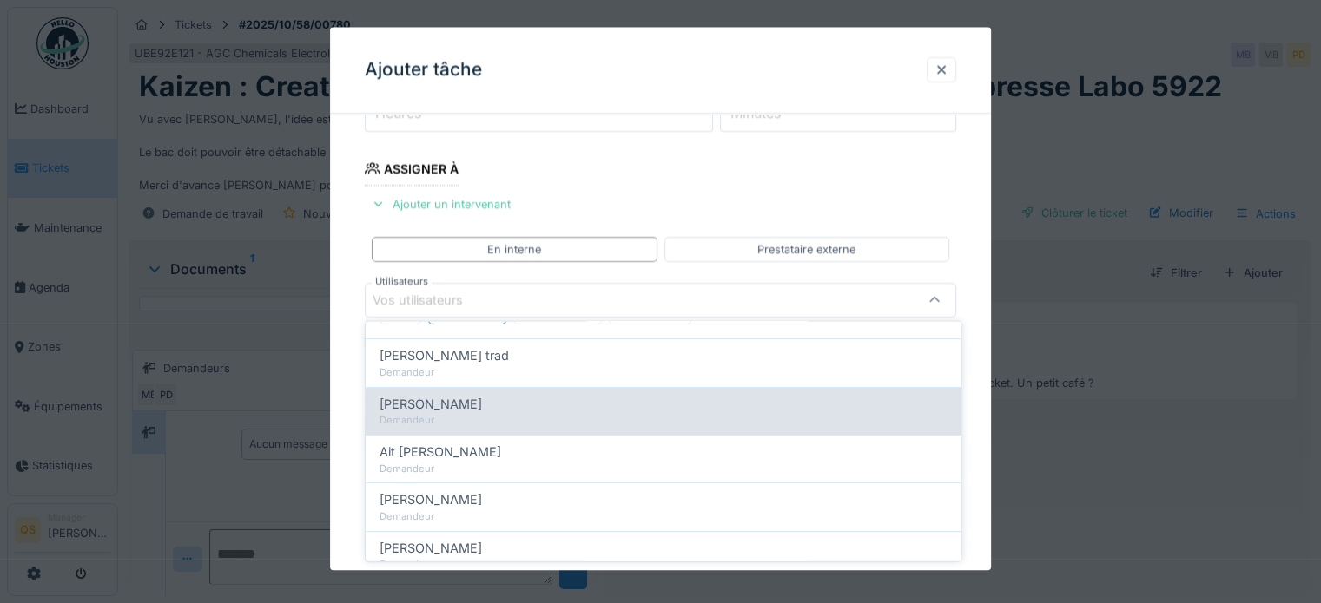
scroll to position [0, 0]
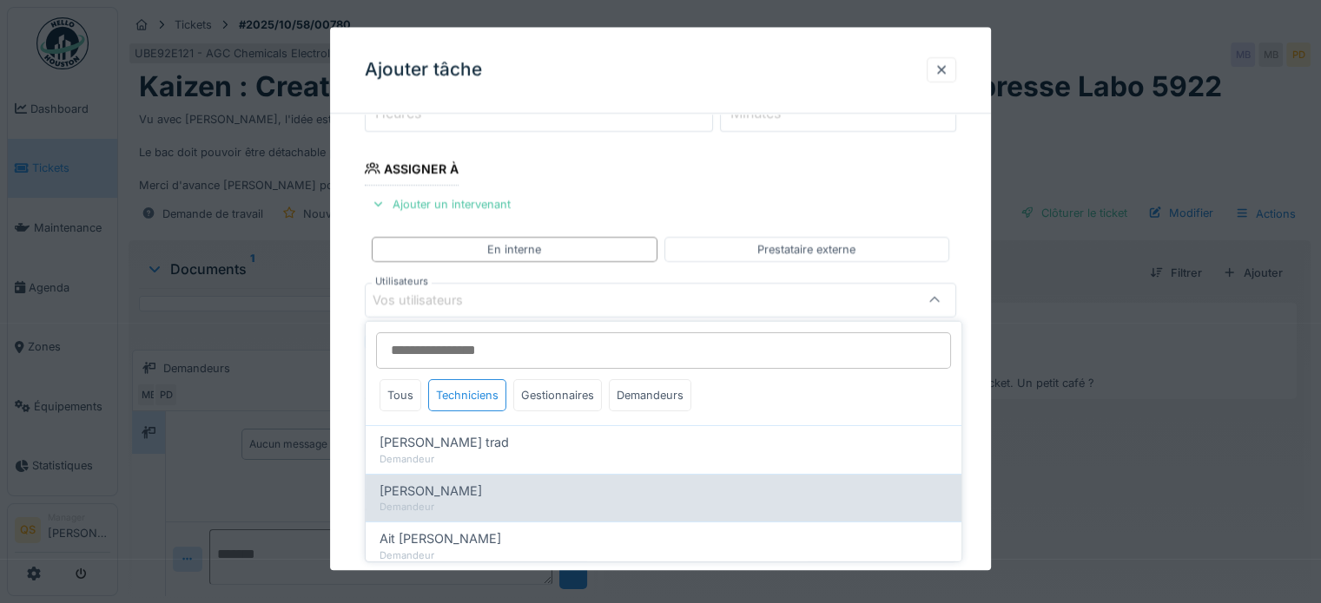
click at [465, 394] on div "Techniciens" at bounding box center [467, 395] width 78 height 32
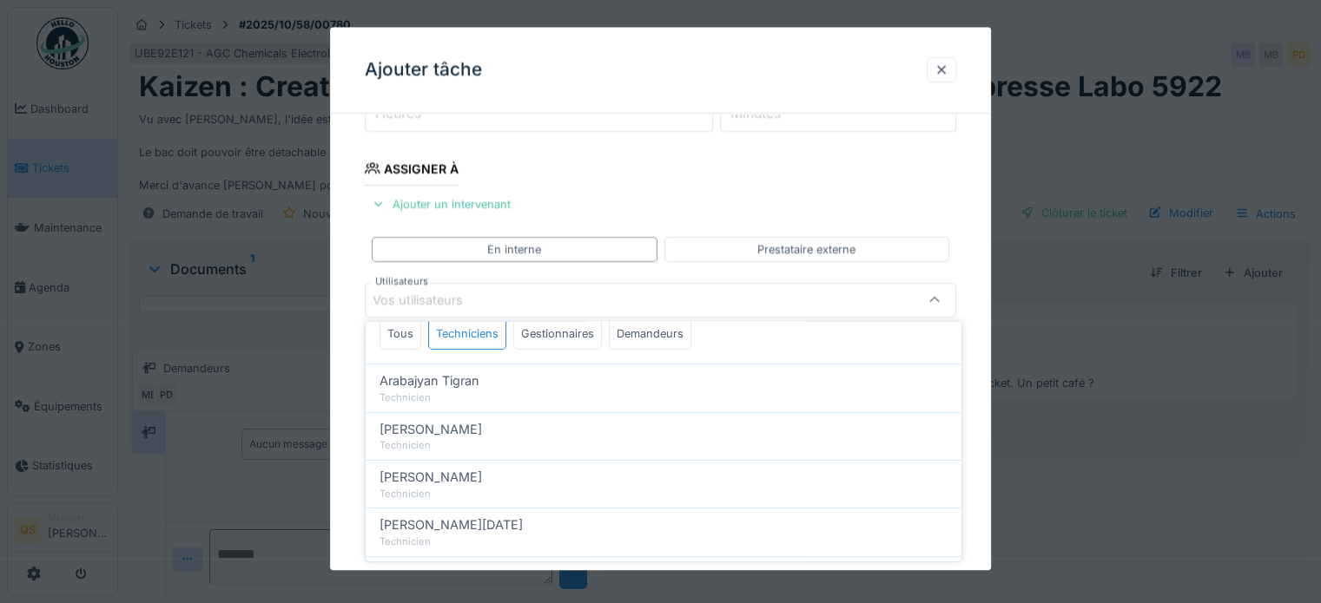
scroll to position [87, 0]
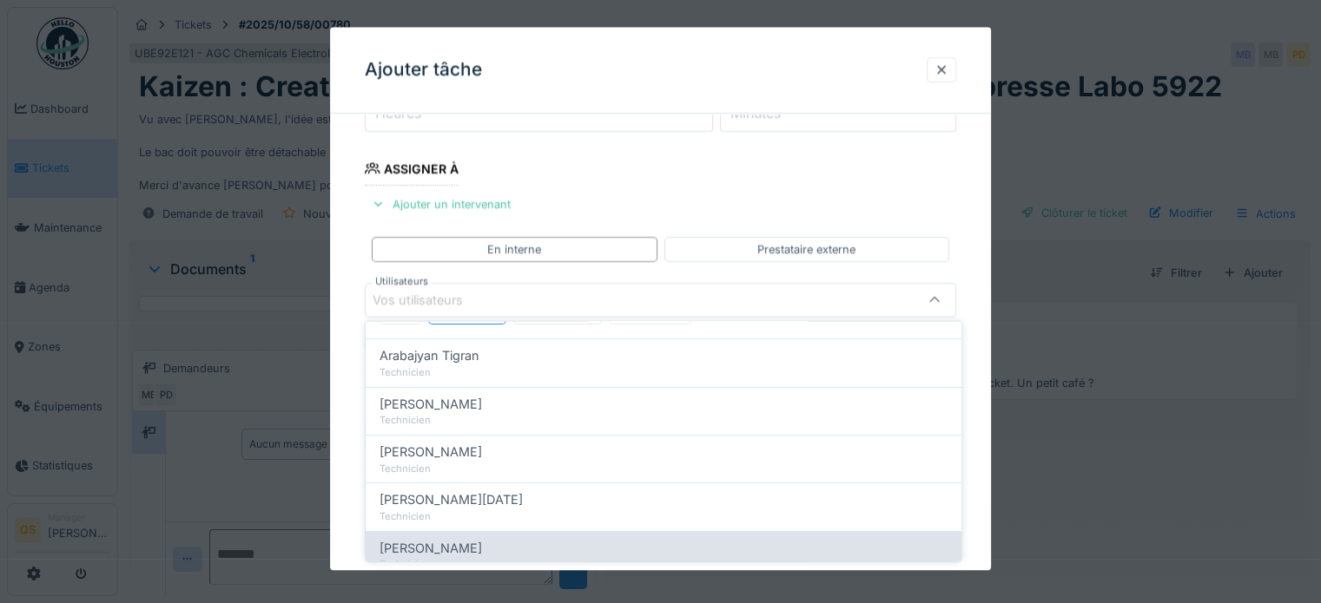
click at [443, 543] on span "Jérémie Pellichero" at bounding box center [430, 547] width 102 height 19
type input "****"
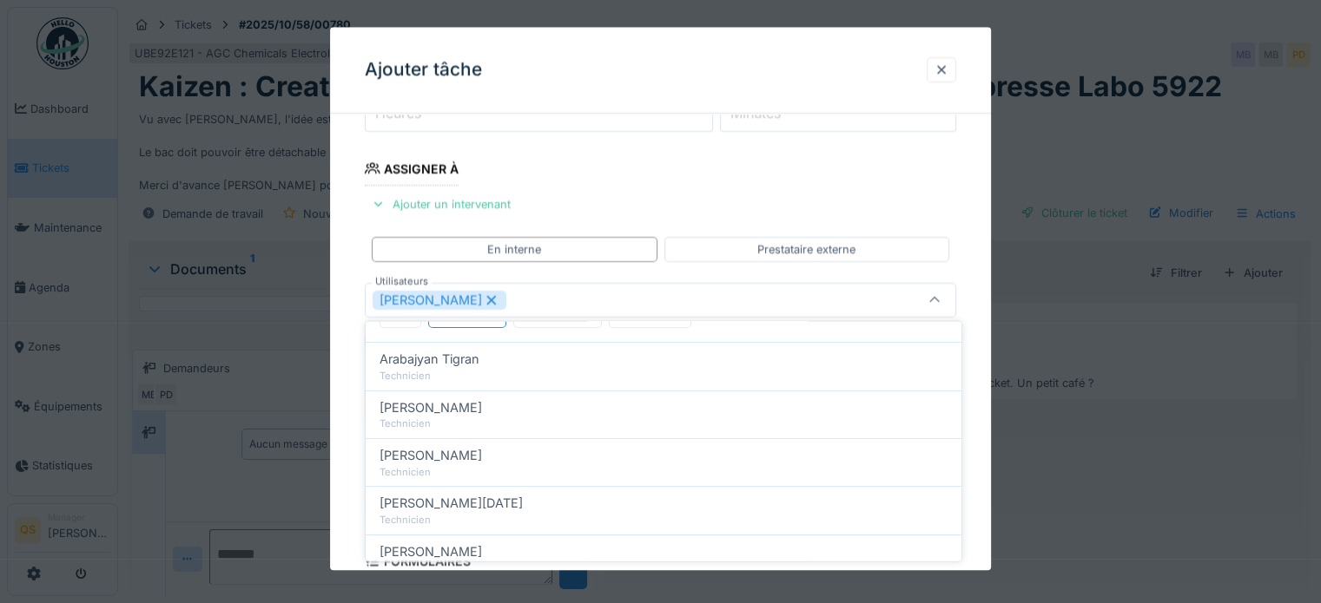
scroll to position [223, 0]
click at [347, 398] on div "**********" at bounding box center [660, 362] width 661 height 973
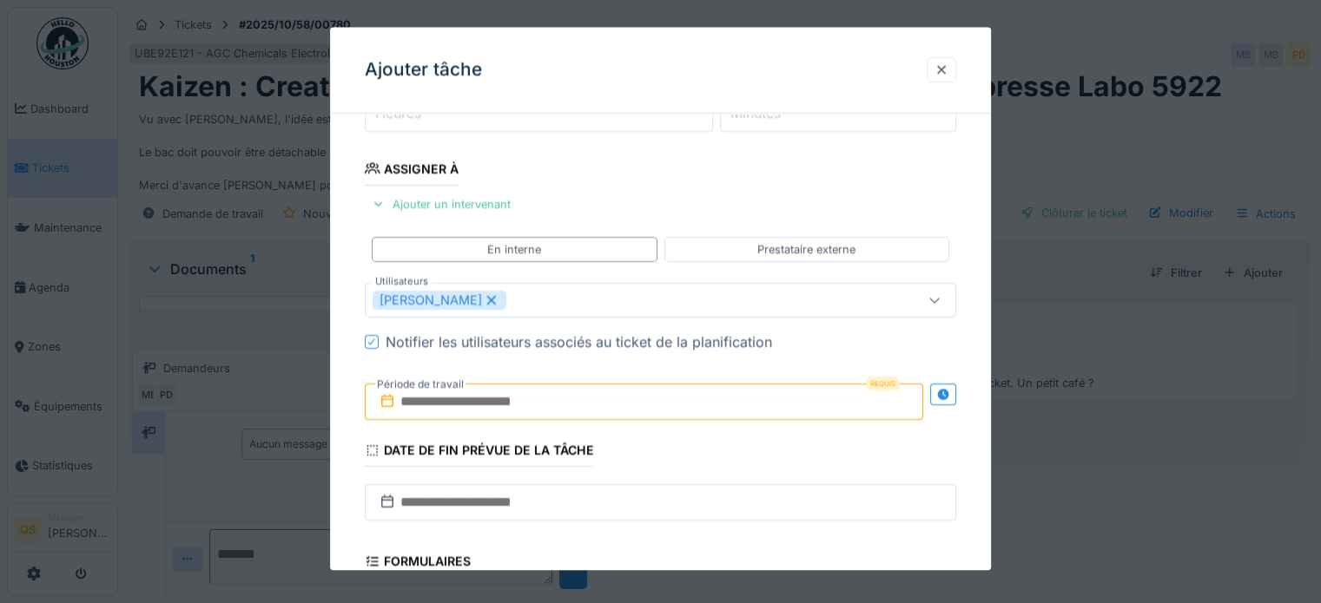
click at [444, 396] on input "text" at bounding box center [644, 402] width 558 height 36
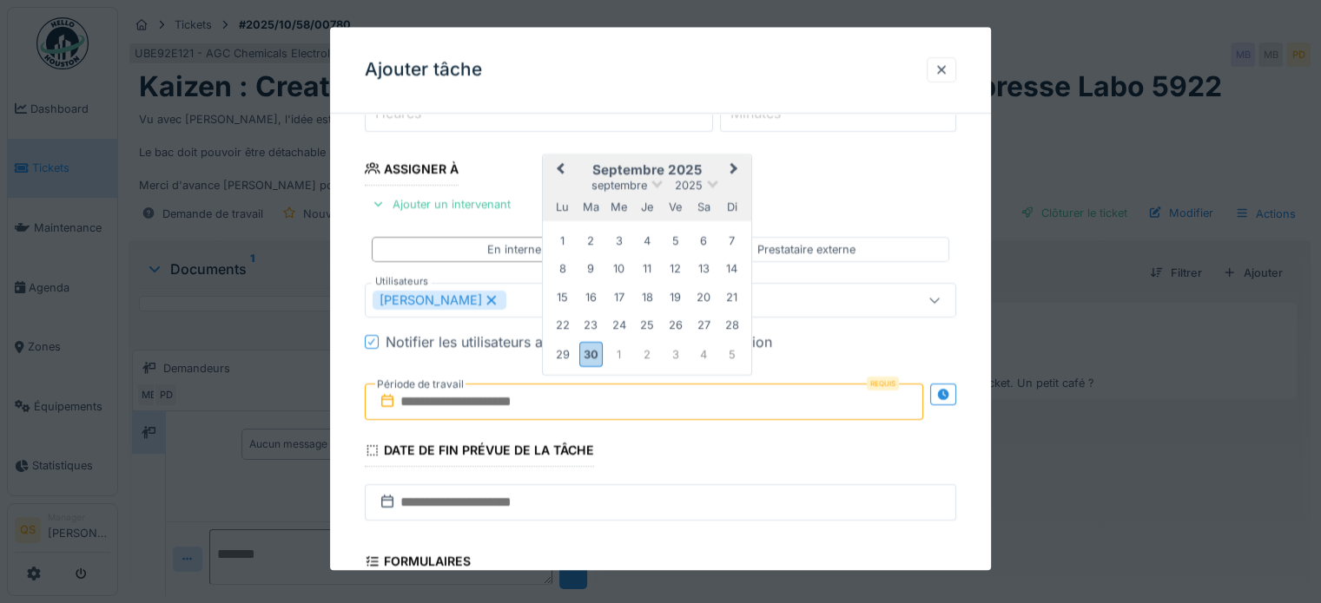
click at [728, 170] on button "Next Month" at bounding box center [735, 171] width 28 height 28
click at [675, 273] on div "10" at bounding box center [674, 270] width 23 height 23
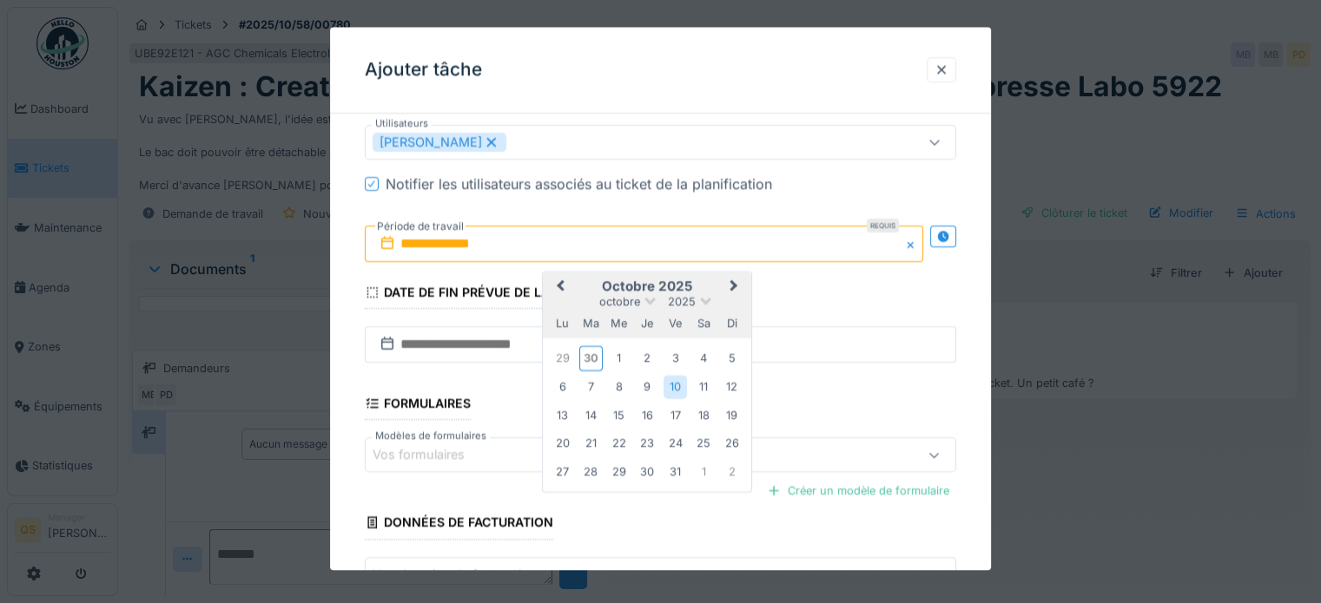
scroll to position [512, 0]
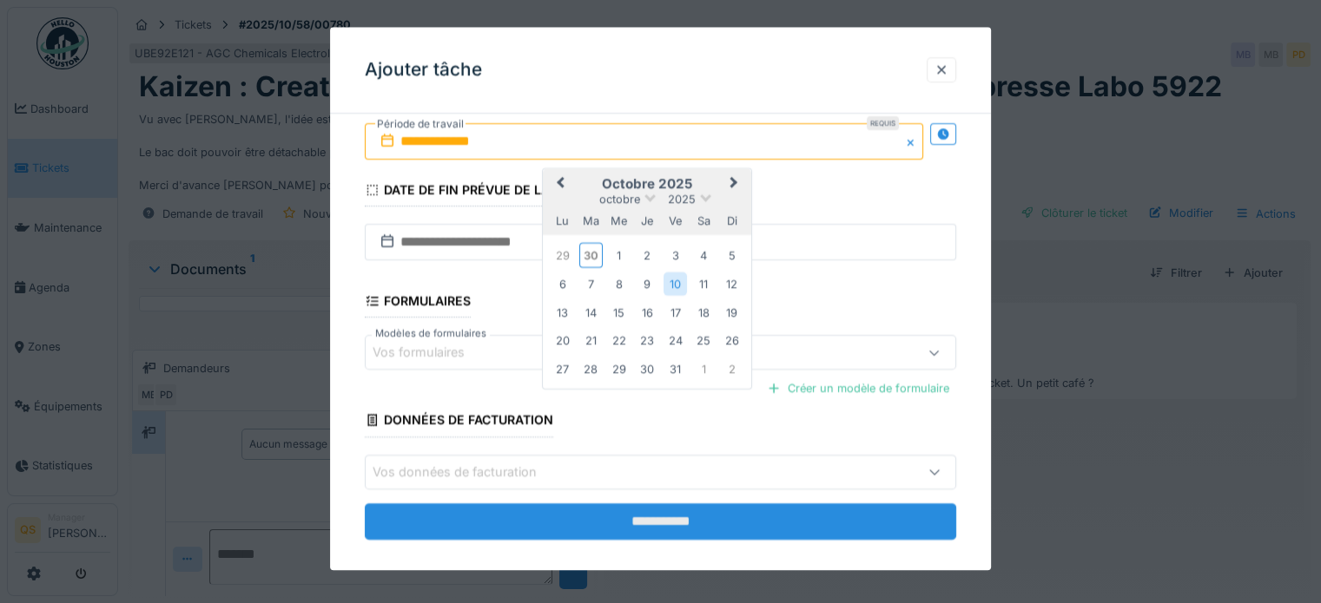
click at [497, 525] on input "**********" at bounding box center [660, 522] width 591 height 36
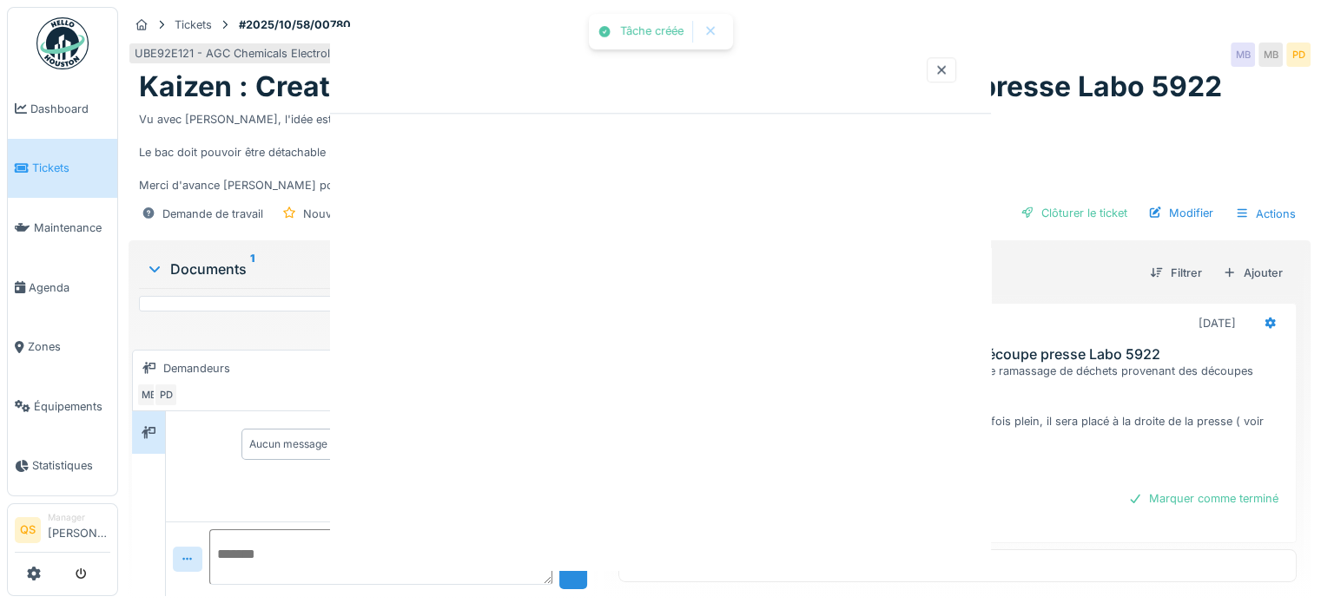
scroll to position [0, 0]
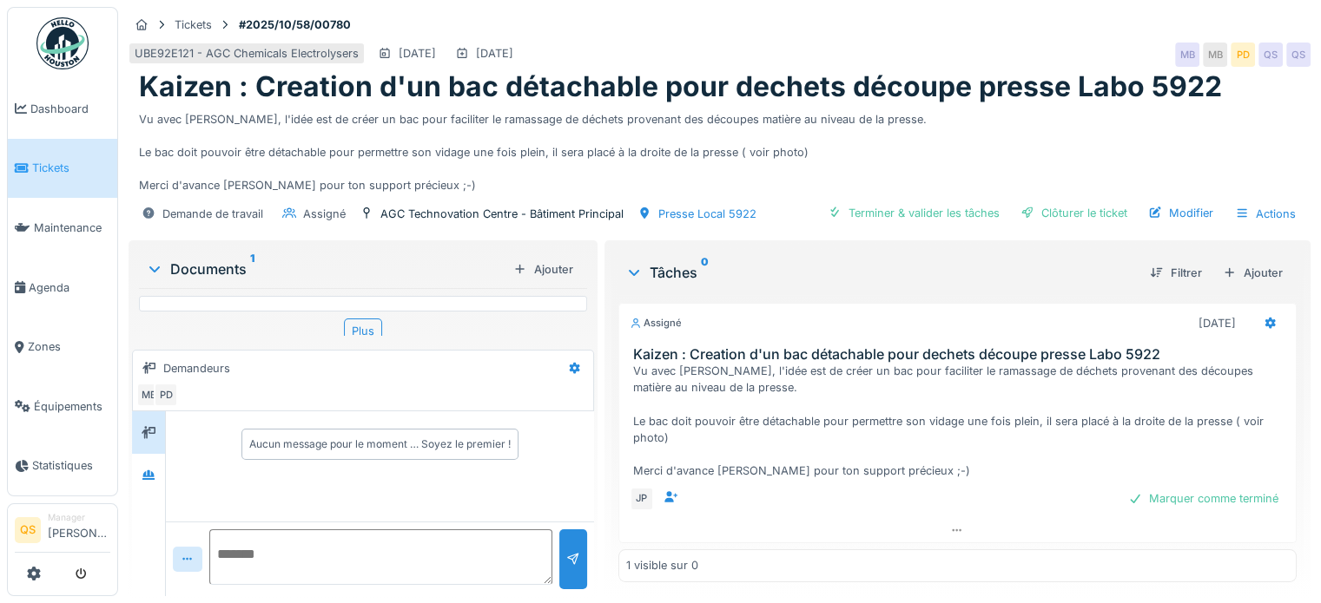
click at [70, 173] on span "Tickets" at bounding box center [71, 168] width 78 height 16
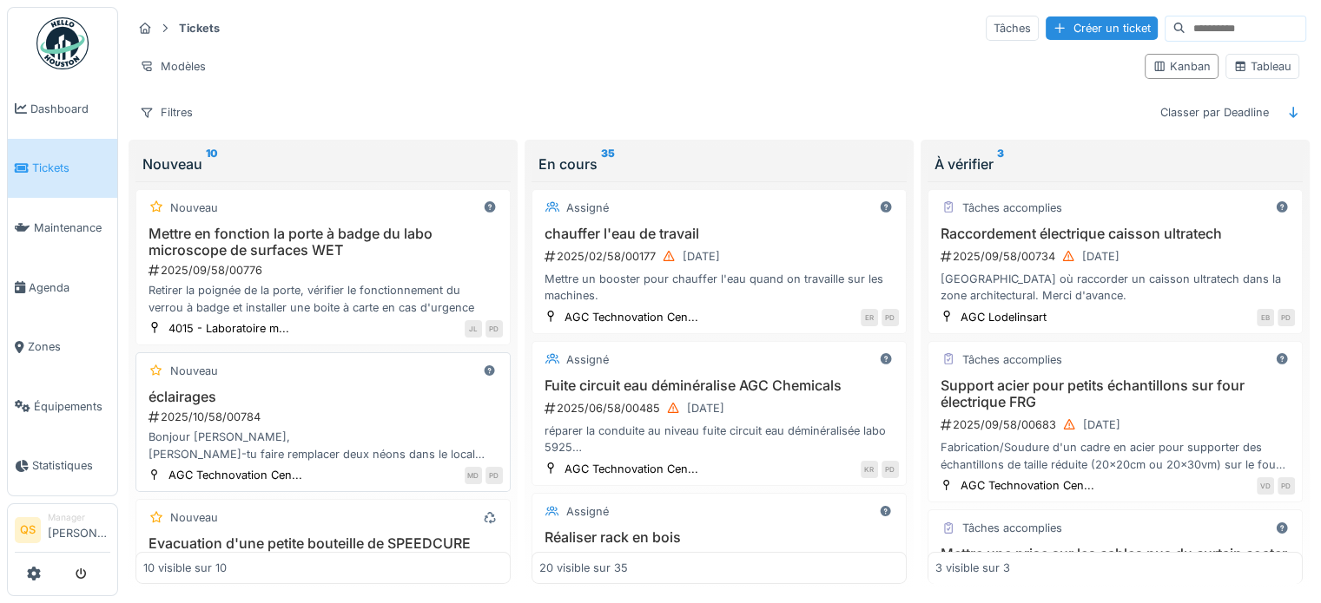
click at [345, 409] on div "2025/10/58/00784" at bounding box center [325, 417] width 356 height 16
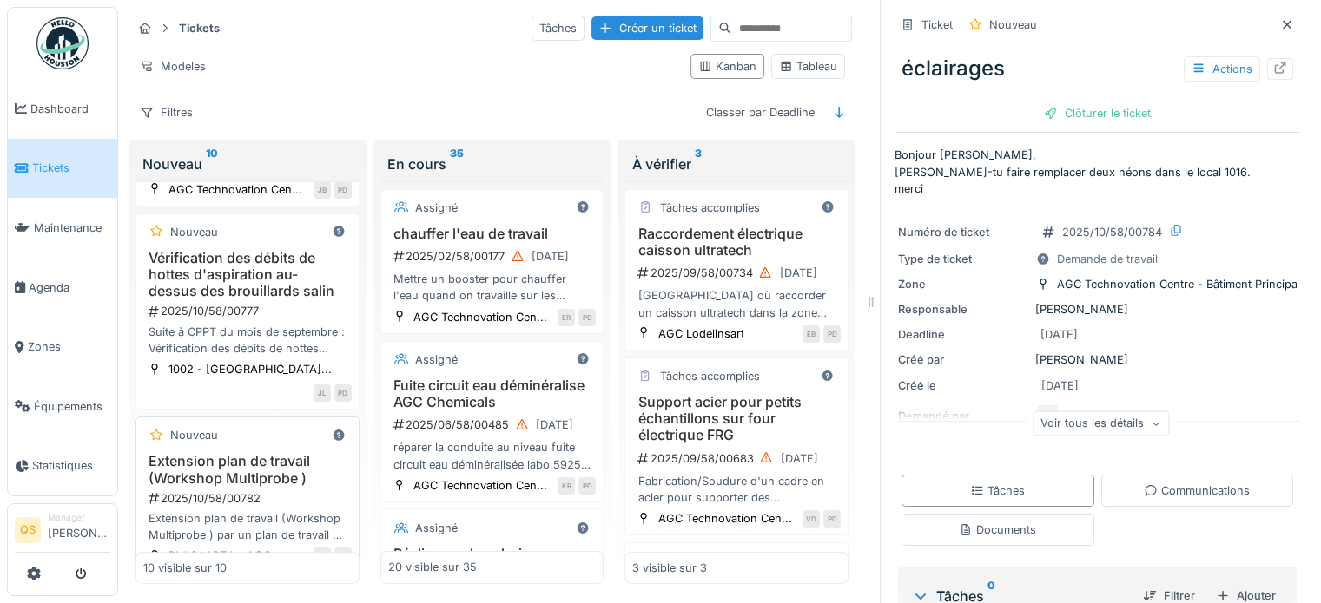
scroll to position [521, 0]
